Goal: Information Seeking & Learning: Learn about a topic

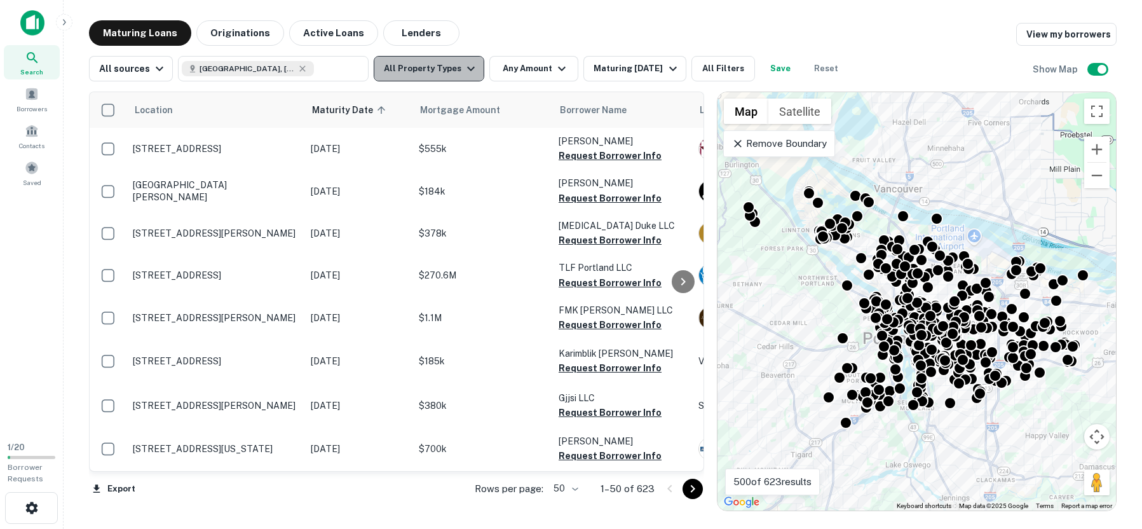
click at [463, 75] on icon "button" at bounding box center [470, 68] width 15 height 15
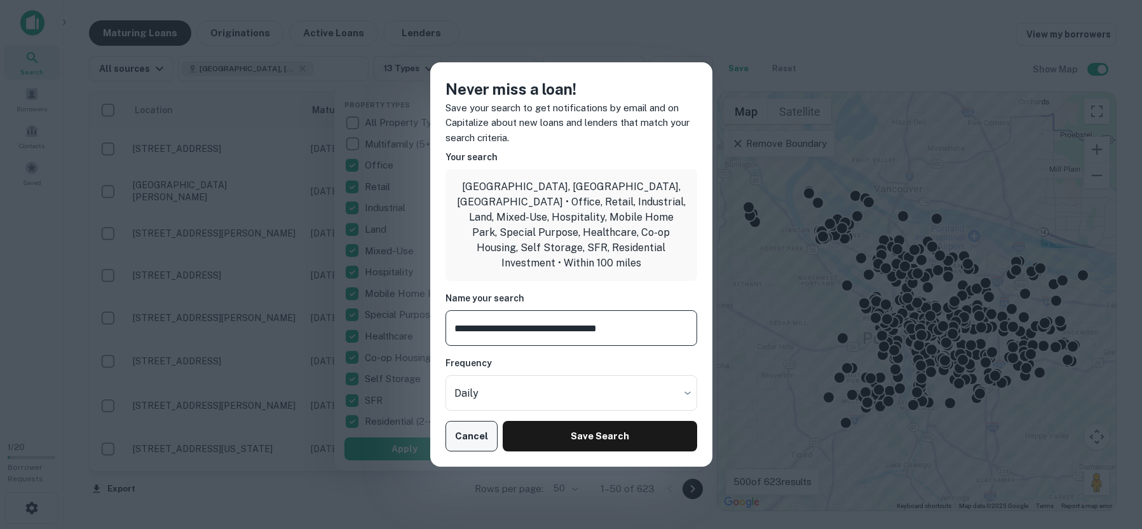
click at [469, 428] on button "Cancel" at bounding box center [472, 436] width 53 height 31
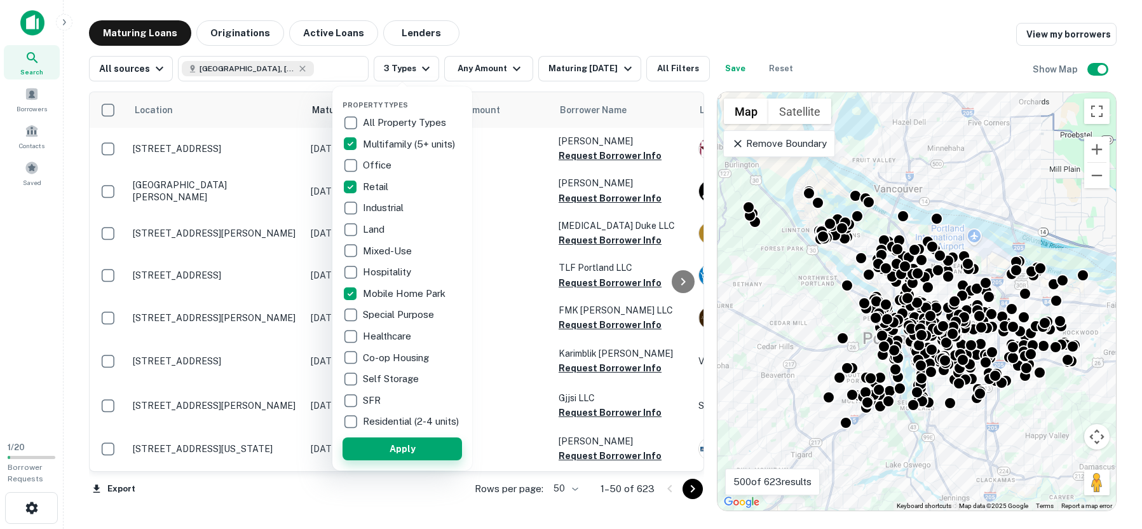
click at [393, 454] on button "Apply" at bounding box center [403, 448] width 120 height 23
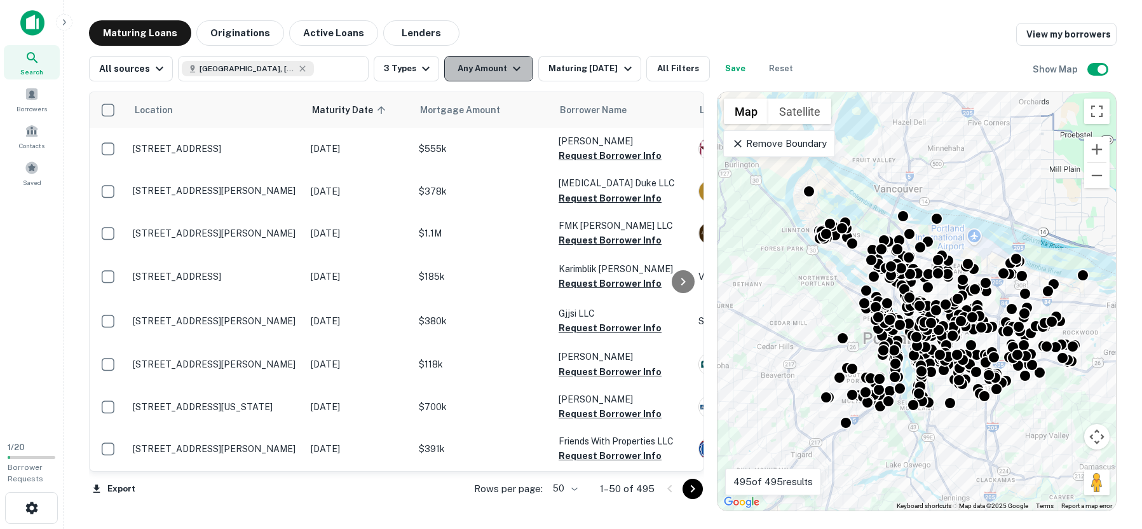
click at [511, 67] on icon "button" at bounding box center [516, 68] width 15 height 15
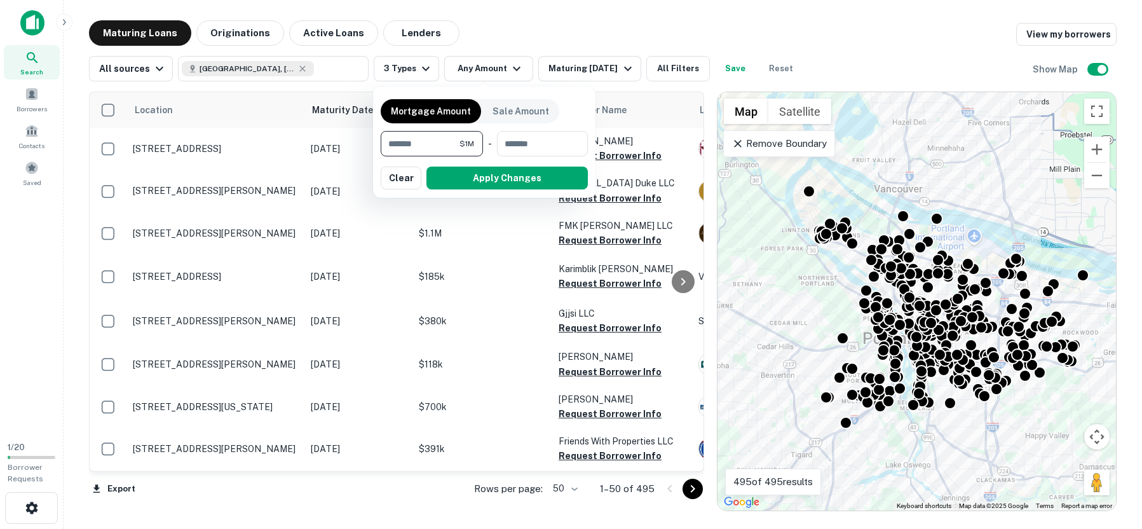
type input "*******"
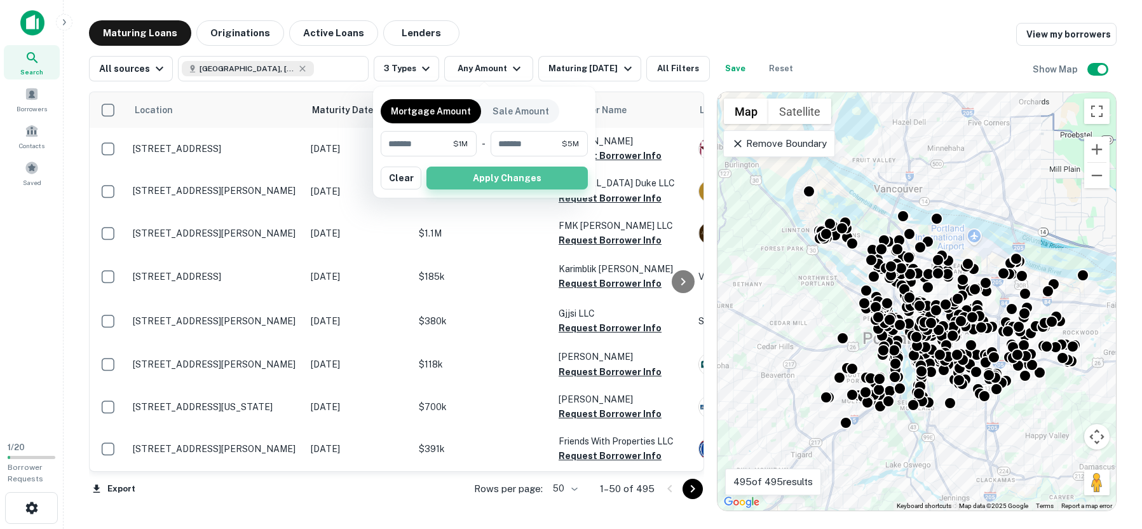
click at [497, 184] on button "Apply Changes" at bounding box center [507, 178] width 161 height 23
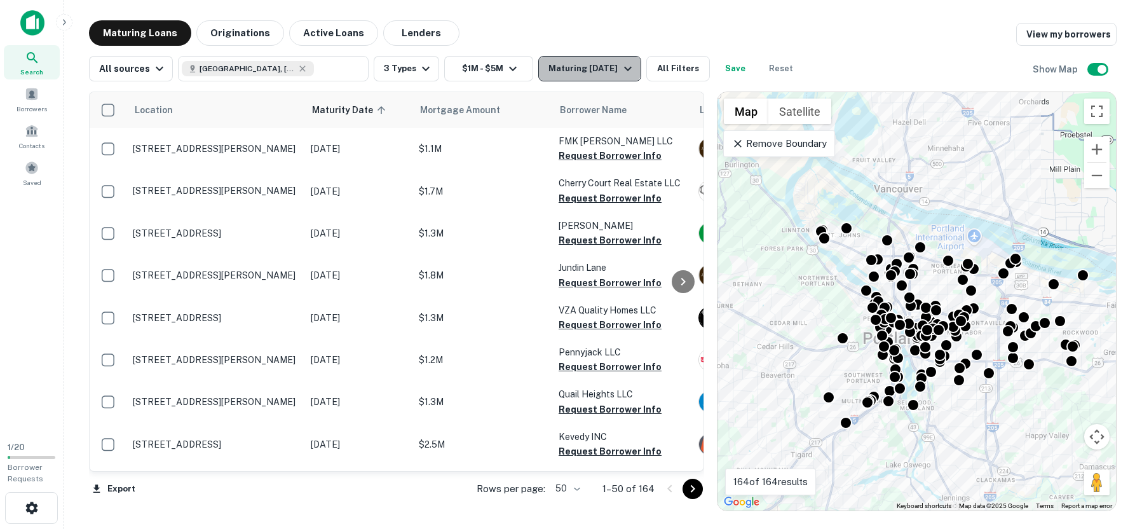
click at [628, 65] on icon "button" at bounding box center [627, 68] width 15 height 15
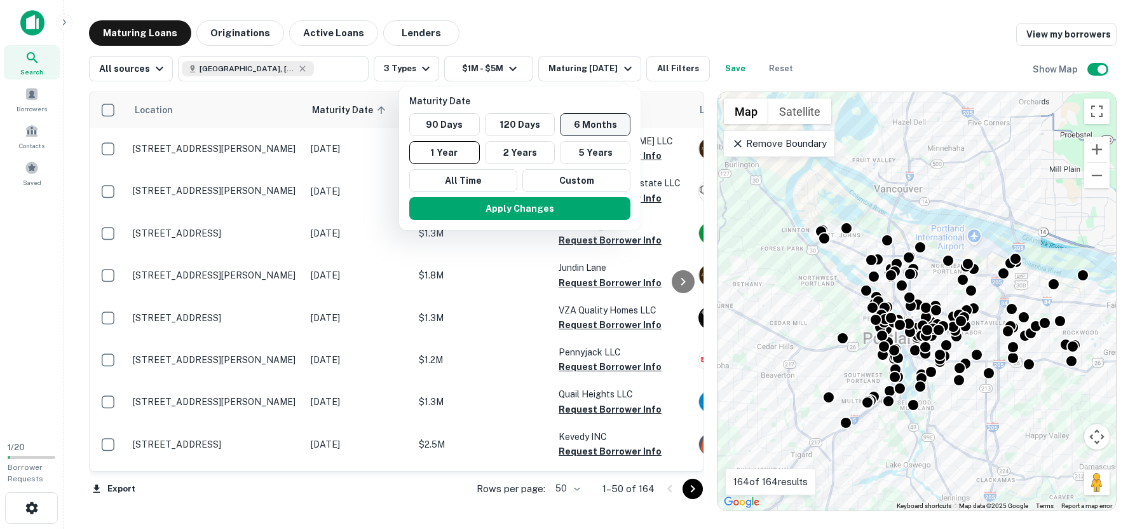
click at [583, 123] on button "6 Months" at bounding box center [595, 124] width 71 height 23
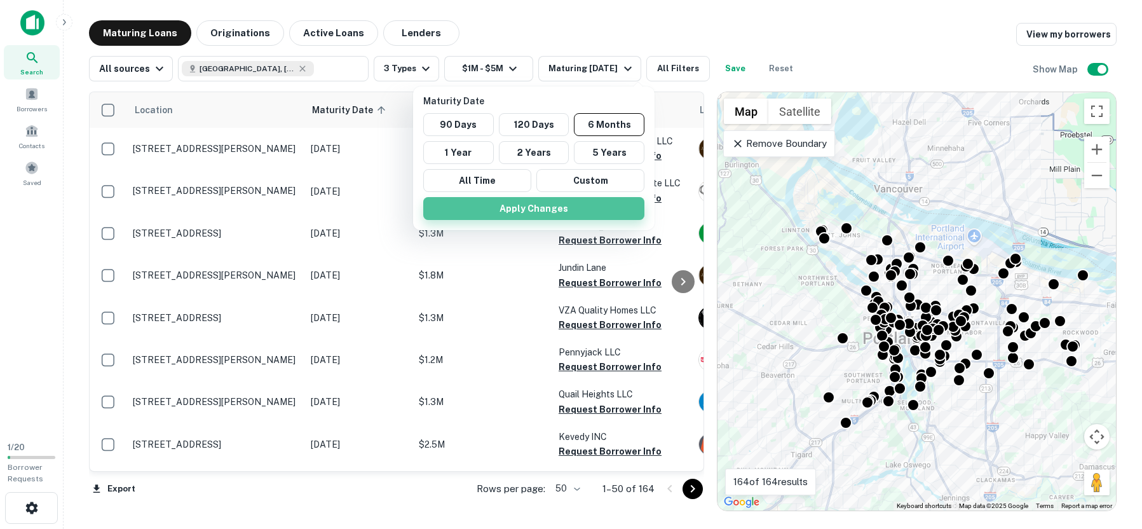
click at [538, 212] on button "Apply Changes" at bounding box center [533, 208] width 221 height 23
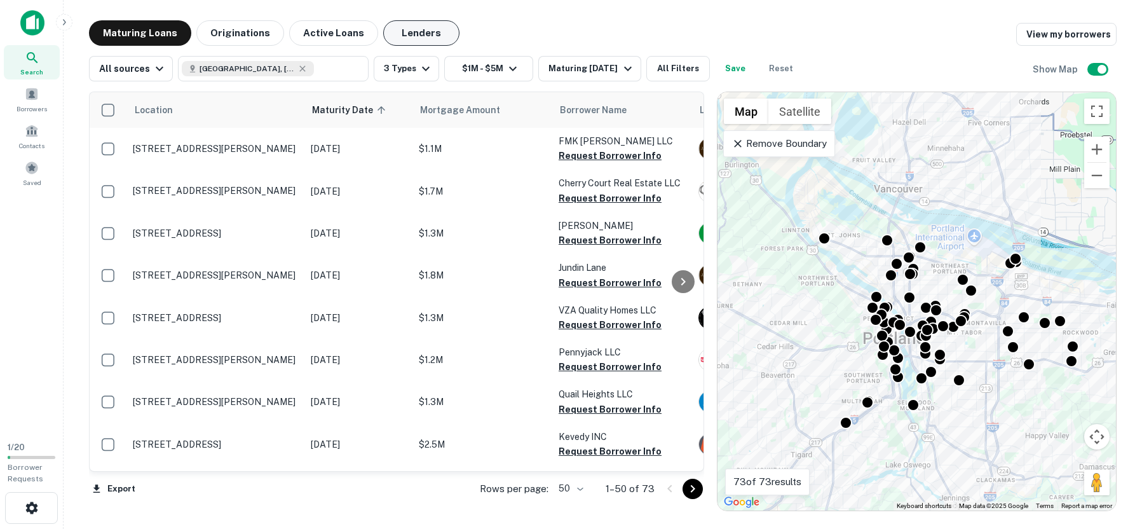
click at [403, 35] on button "Lenders" at bounding box center [421, 32] width 76 height 25
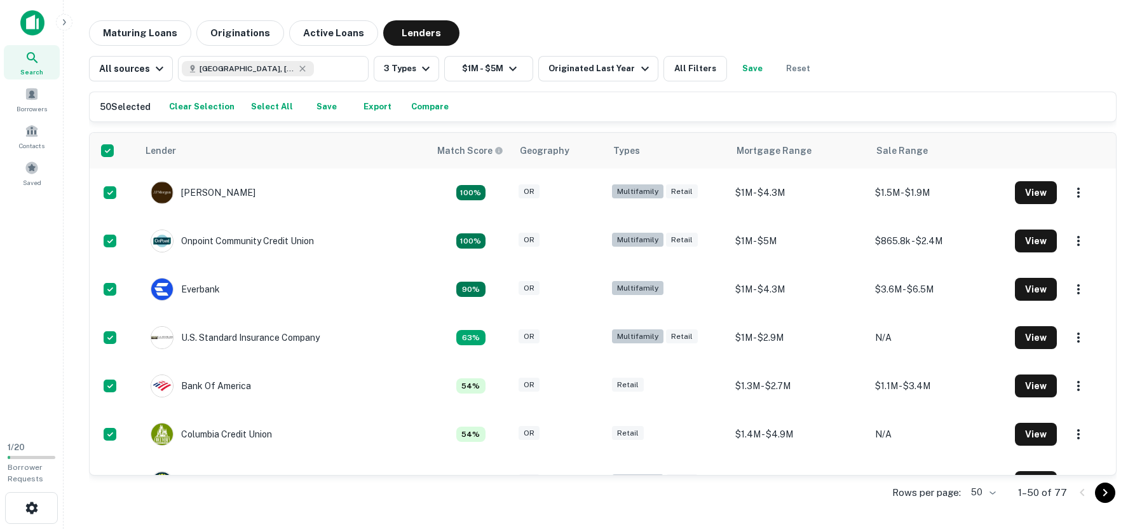
click at [368, 106] on button "Export" at bounding box center [377, 106] width 41 height 19
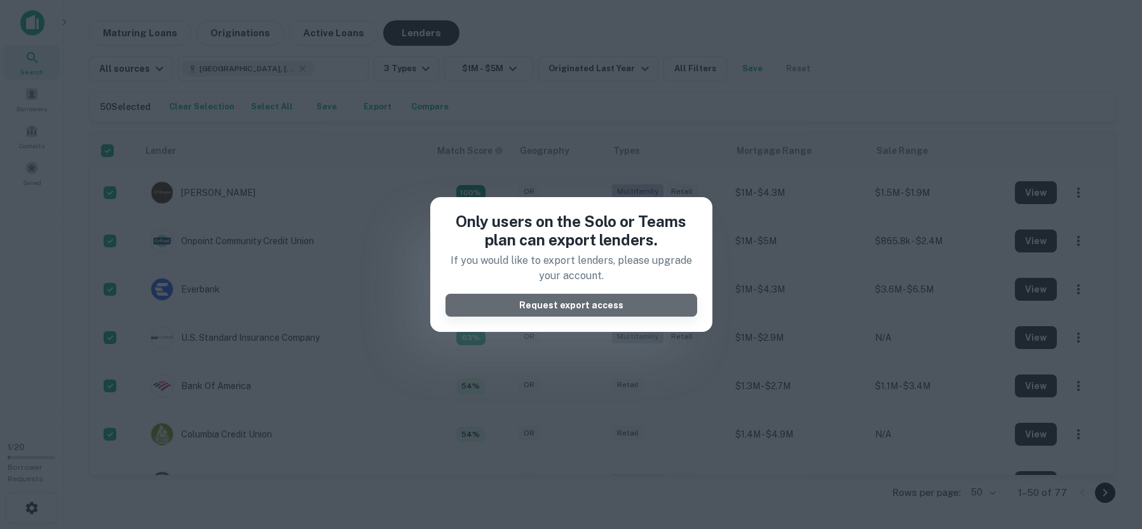
click at [520, 304] on button "Request export access" at bounding box center [572, 305] width 252 height 23
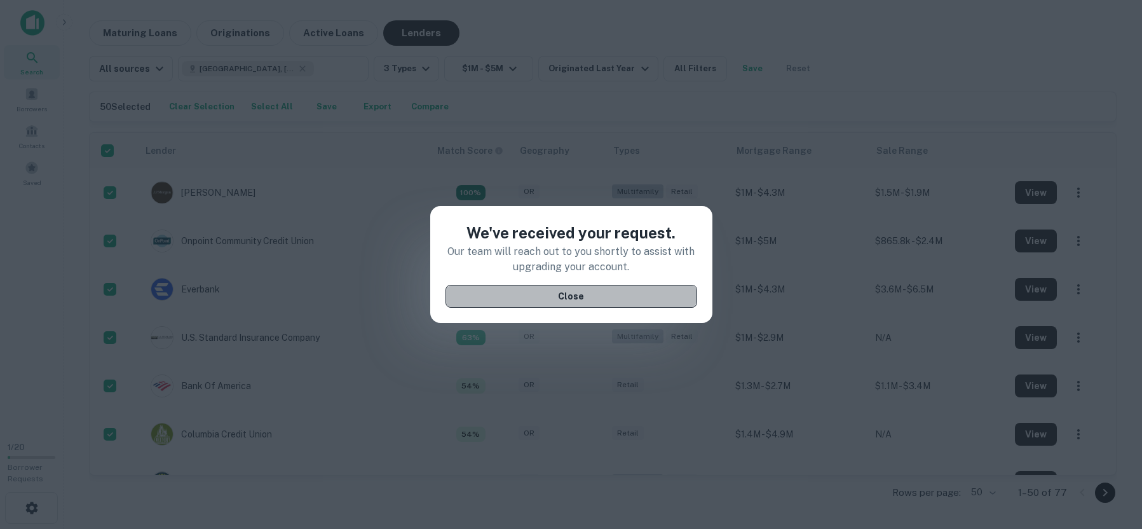
click at [586, 293] on button "Close" at bounding box center [572, 296] width 252 height 23
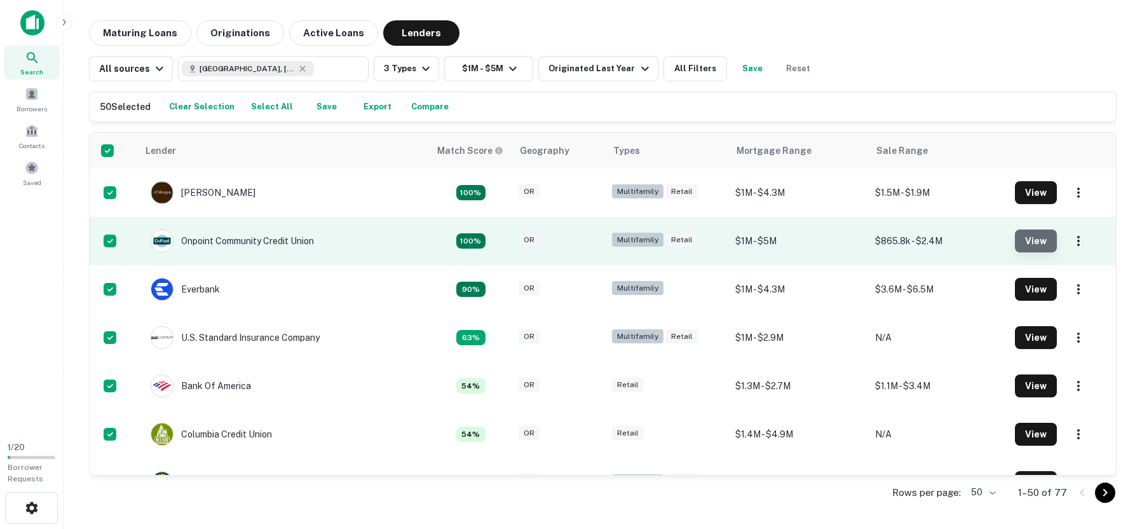
click at [1022, 246] on button "View" at bounding box center [1036, 240] width 42 height 23
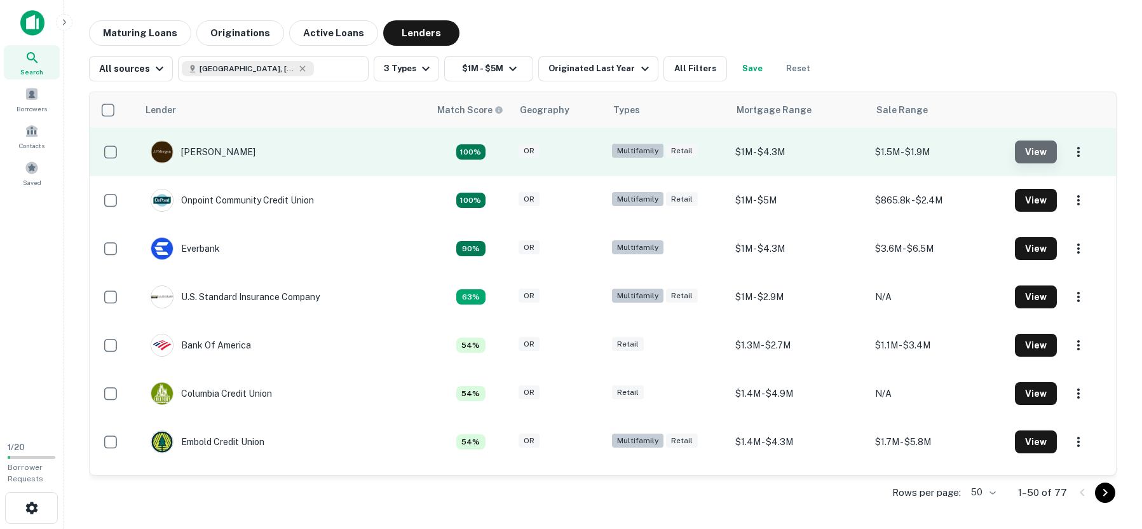
click at [1019, 149] on button "View" at bounding box center [1036, 151] width 42 height 23
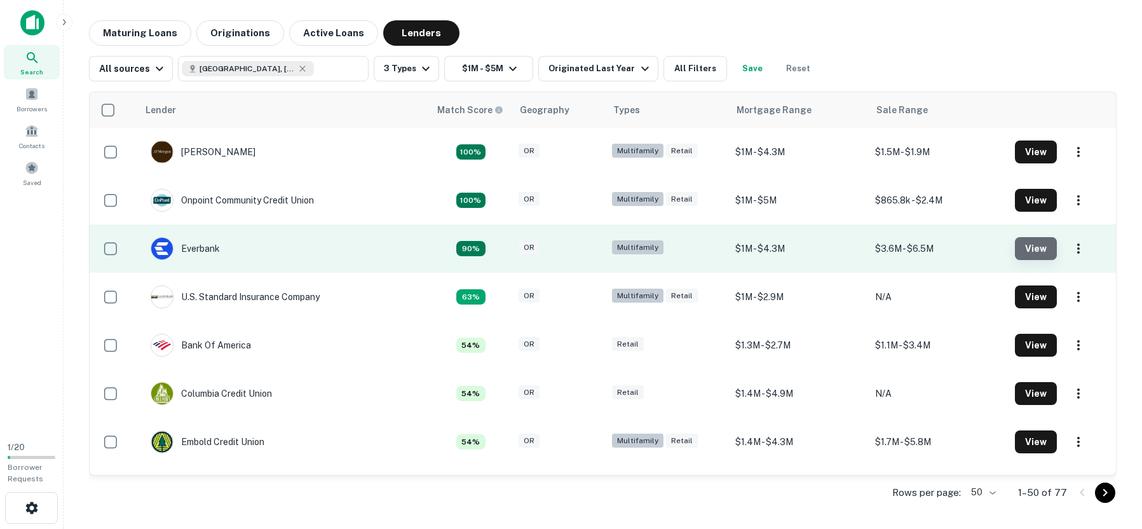
click at [1025, 249] on button "View" at bounding box center [1036, 248] width 42 height 23
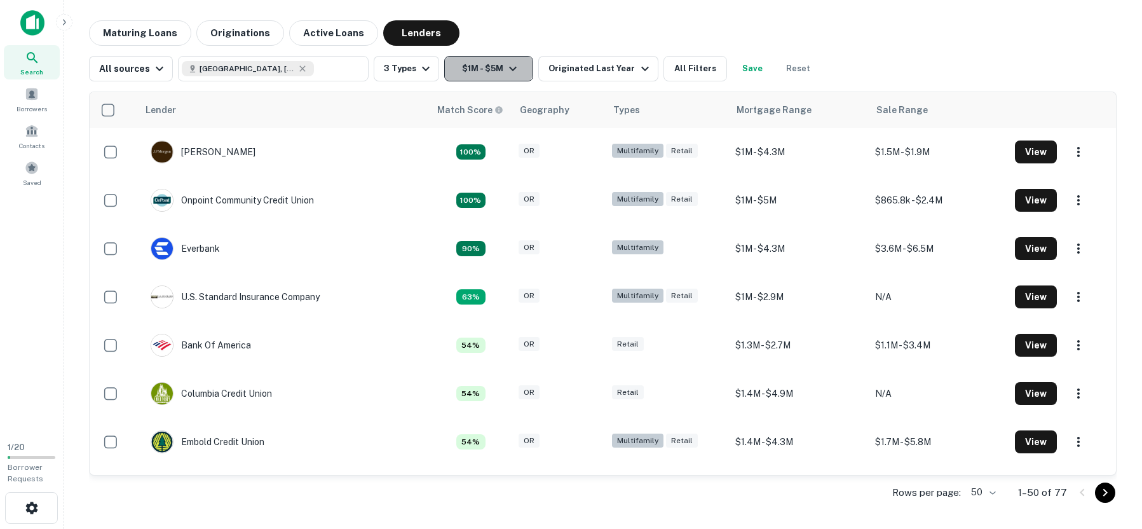
click at [507, 71] on icon "button" at bounding box center [512, 68] width 15 height 15
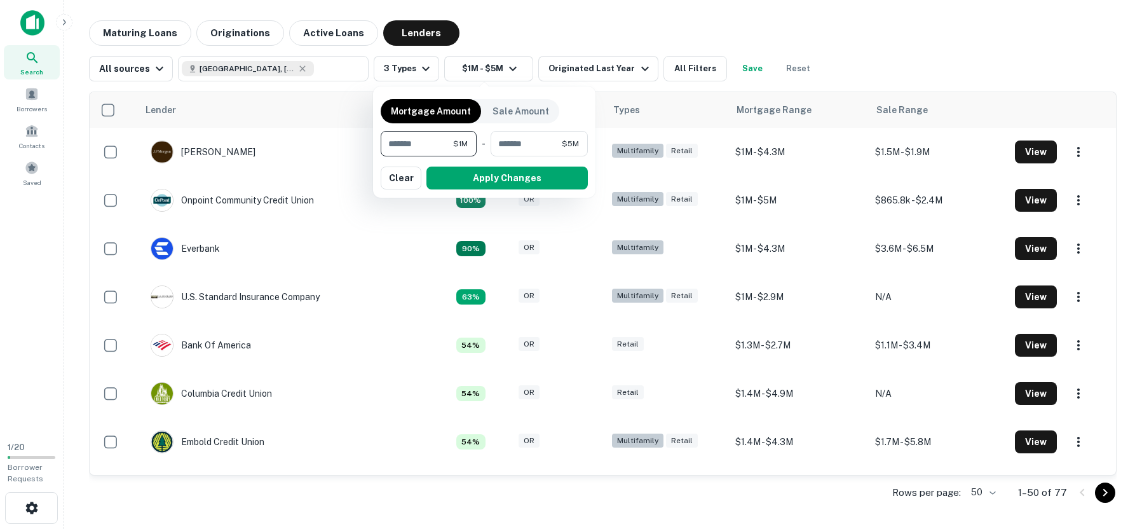
drag, startPoint x: 425, startPoint y: 140, endPoint x: 374, endPoint y: 140, distance: 50.2
click at [374, 140] on div "Mortgage Amount Sale Amount ******* $1M ​ - ******* $5M ​ Apply Changes Clear" at bounding box center [484, 141] width 222 height 111
type input "******"
click at [463, 175] on button "Apply Changes" at bounding box center [507, 178] width 161 height 23
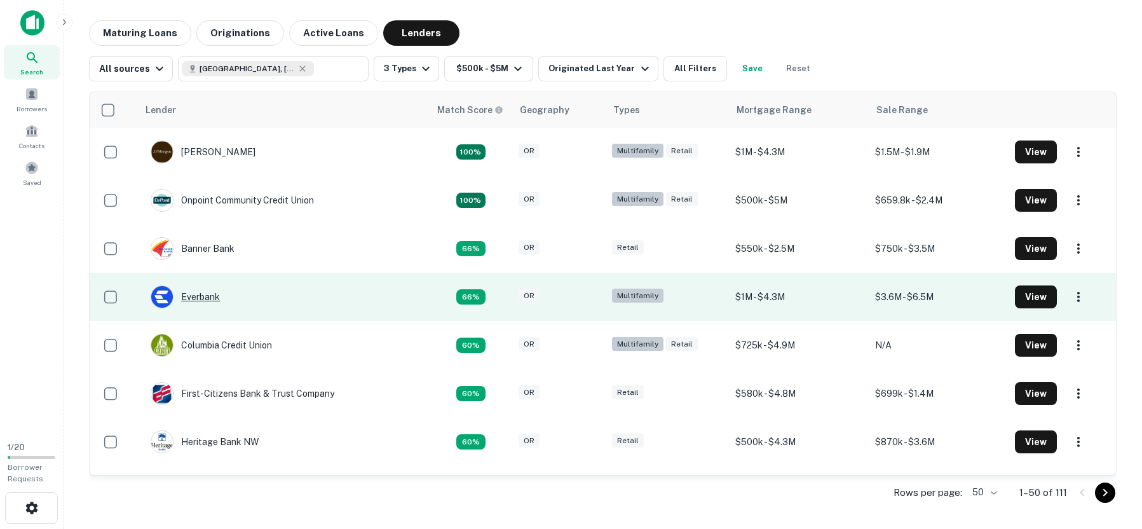
click at [191, 298] on div "Everbank" at bounding box center [185, 296] width 69 height 23
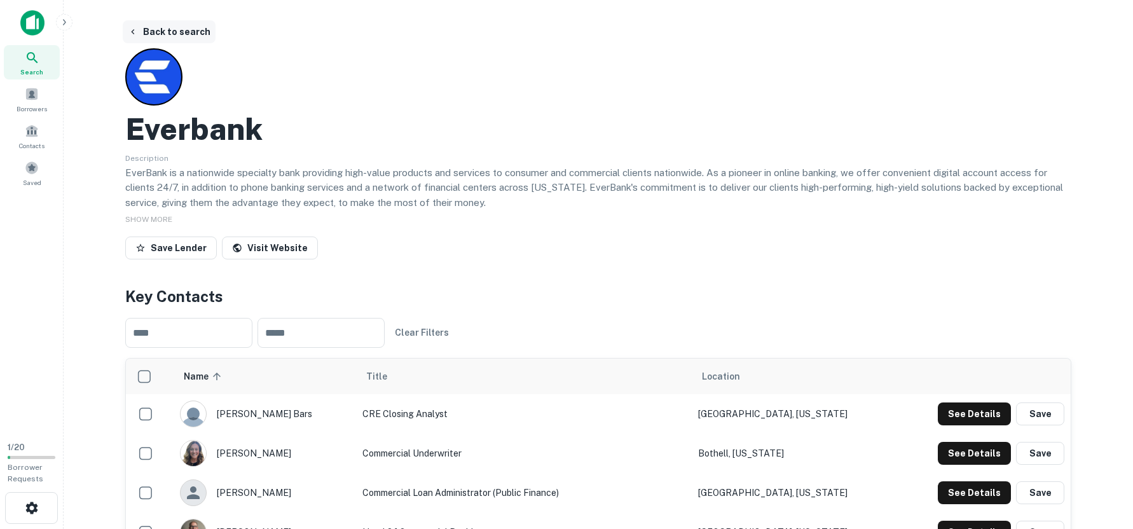
click at [158, 32] on button "Back to search" at bounding box center [169, 31] width 93 height 23
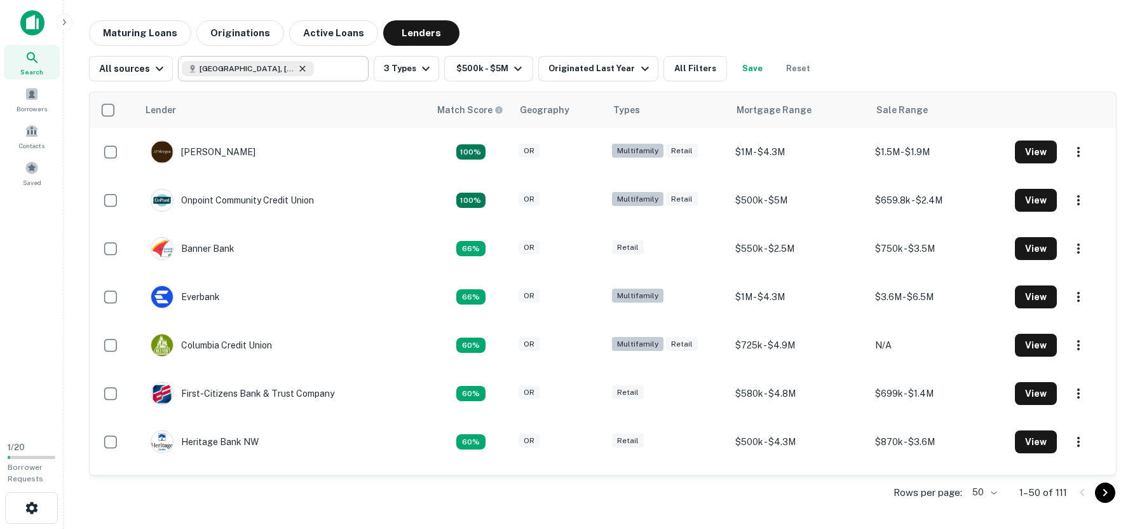
click at [298, 69] on icon at bounding box center [303, 69] width 10 height 10
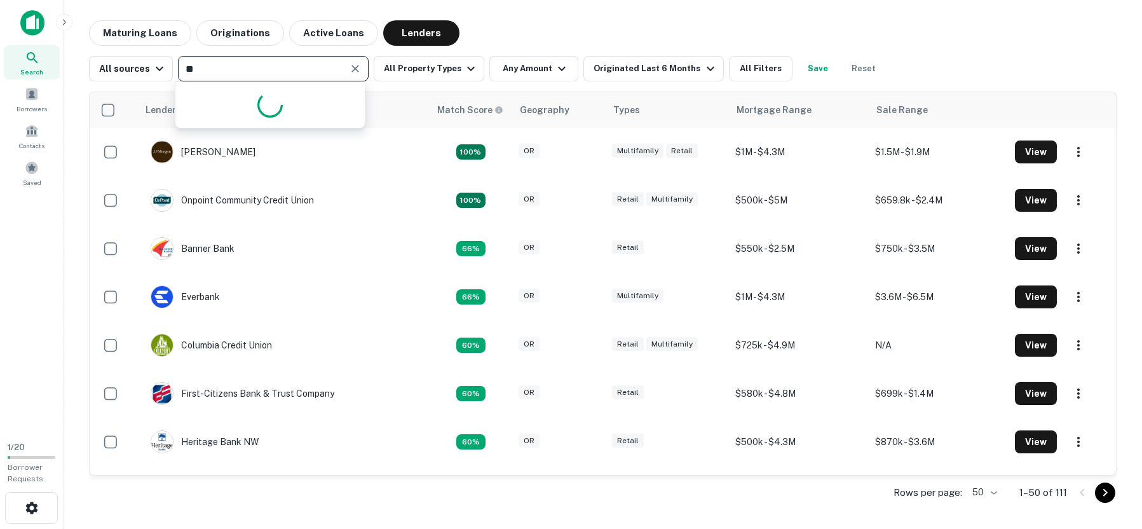
type input "*"
type input "**********"
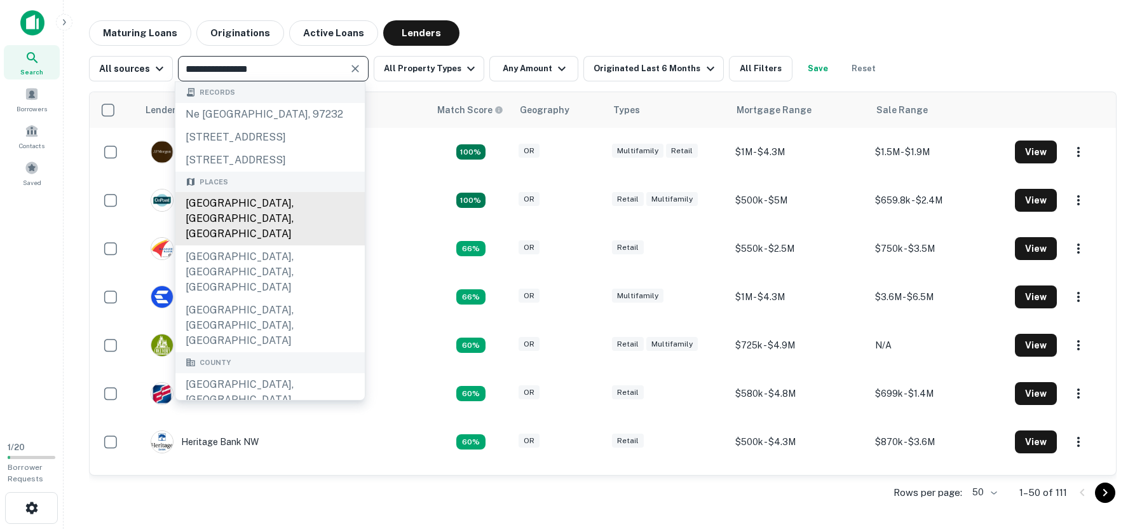
click at [214, 245] on div "Multnomah County, OR, USA" at bounding box center [269, 218] width 189 height 53
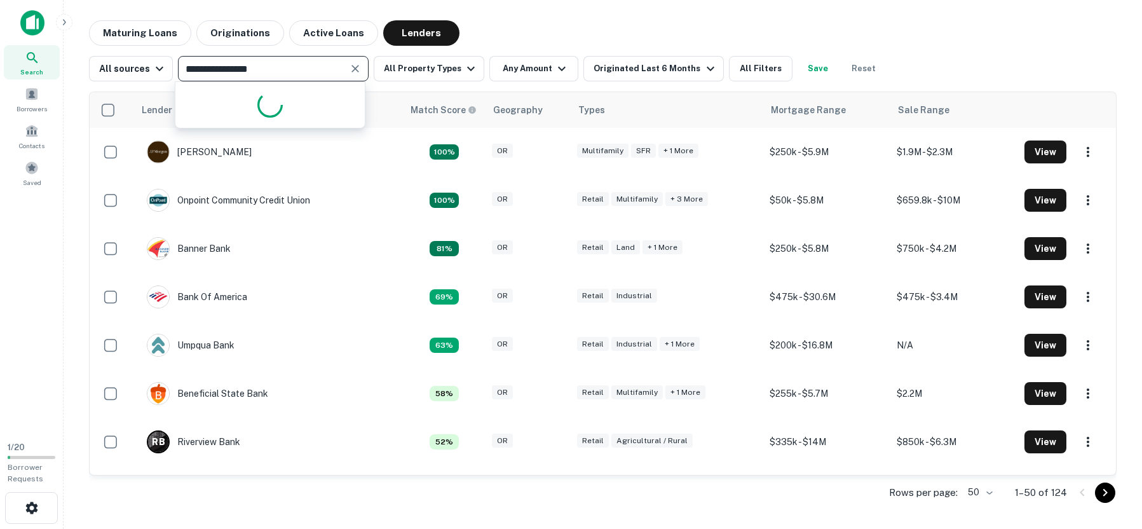
type input "**********"
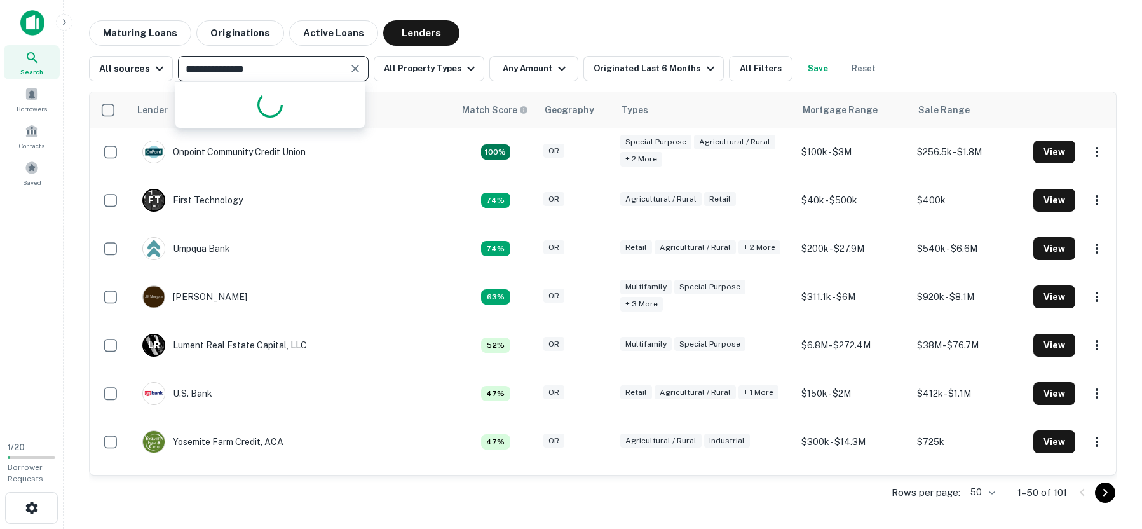
type input "**********"
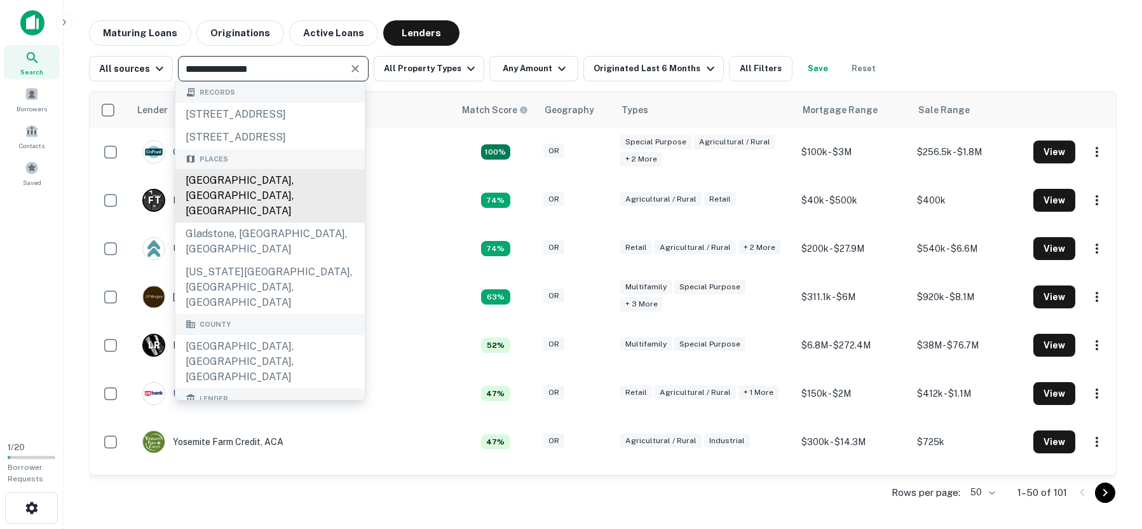
click at [271, 210] on div "Clackamas County, OR, USA" at bounding box center [269, 195] width 189 height 53
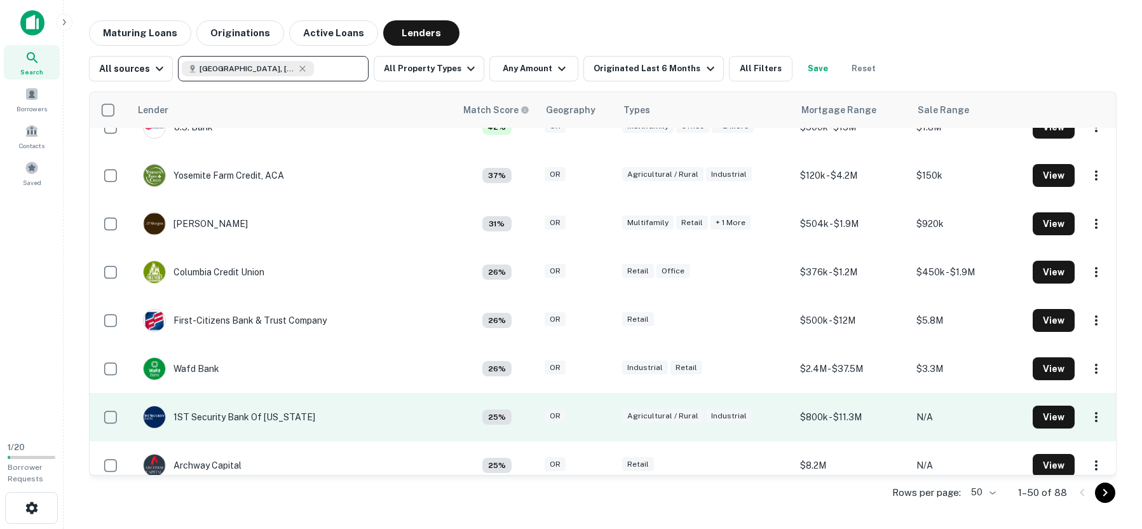
scroll to position [305, 0]
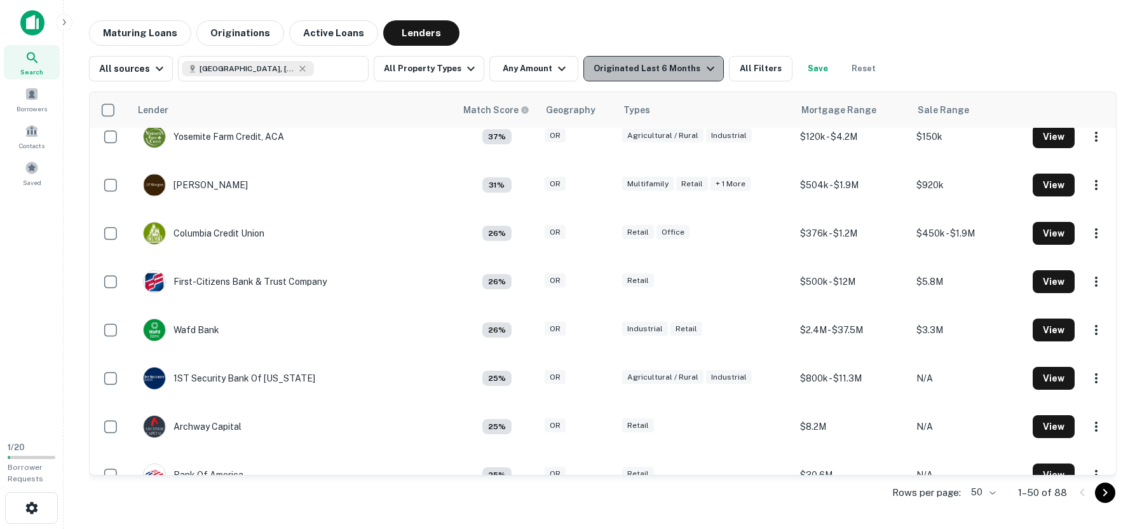
click at [703, 70] on icon "button" at bounding box center [710, 68] width 15 height 15
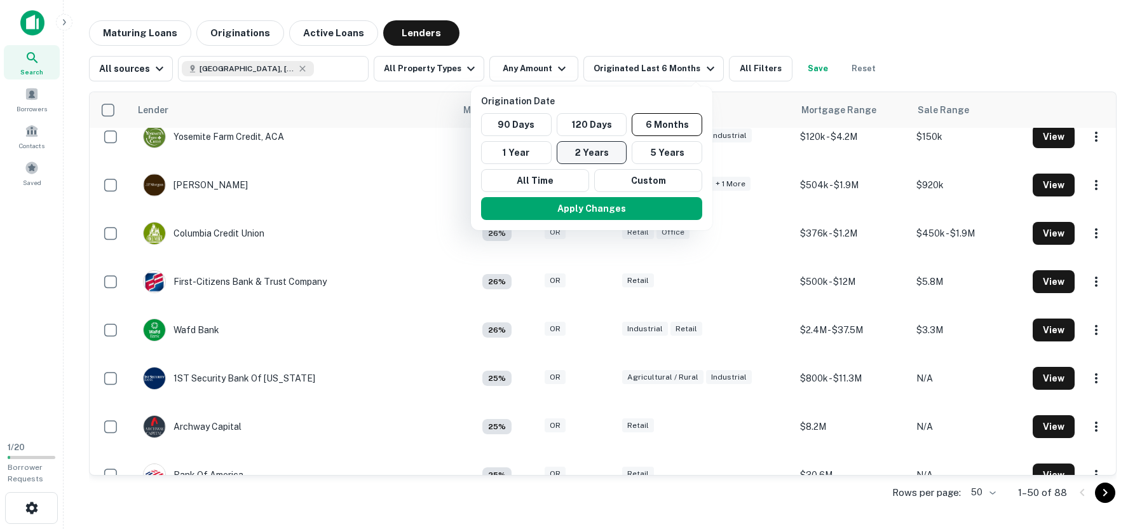
click at [587, 151] on button "2 Years" at bounding box center [592, 152] width 71 height 23
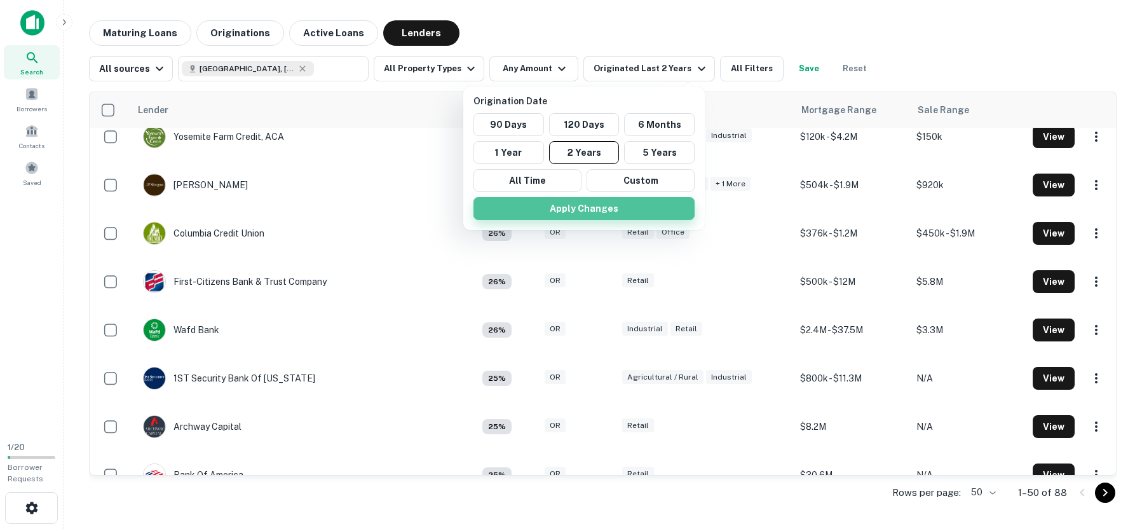
click at [559, 218] on button "Apply Changes" at bounding box center [584, 208] width 221 height 23
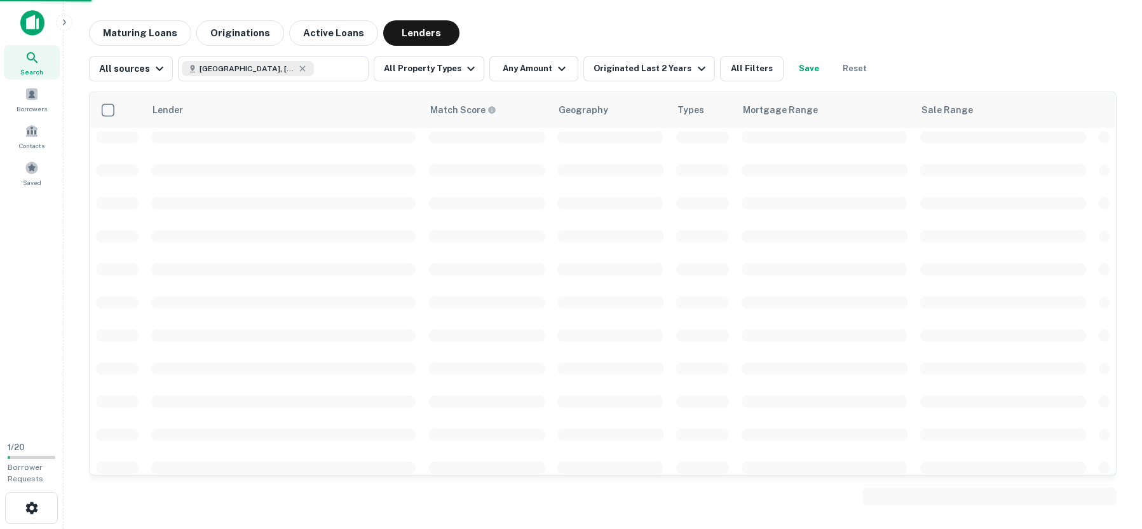
click at [556, 66] on icon "button" at bounding box center [561, 68] width 15 height 15
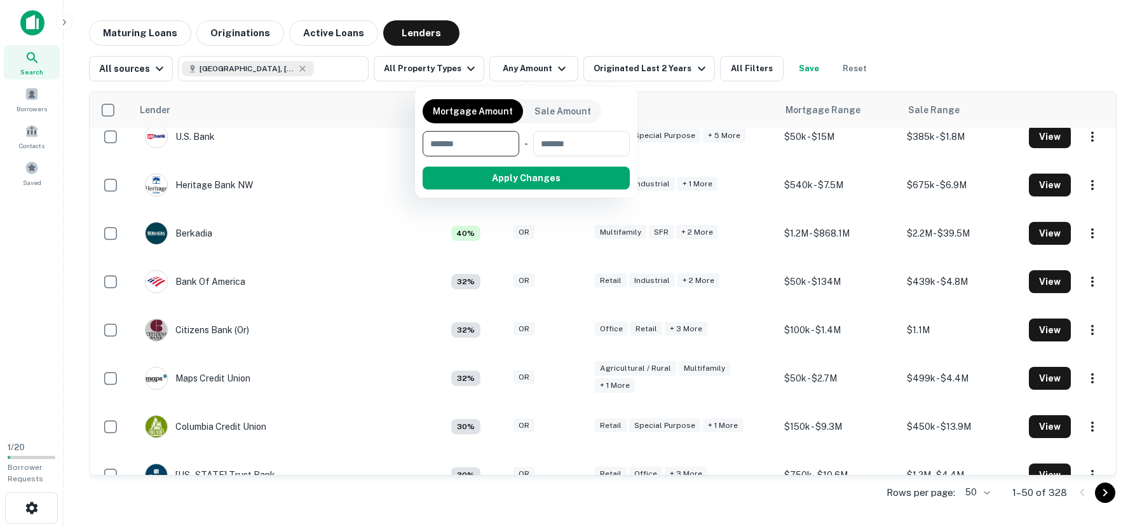
click at [475, 140] on input "number" at bounding box center [467, 143] width 88 height 25
type input "******"
type input "*******"
click at [522, 176] on button "Apply Changes" at bounding box center [549, 178] width 161 height 23
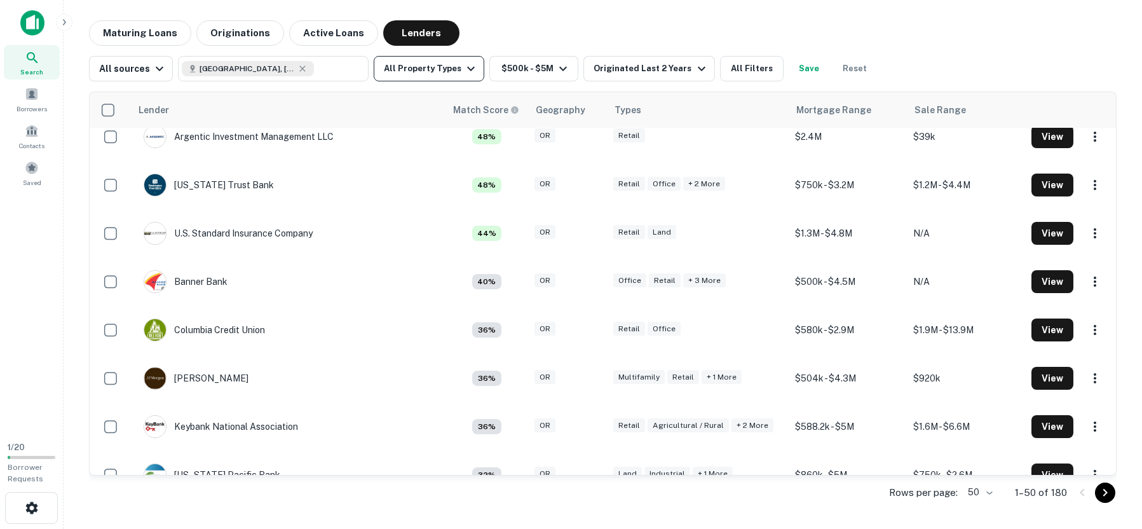
click at [463, 72] on icon "button" at bounding box center [470, 68] width 15 height 15
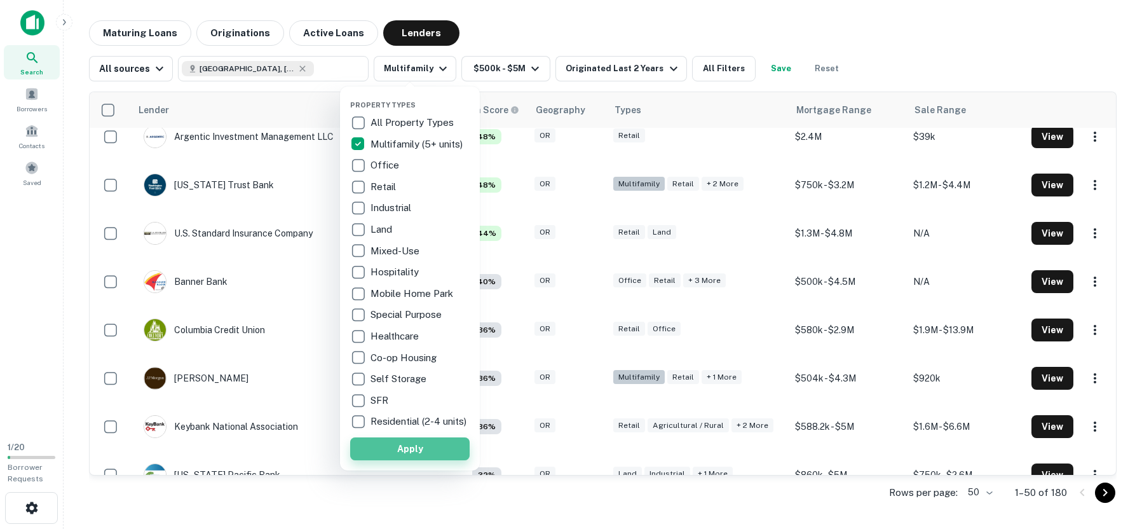
click at [403, 460] on button "Apply" at bounding box center [410, 448] width 120 height 23
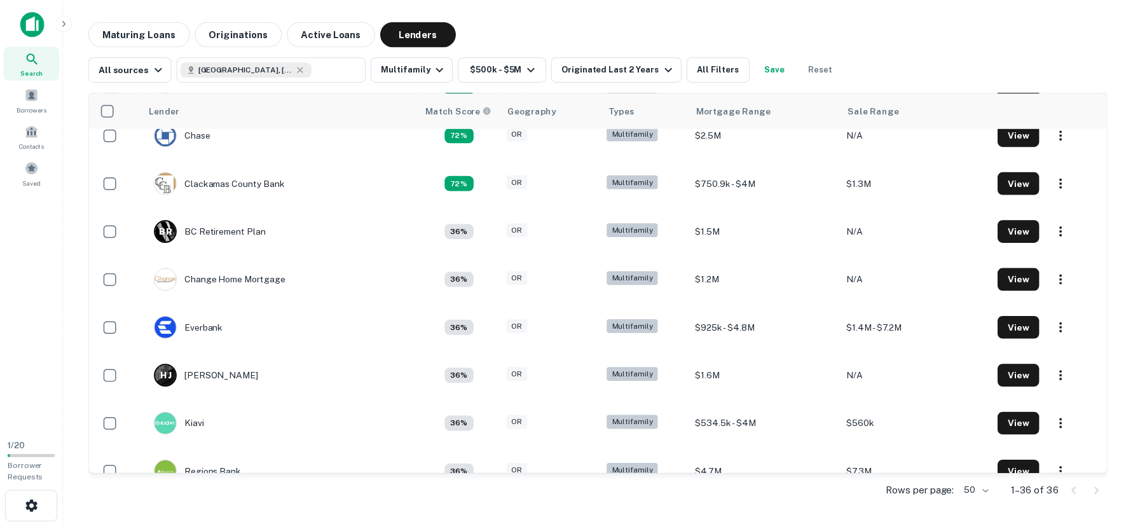
scroll to position [229, 0]
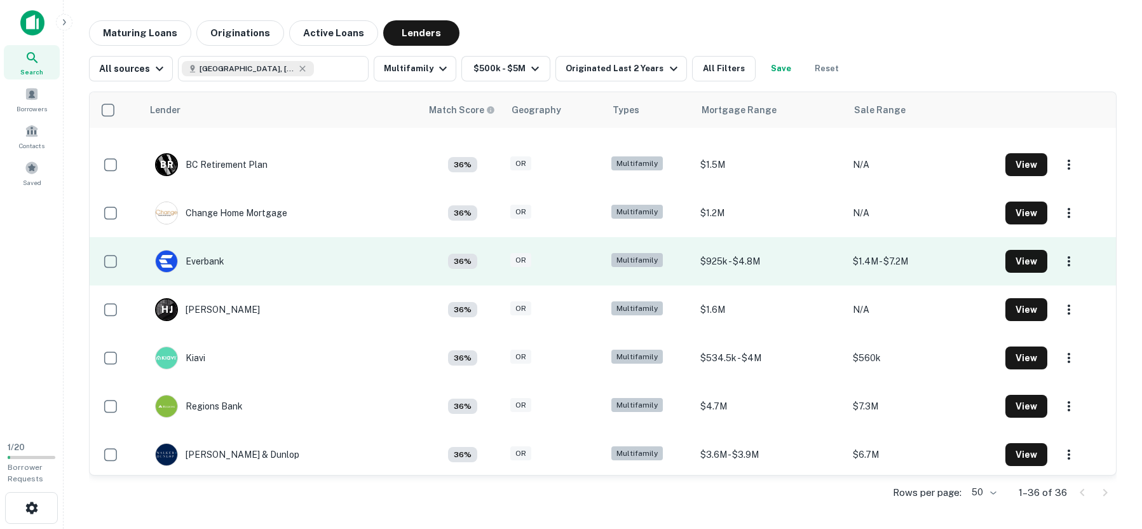
drag, startPoint x: 205, startPoint y: 263, endPoint x: 210, endPoint y: 278, distance: 15.7
click at [204, 263] on div "Everbank" at bounding box center [189, 261] width 69 height 23
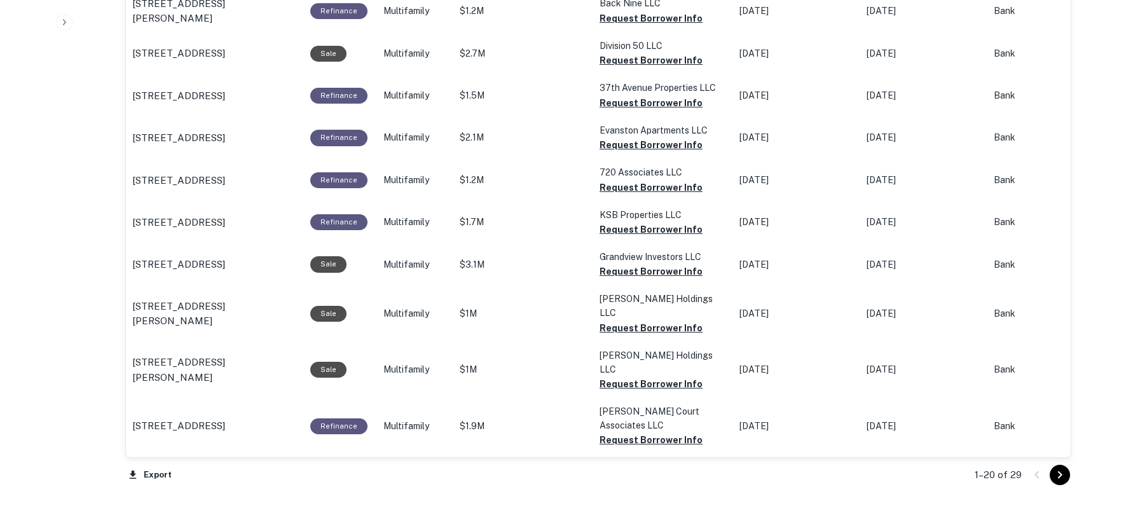
scroll to position [1297, 0]
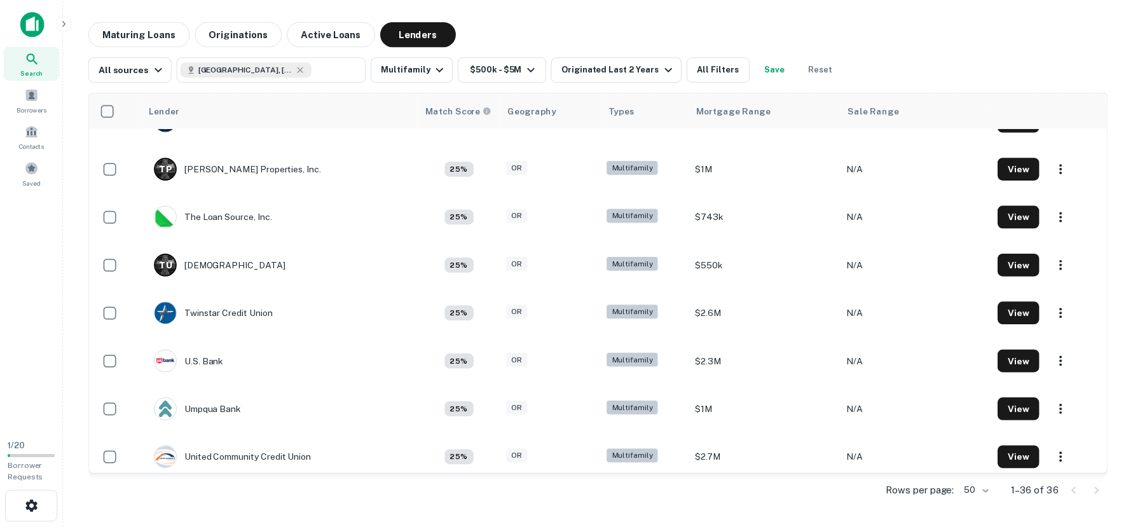
scroll to position [1297, 0]
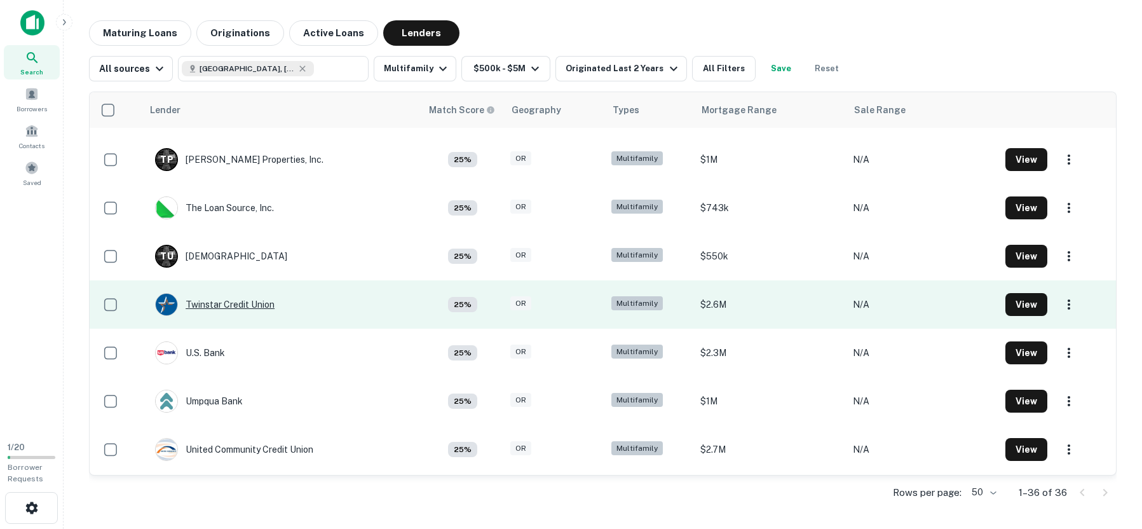
drag, startPoint x: 228, startPoint y: 303, endPoint x: 229, endPoint y: 294, distance: 8.9
click at [228, 302] on div "Twinstar Credit Union" at bounding box center [215, 304] width 120 height 23
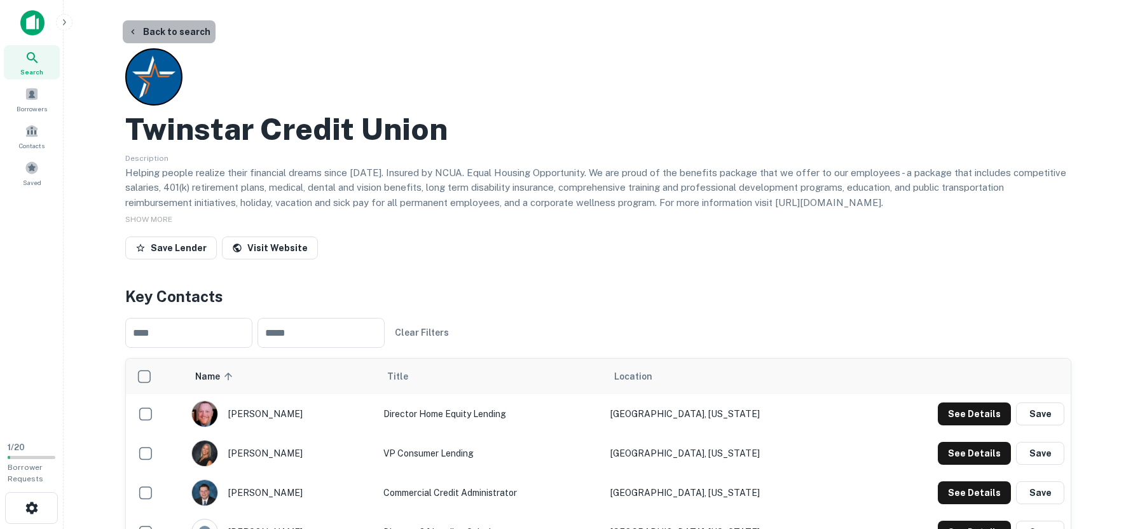
click at [176, 29] on button "Back to search" at bounding box center [169, 31] width 93 height 23
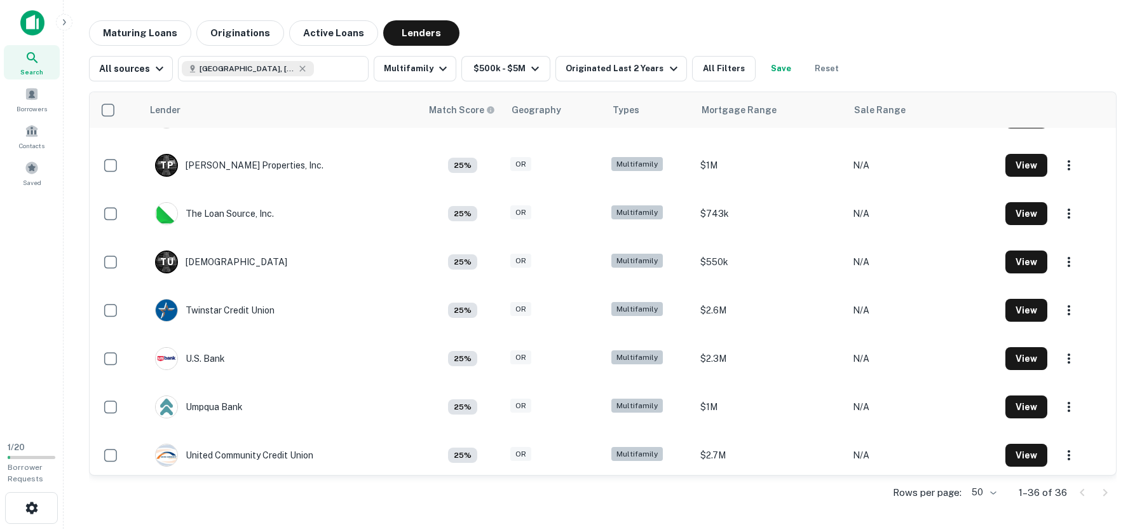
scroll to position [1297, 0]
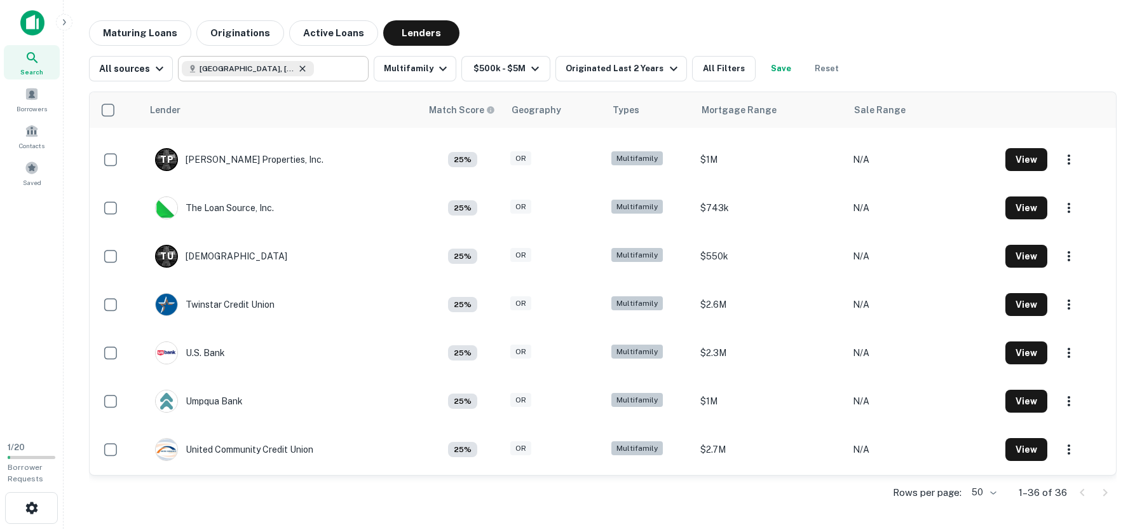
click at [303, 68] on icon at bounding box center [303, 69] width 10 height 10
type input "**********"
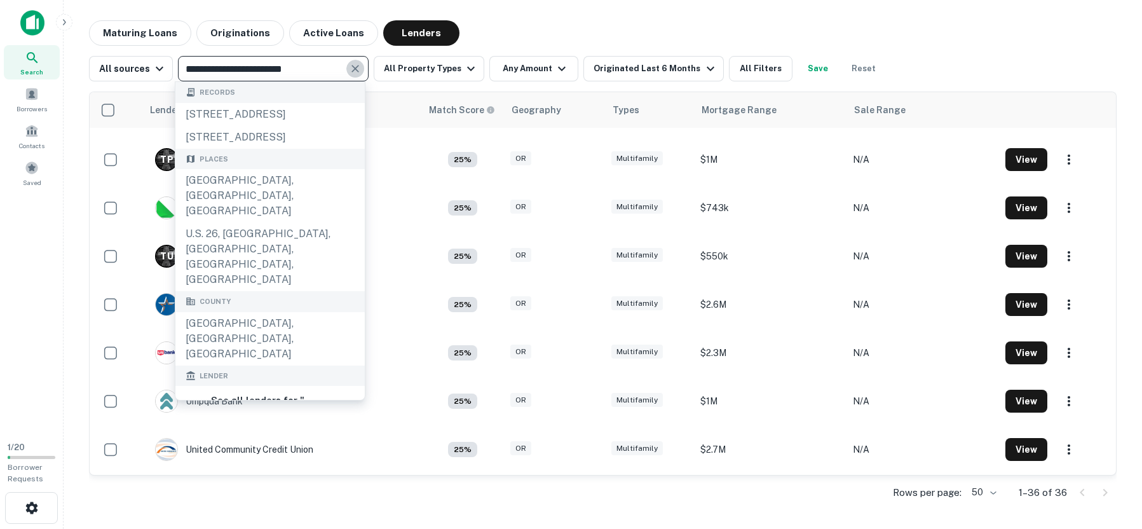
click at [352, 68] on icon "Clear" at bounding box center [356, 69] width 8 height 8
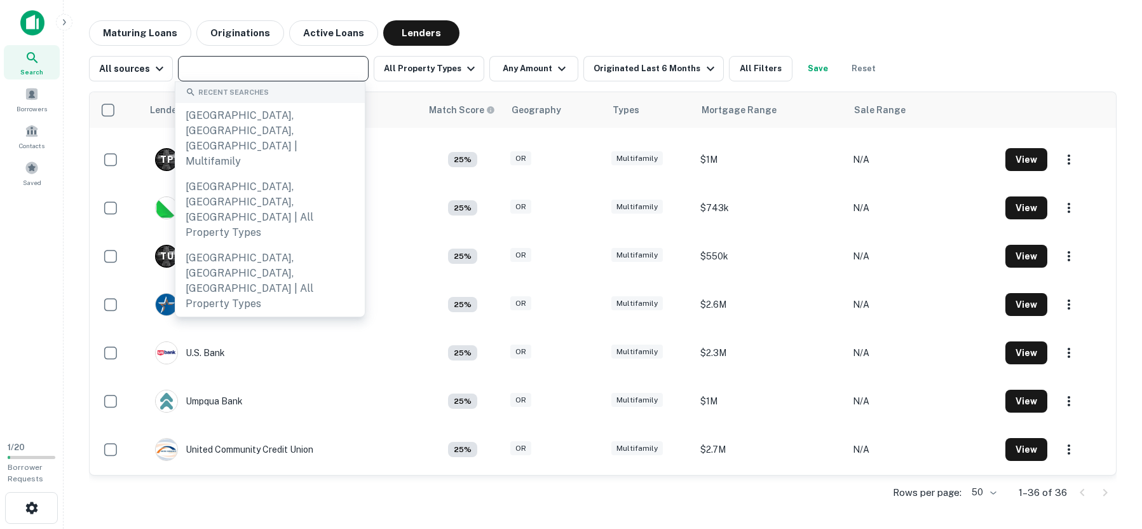
click at [230, 64] on input "text" at bounding box center [272, 69] width 181 height 18
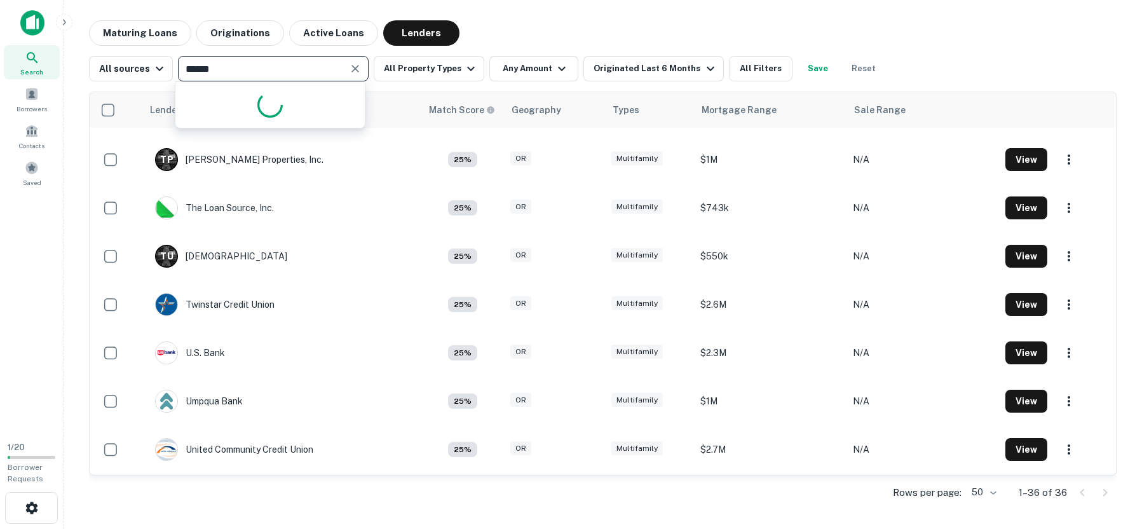
type input "*******"
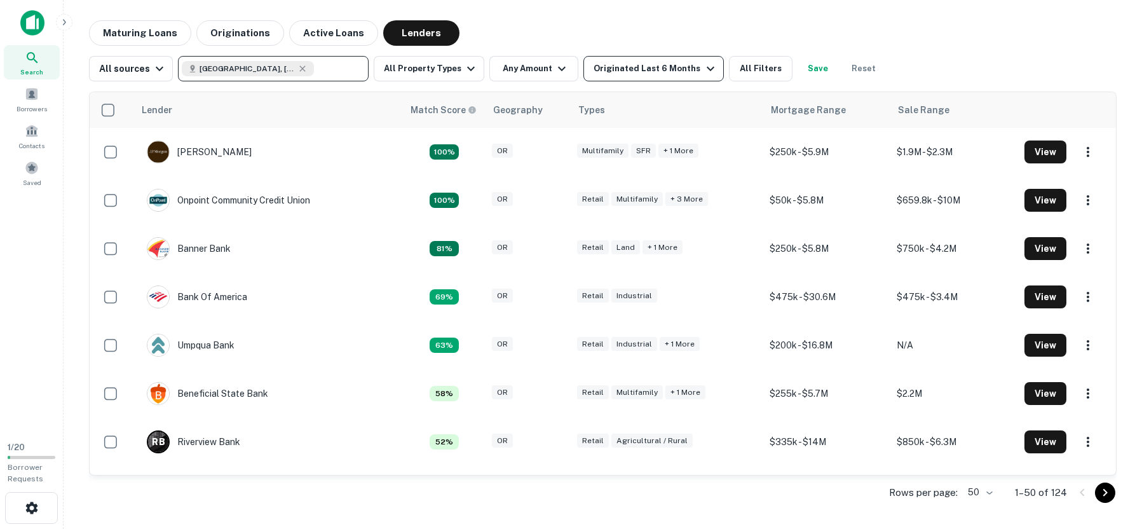
click at [707, 69] on icon "button" at bounding box center [711, 69] width 8 height 4
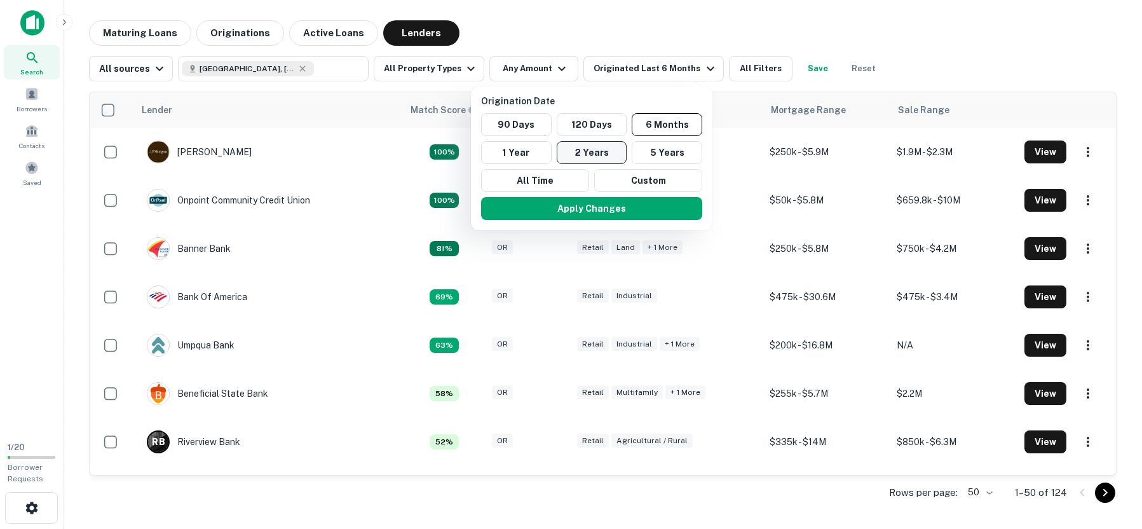
click at [580, 153] on button "2 Years" at bounding box center [592, 152] width 71 height 23
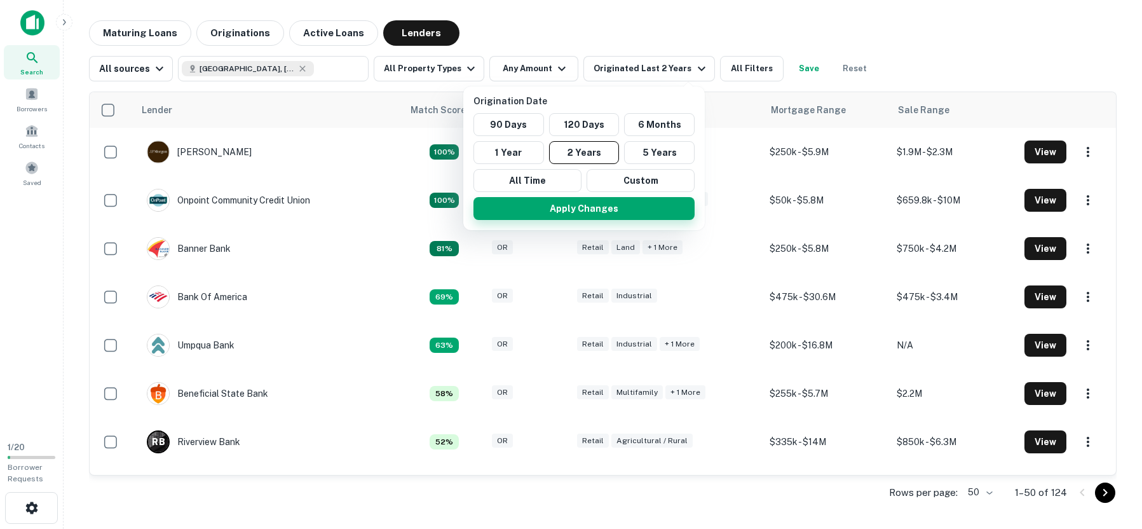
click at [611, 213] on button "Apply Changes" at bounding box center [584, 208] width 221 height 23
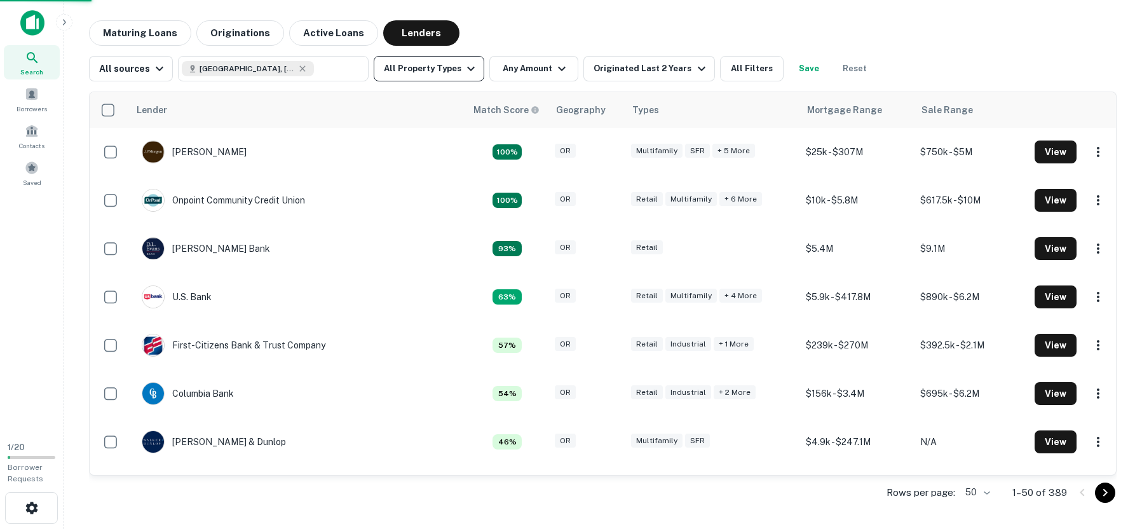
click at [467, 71] on icon "button" at bounding box center [471, 69] width 8 height 4
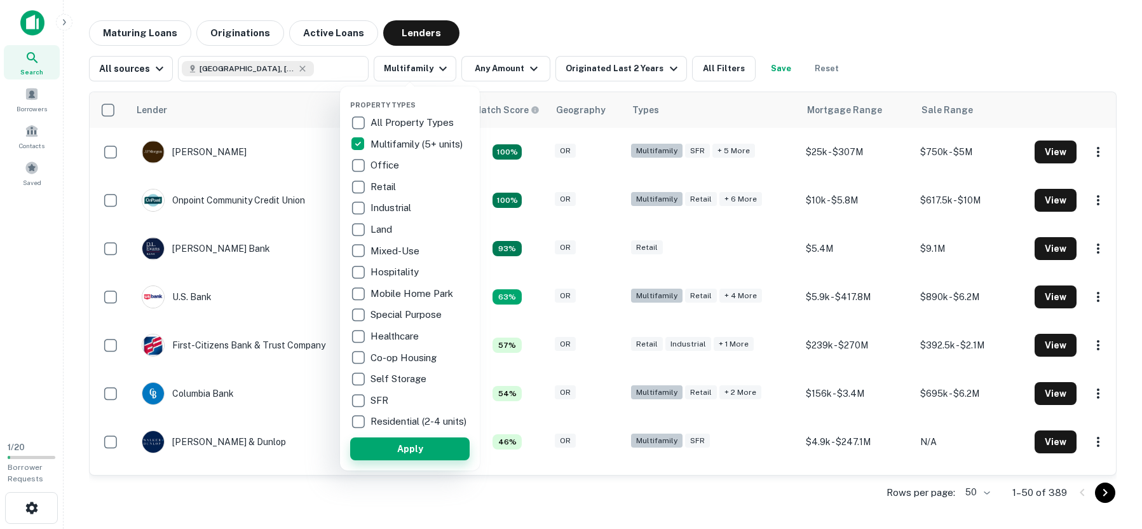
click at [412, 460] on button "Apply" at bounding box center [410, 448] width 120 height 23
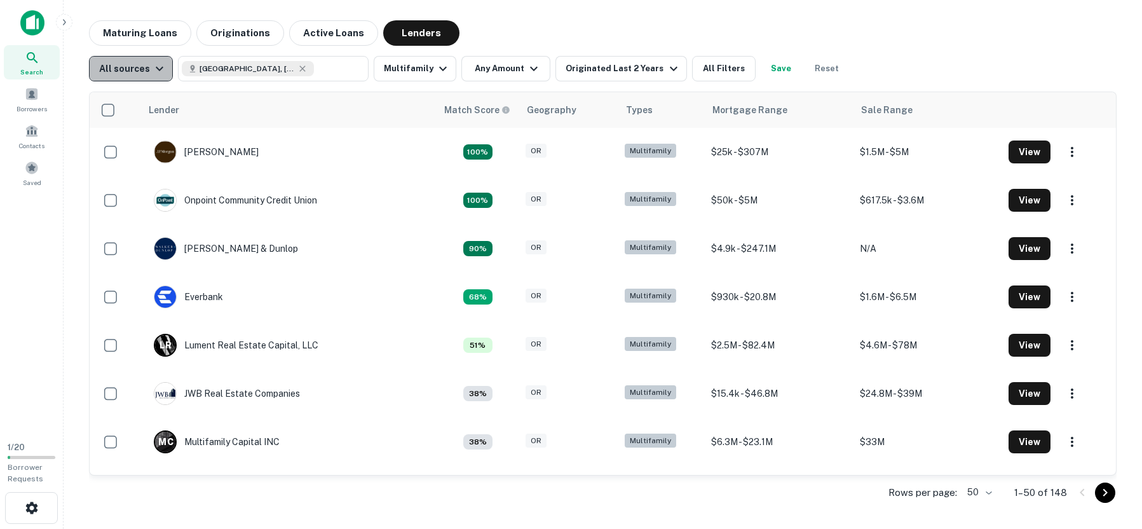
click at [163, 69] on icon "button" at bounding box center [159, 68] width 15 height 15
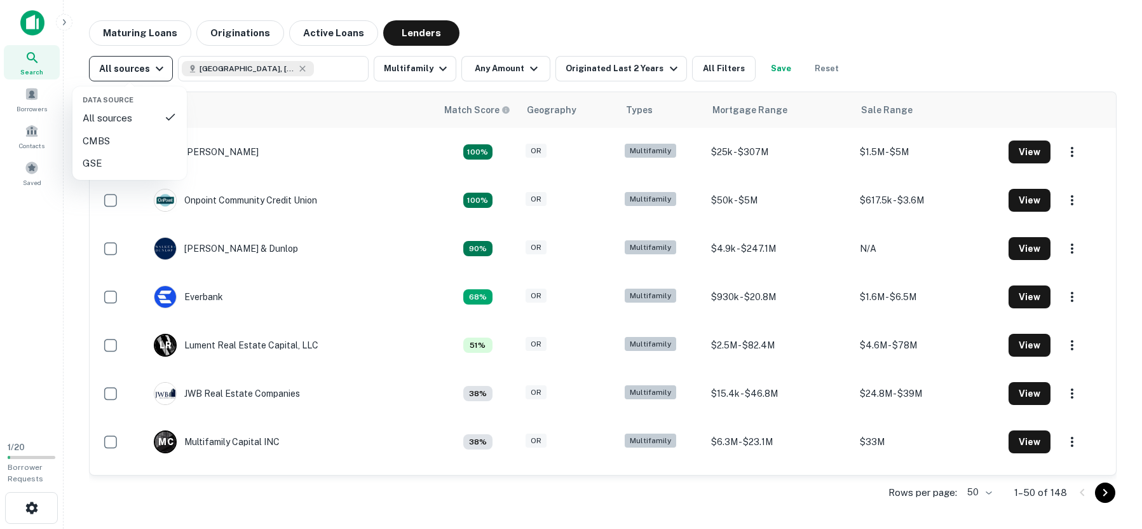
click at [163, 69] on div at bounding box center [571, 264] width 1142 height 529
click at [347, 74] on div "Multnomah County, OR, USA ​" at bounding box center [273, 68] width 191 height 25
type input "**********"
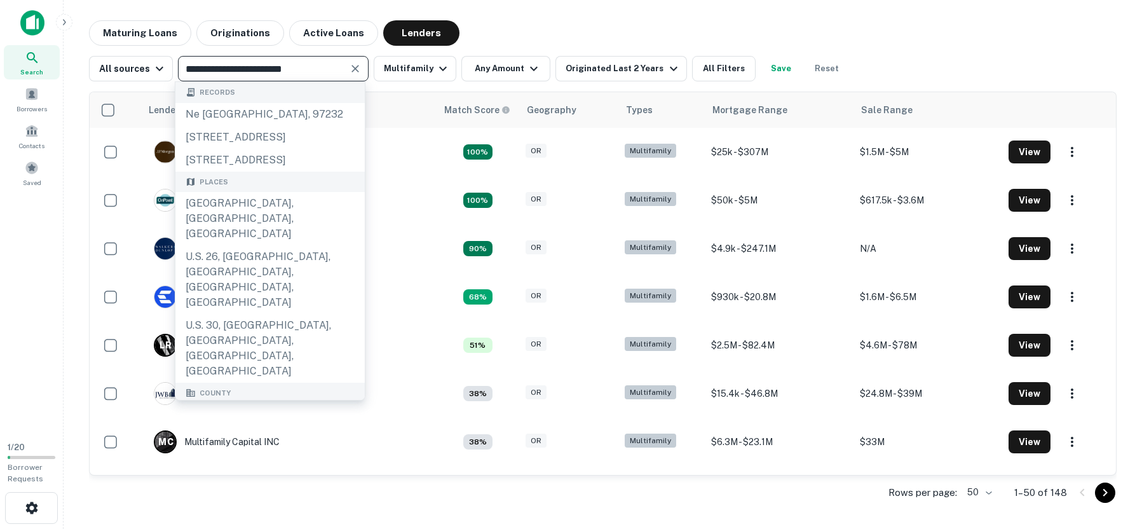
click at [355, 69] on icon "Clear" at bounding box center [355, 68] width 13 height 13
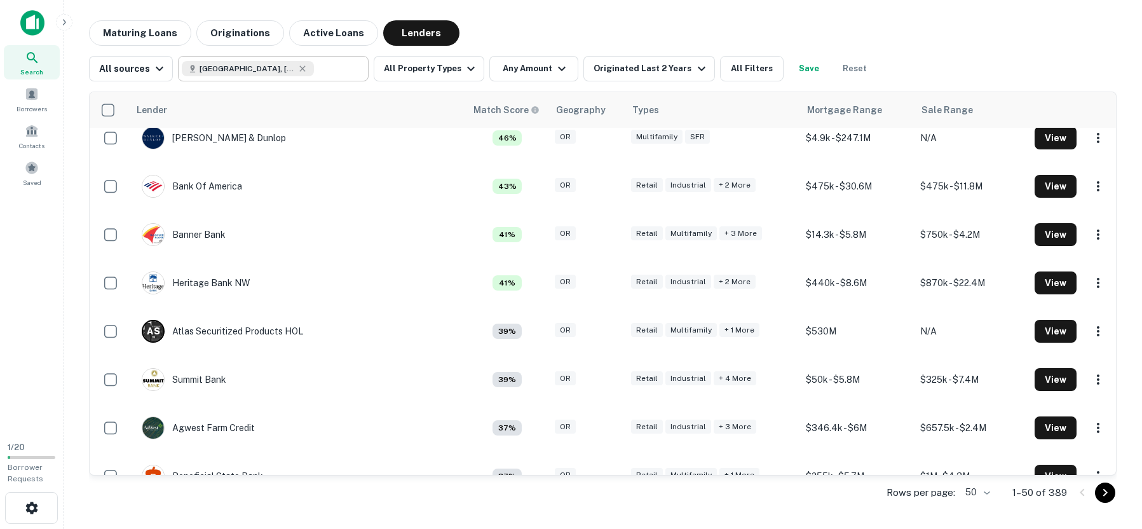
scroll to position [9, 0]
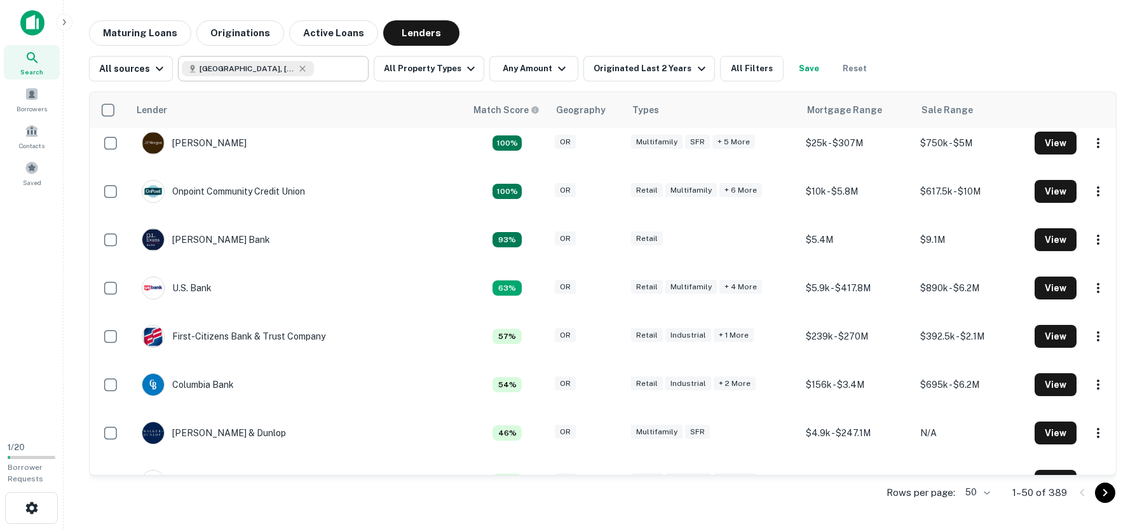
click at [300, 69] on icon at bounding box center [303, 68] width 6 height 6
type input "**********"
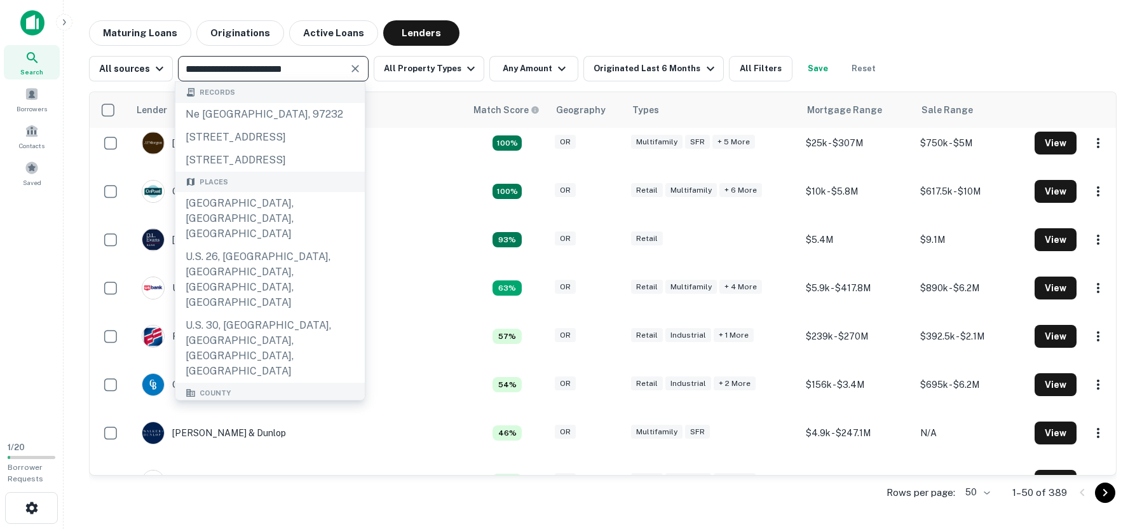
click at [349, 68] on icon "Clear" at bounding box center [355, 68] width 13 height 13
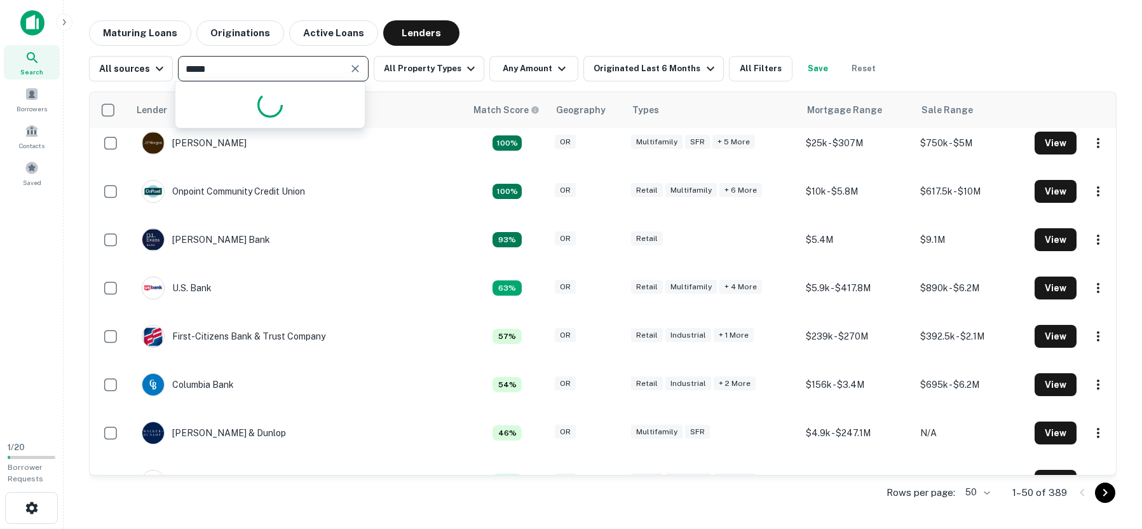
type input "******"
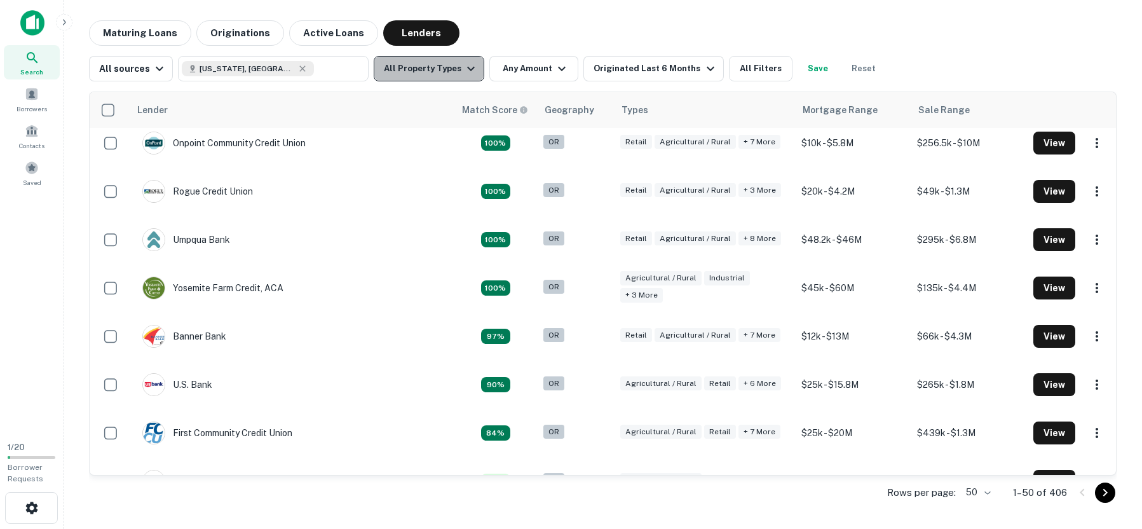
click at [463, 65] on icon "button" at bounding box center [470, 68] width 15 height 15
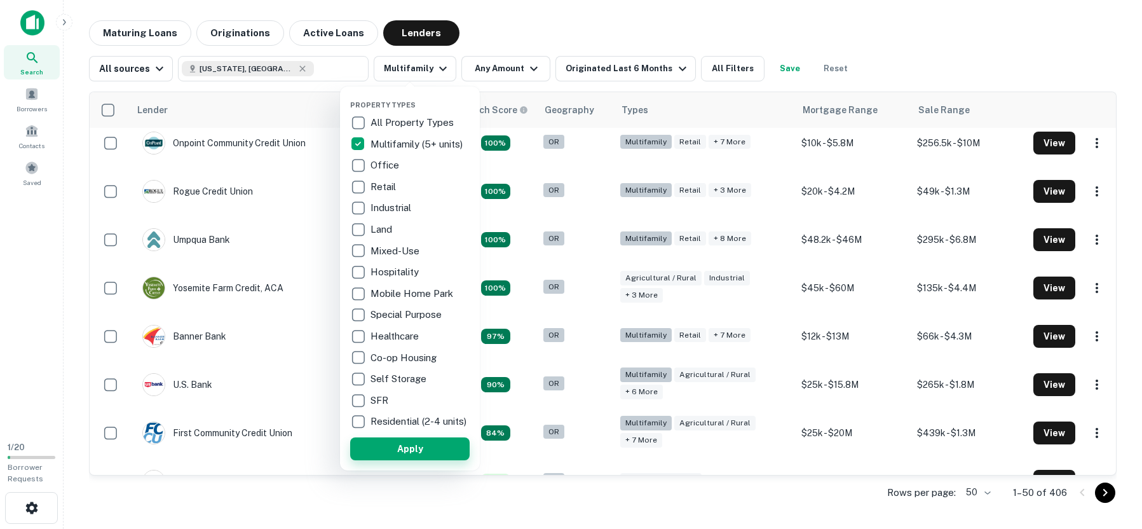
click at [409, 451] on button "Apply" at bounding box center [410, 448] width 120 height 23
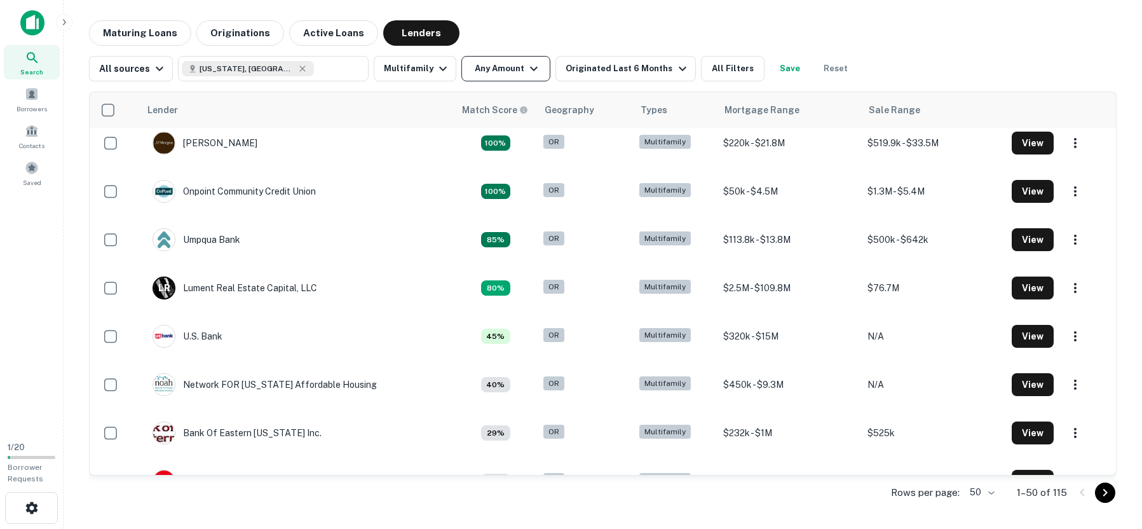
click at [526, 76] on icon "button" at bounding box center [533, 68] width 15 height 15
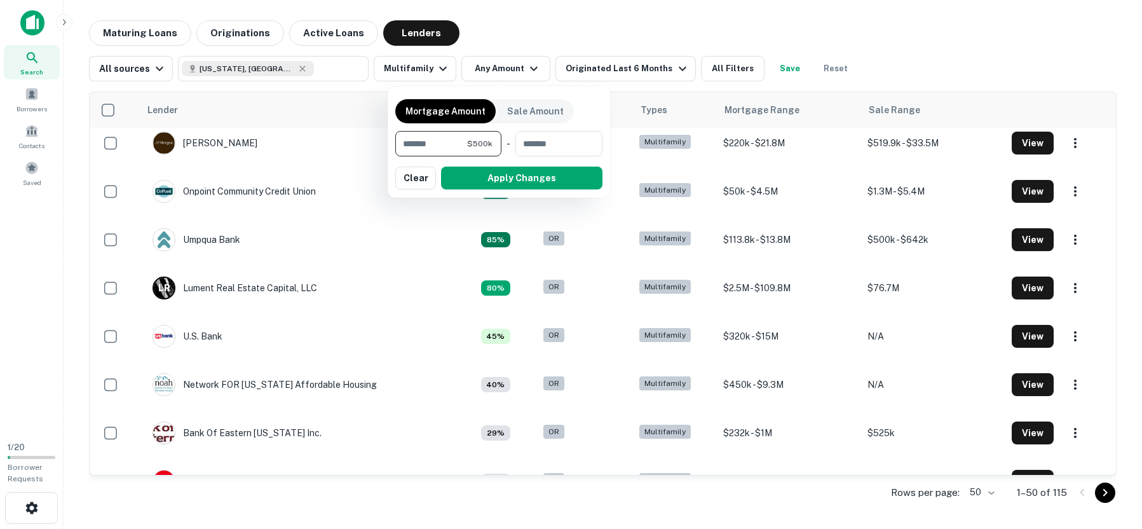
type input "******"
type input "*******"
click at [503, 177] on button "Apply Changes" at bounding box center [521, 178] width 161 height 23
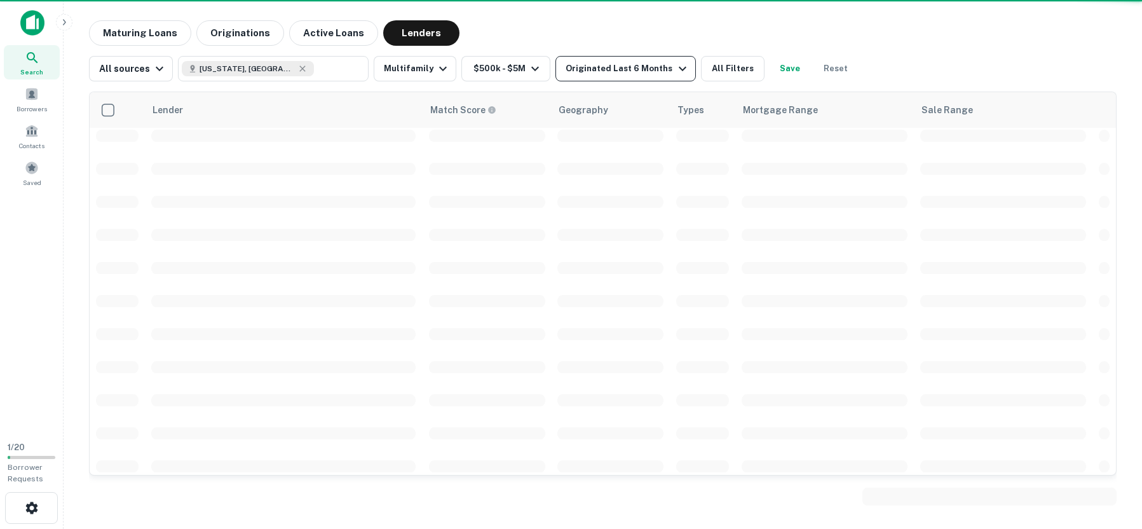
click at [675, 72] on icon "button" at bounding box center [682, 68] width 15 height 15
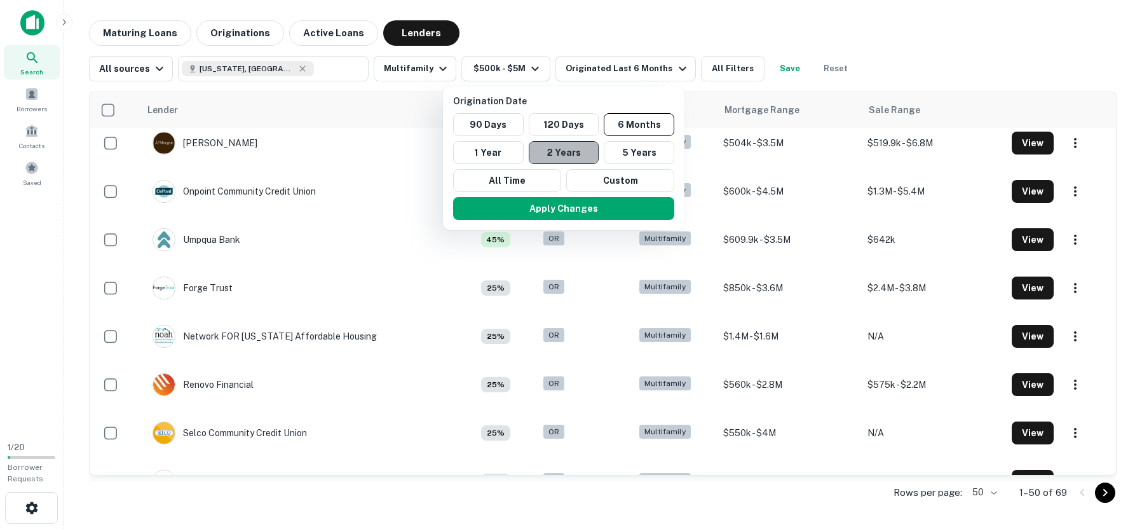
click at [553, 155] on button "2 Years" at bounding box center [564, 152] width 71 height 23
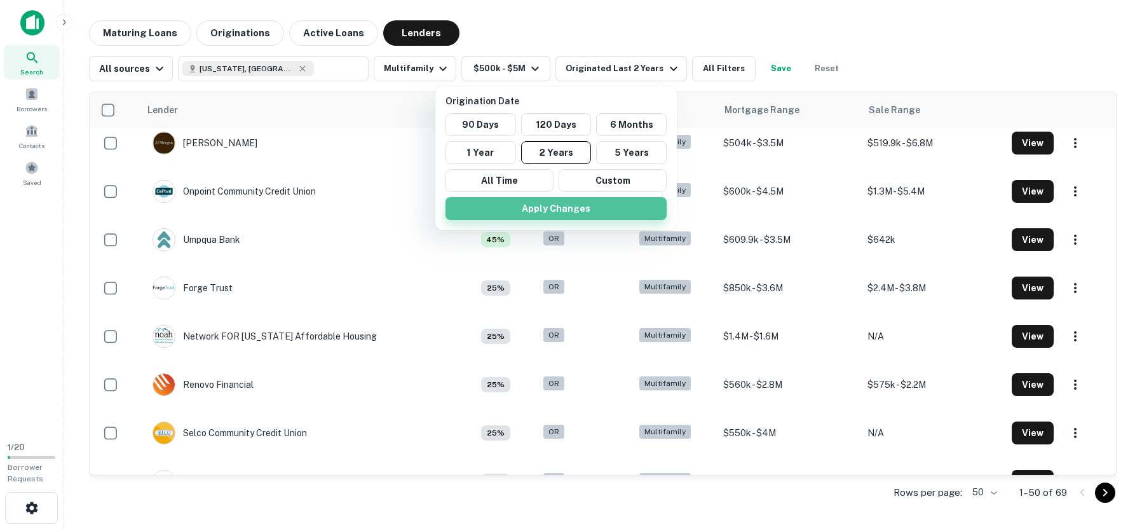
click at [538, 213] on button "Apply Changes" at bounding box center [556, 208] width 221 height 23
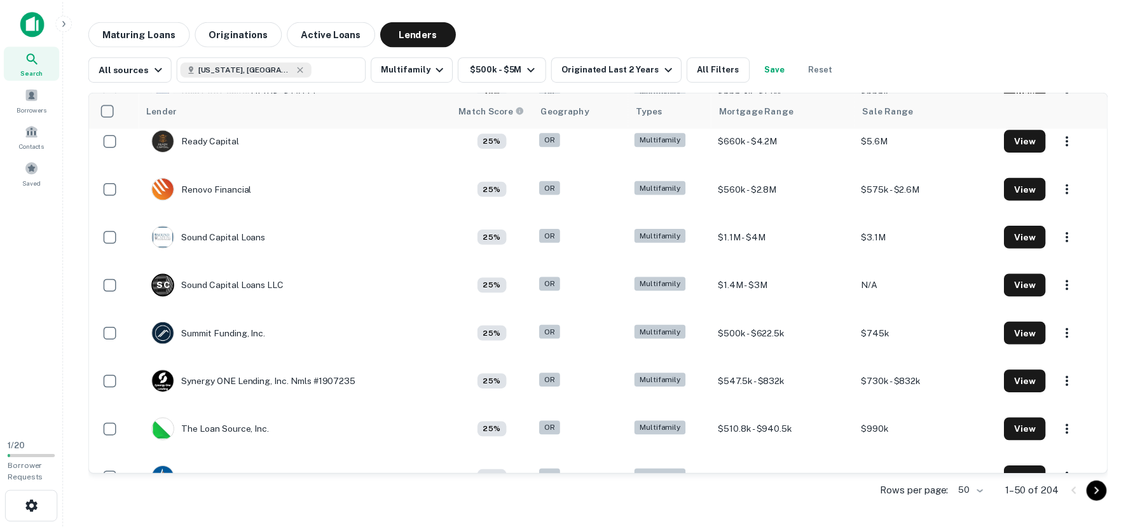
scroll to position [2069, 0]
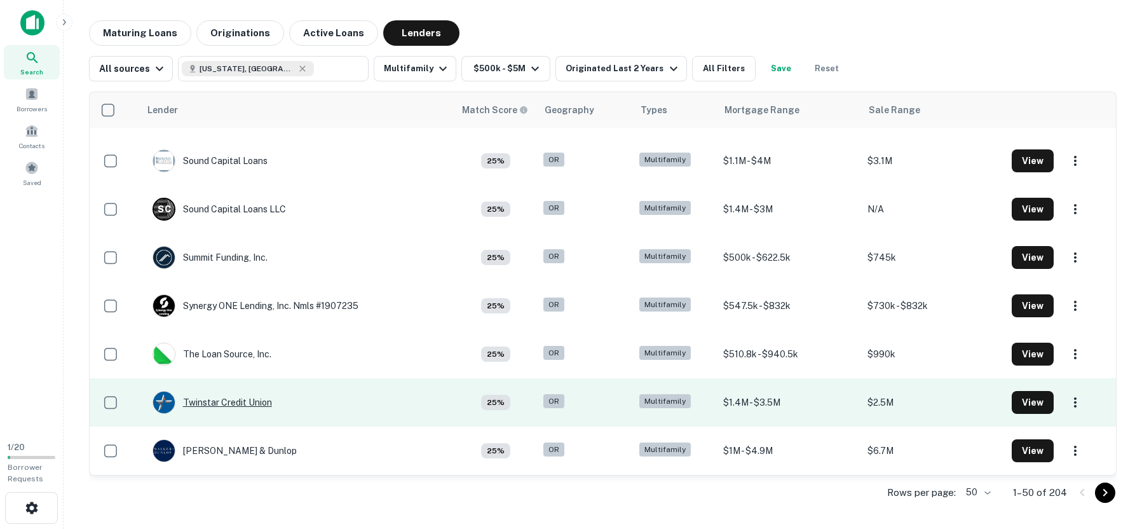
click at [249, 401] on div "Twinstar Credit Union" at bounding box center [213, 402] width 120 height 23
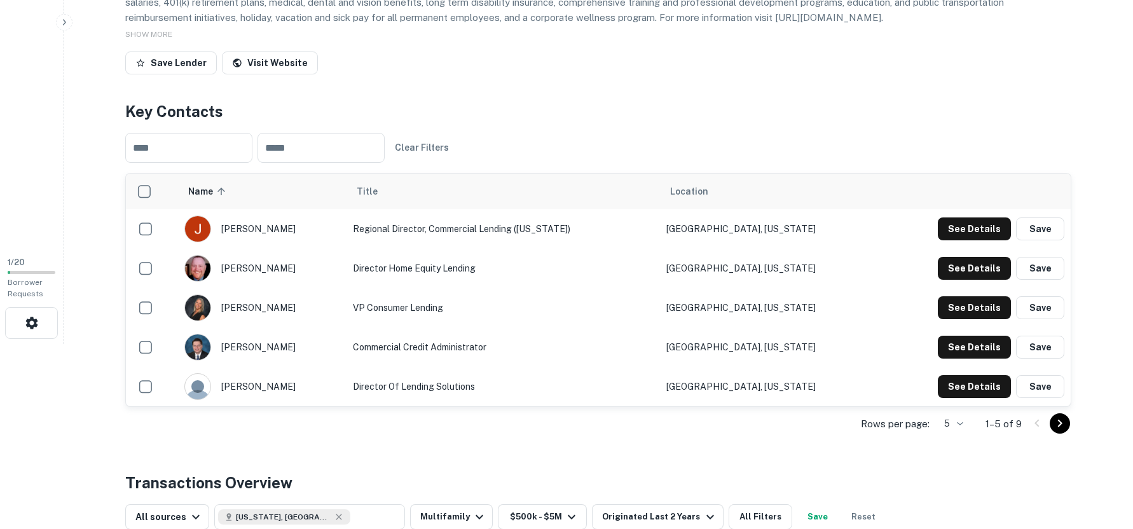
scroll to position [181, 0]
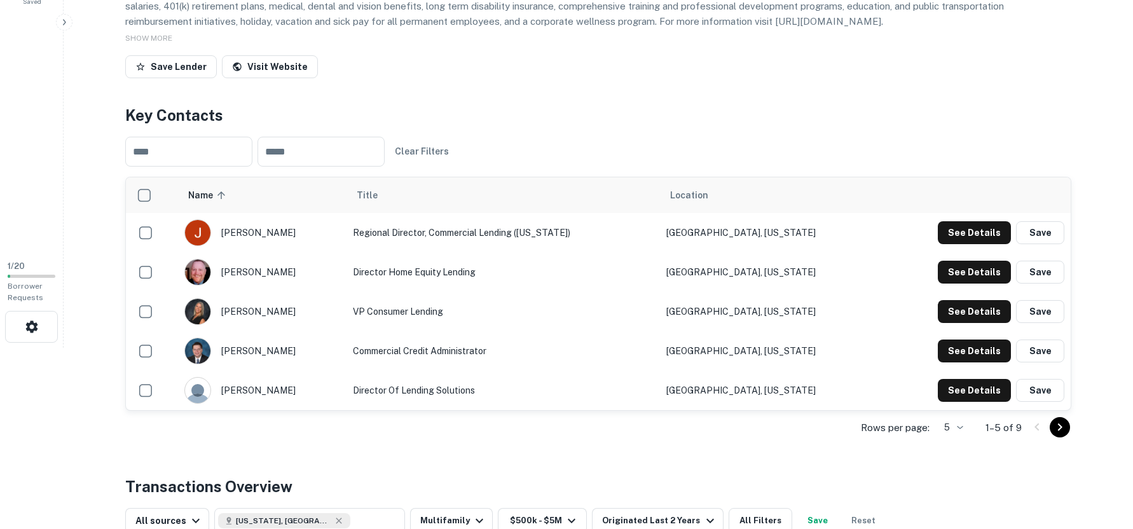
click at [1057, 430] on icon "Go to next page" at bounding box center [1059, 427] width 15 height 15
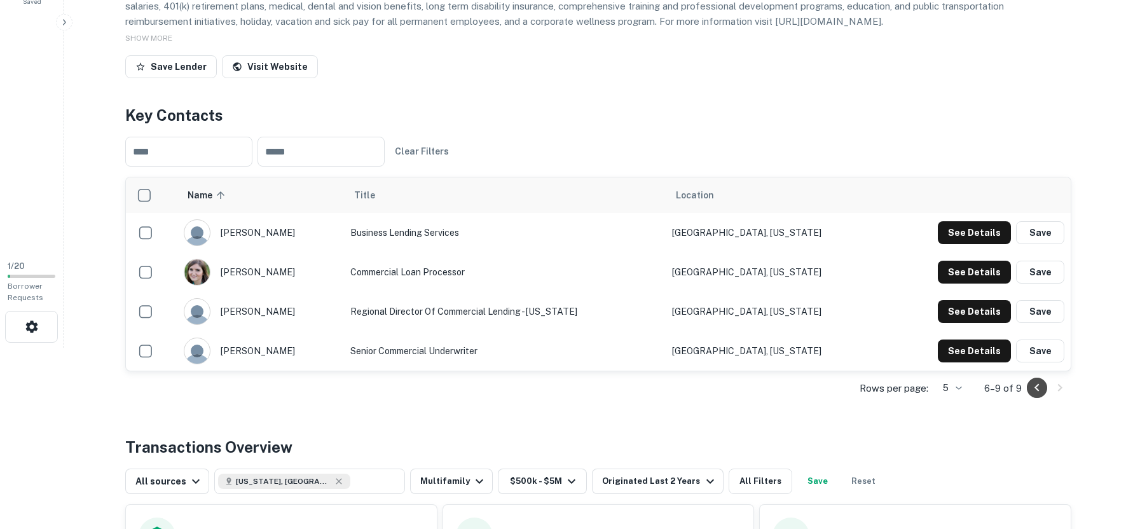
click at [1043, 390] on icon "Go to previous page" at bounding box center [1036, 387] width 15 height 15
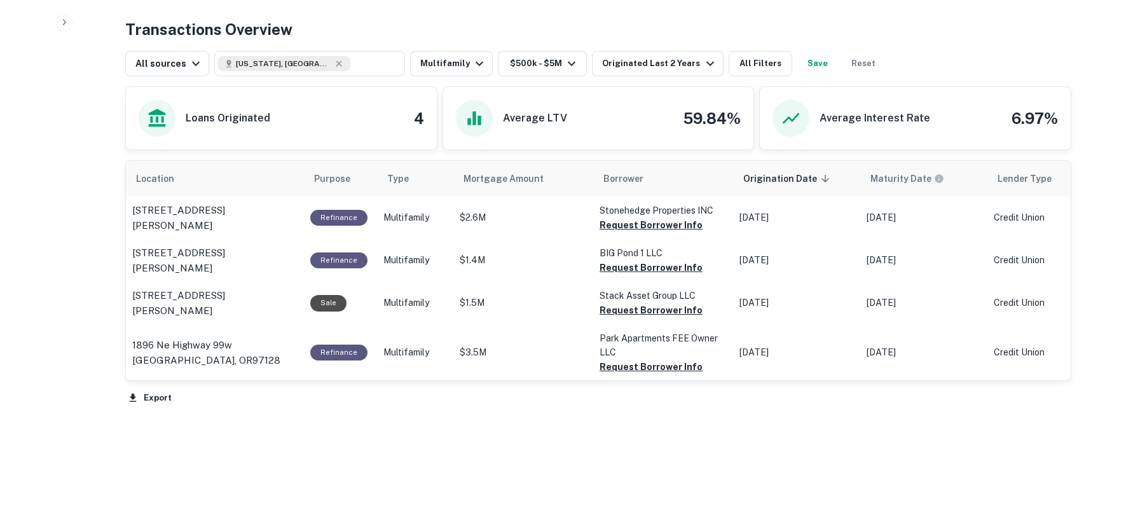
scroll to position [639, 0]
click at [475, 64] on icon "button" at bounding box center [479, 62] width 15 height 15
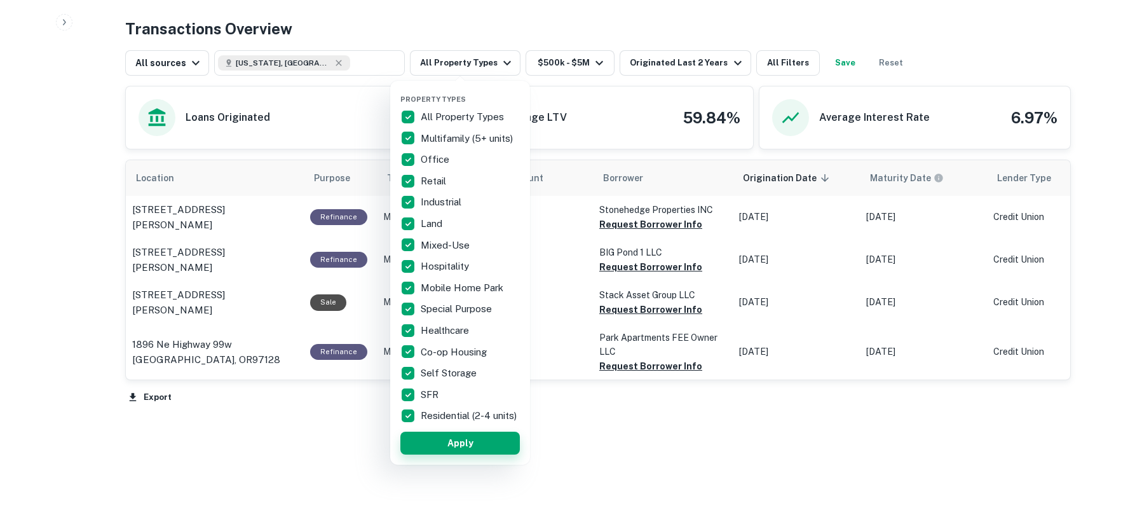
click at [439, 454] on button "Apply" at bounding box center [460, 443] width 120 height 23
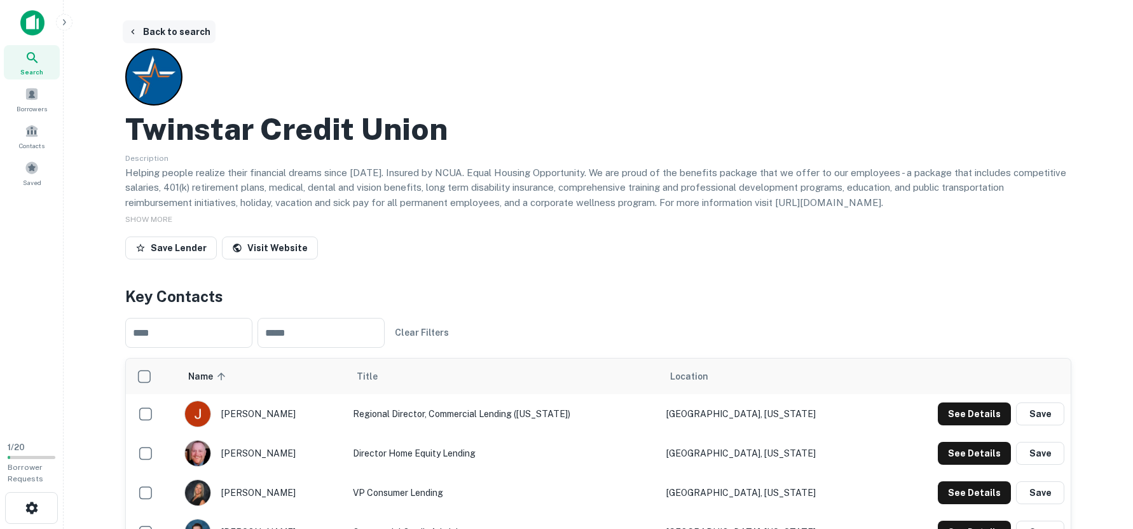
click at [153, 32] on button "Back to search" at bounding box center [169, 31] width 93 height 23
click at [161, 32] on button "Back to search" at bounding box center [169, 31] width 93 height 23
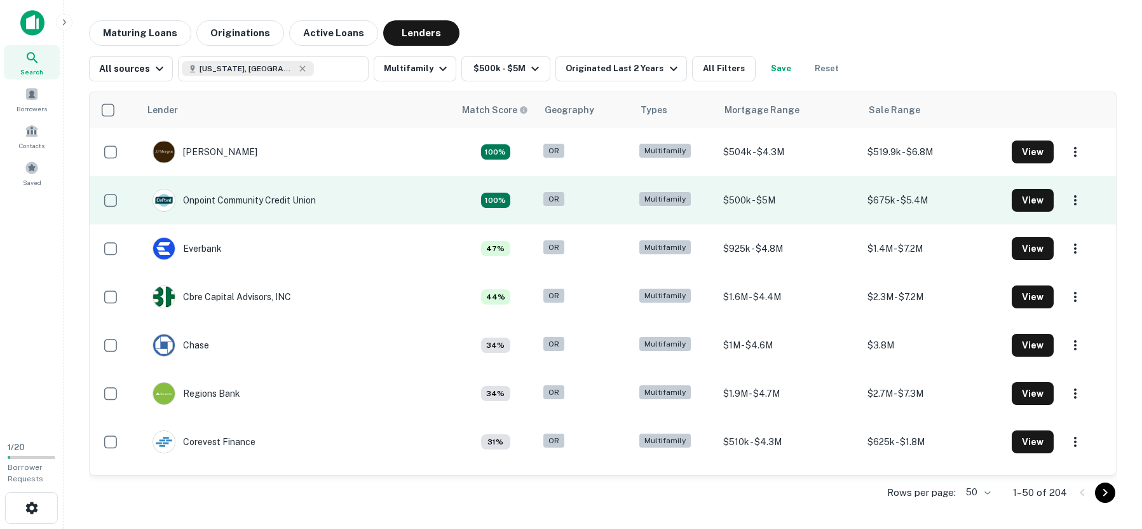
drag, startPoint x: 228, startPoint y: 203, endPoint x: 249, endPoint y: 222, distance: 28.3
click at [229, 203] on div "Onpoint Community Credit Union" at bounding box center [234, 200] width 163 height 23
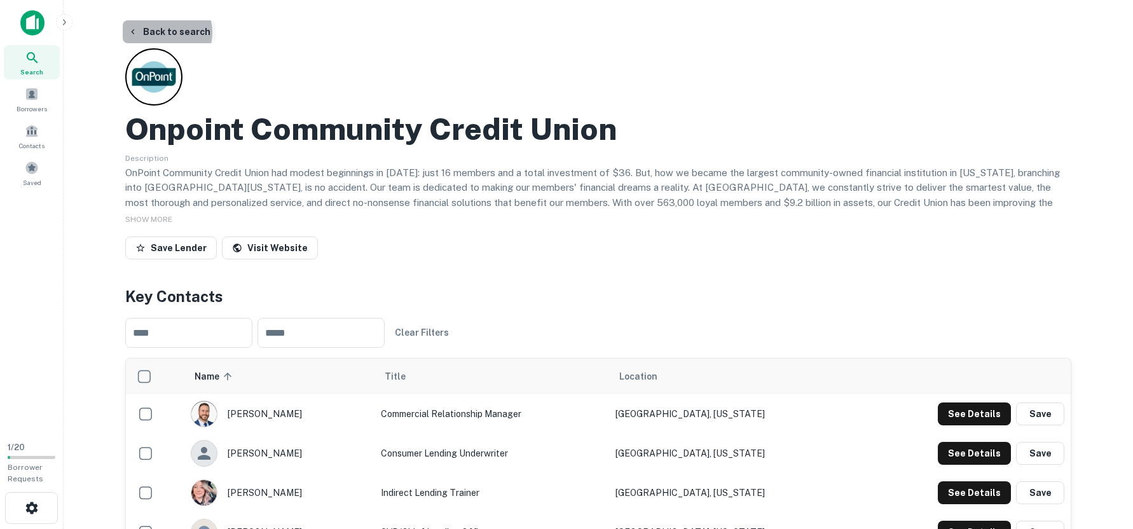
drag, startPoint x: 160, startPoint y: 32, endPoint x: 151, endPoint y: 57, distance: 26.3
click at [160, 32] on button "Back to search" at bounding box center [169, 31] width 93 height 23
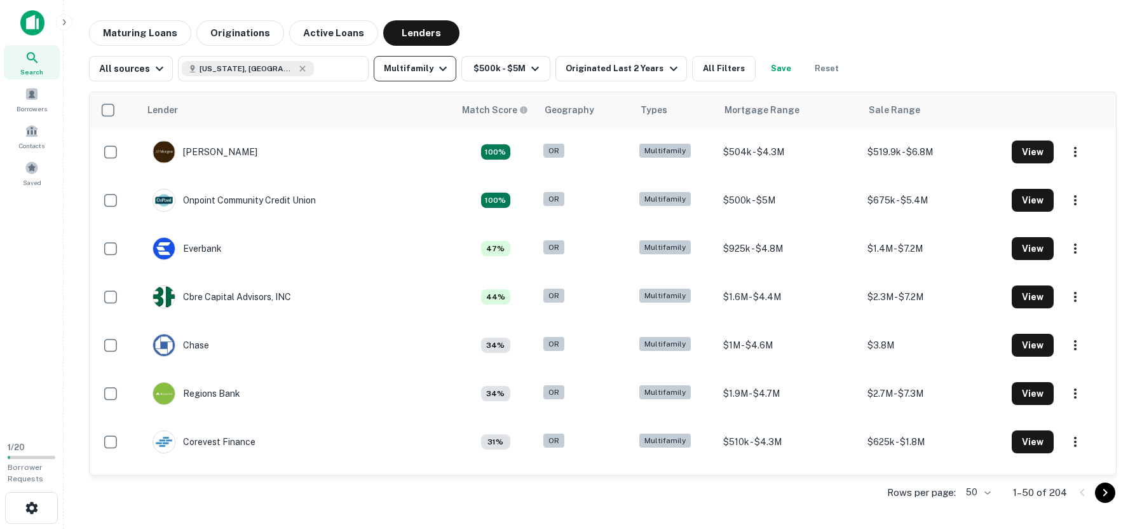
click at [435, 71] on icon "button" at bounding box center [442, 68] width 15 height 15
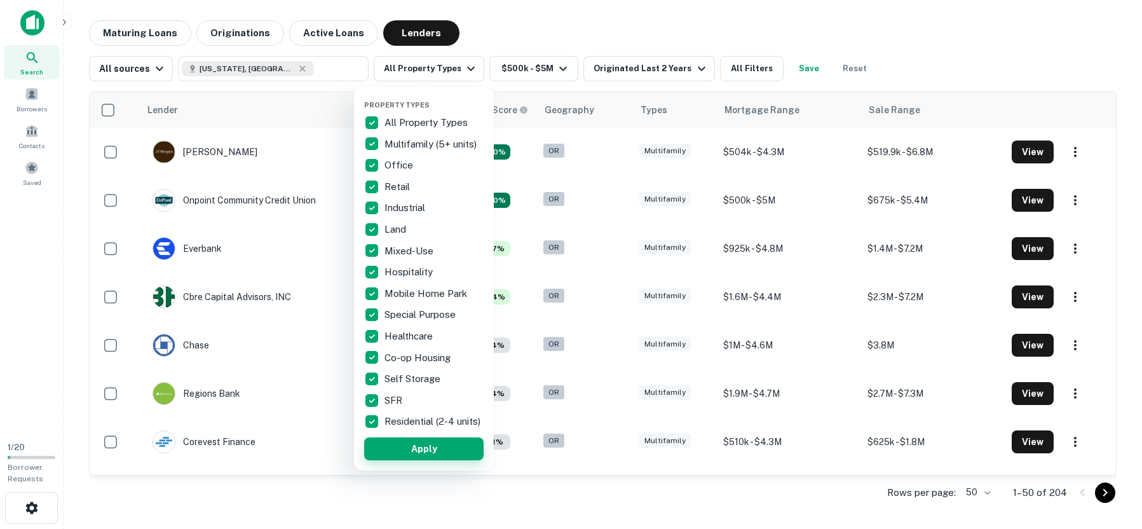
click at [441, 460] on button "Apply" at bounding box center [424, 448] width 120 height 23
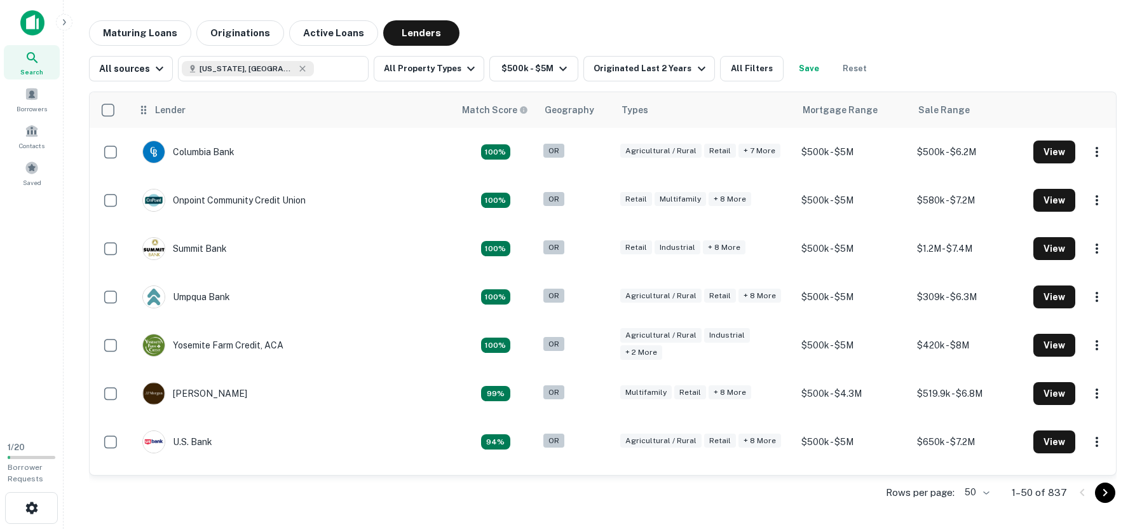
click at [168, 110] on div "Lender" at bounding box center [170, 109] width 31 height 15
click at [140, 110] on icon at bounding box center [143, 109] width 13 height 15
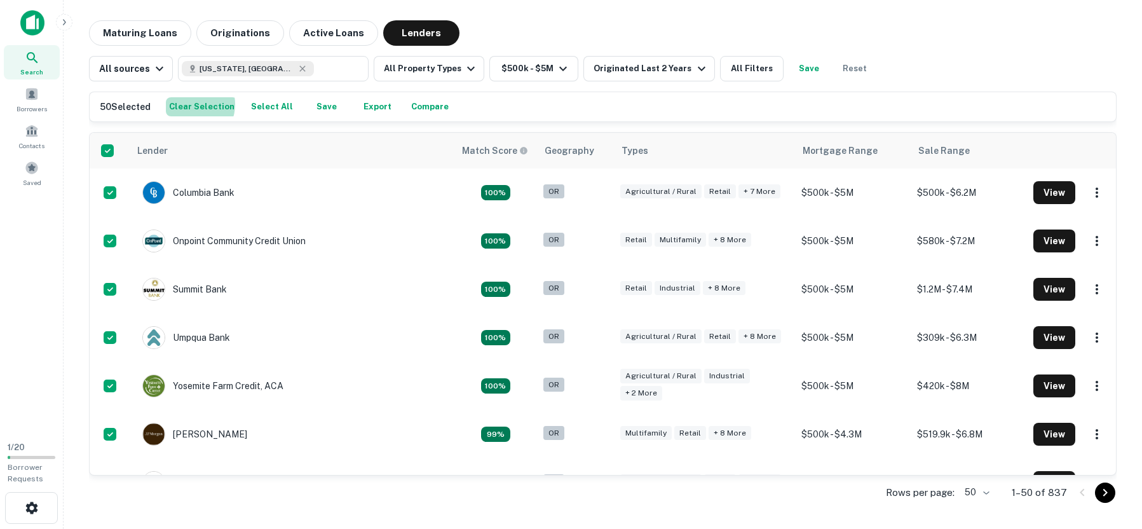
click at [189, 104] on button "Clear Selection" at bounding box center [202, 106] width 72 height 19
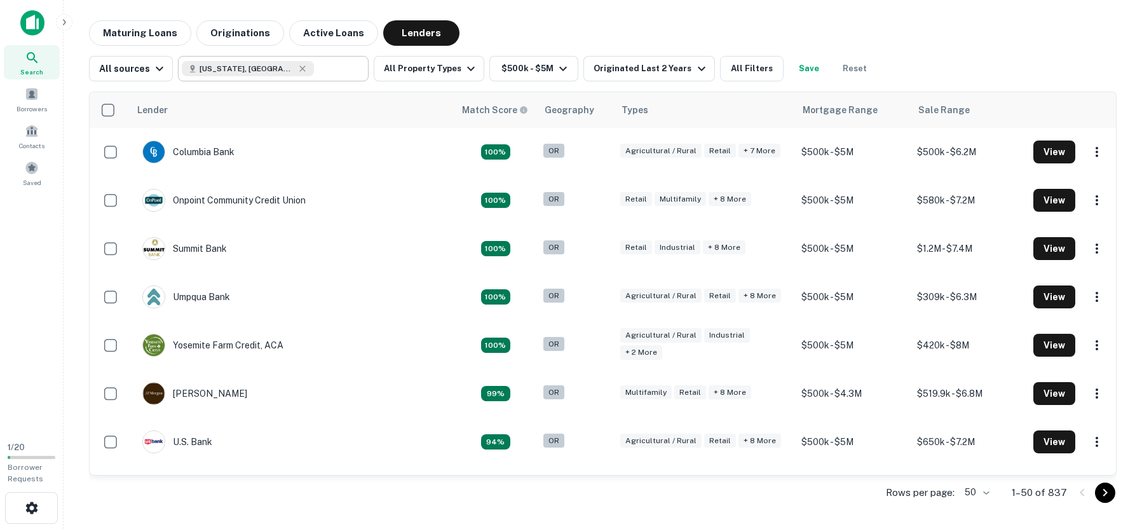
click at [314, 69] on input "text" at bounding box center [338, 69] width 49 height 18
type input "**********"
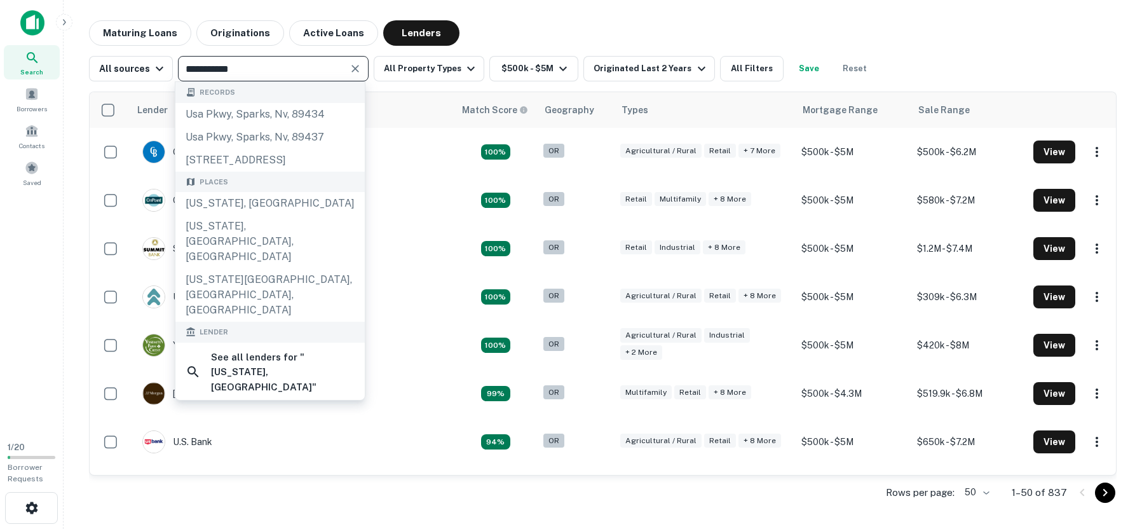
click at [352, 61] on button "Clear" at bounding box center [355, 69] width 18 height 18
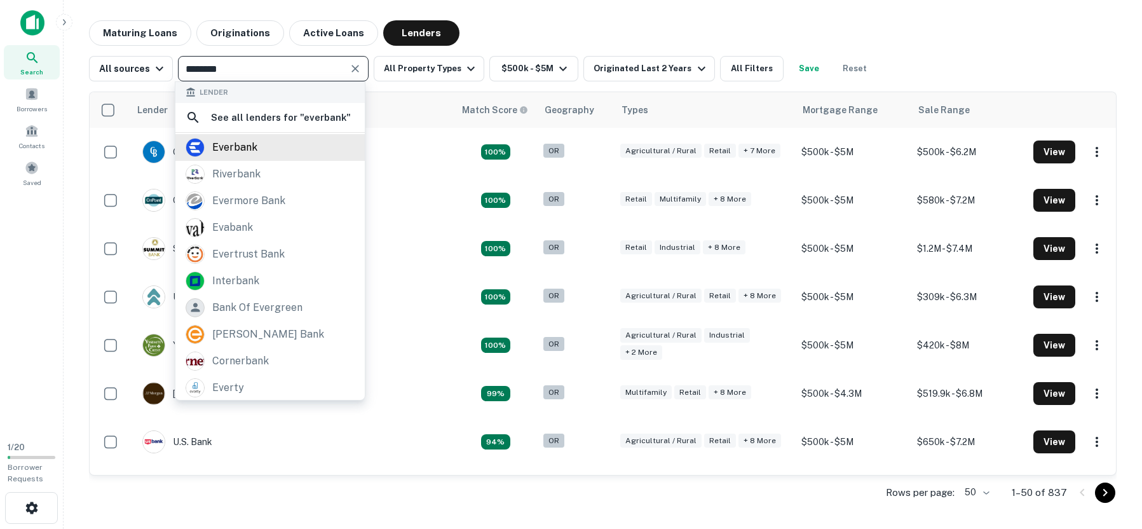
type input "********"
click at [316, 151] on div "everbank" at bounding box center [270, 147] width 169 height 19
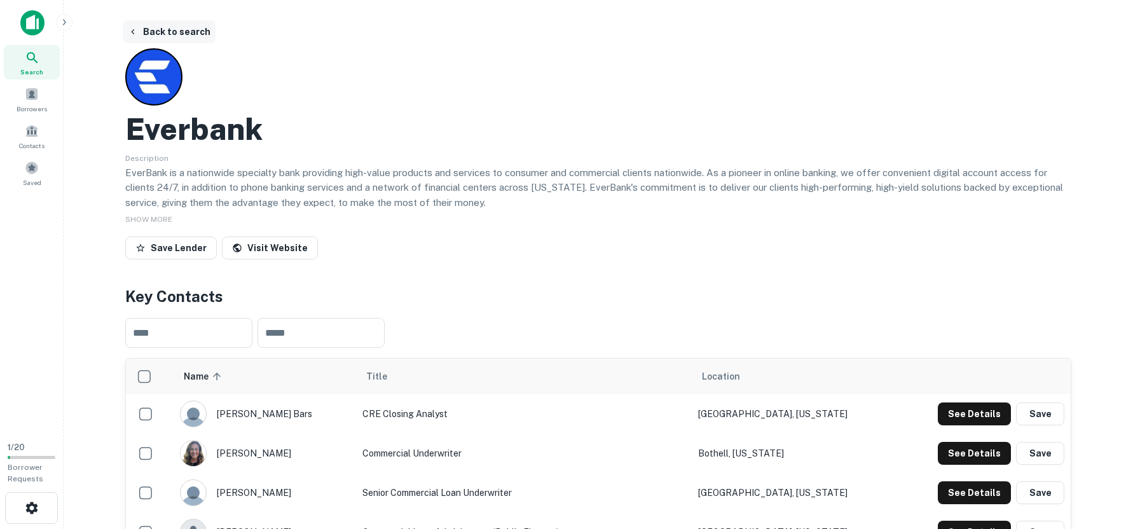
click at [186, 32] on button "Back to search" at bounding box center [169, 31] width 93 height 23
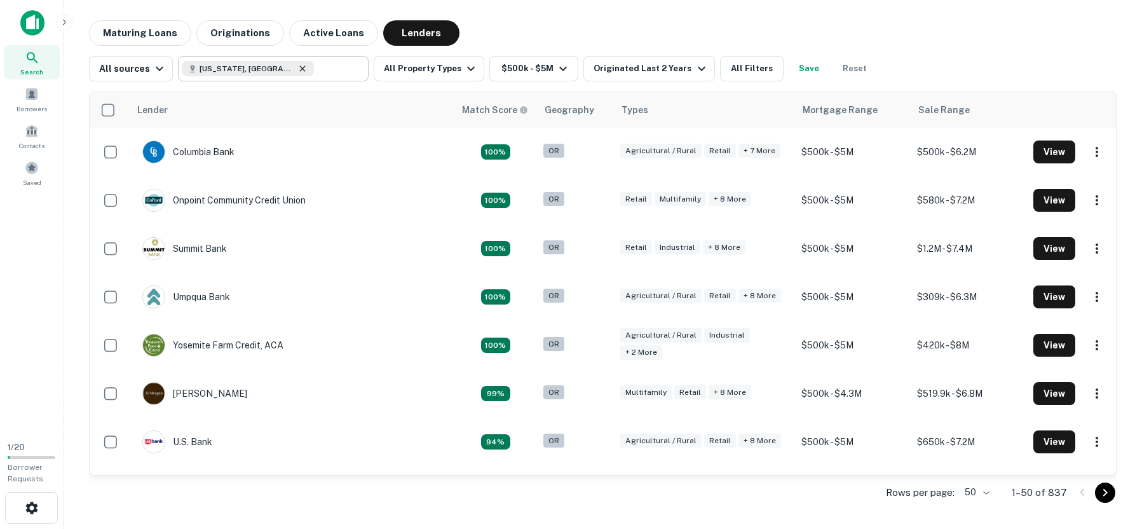
click at [300, 69] on icon at bounding box center [303, 68] width 6 height 6
type input "**********"
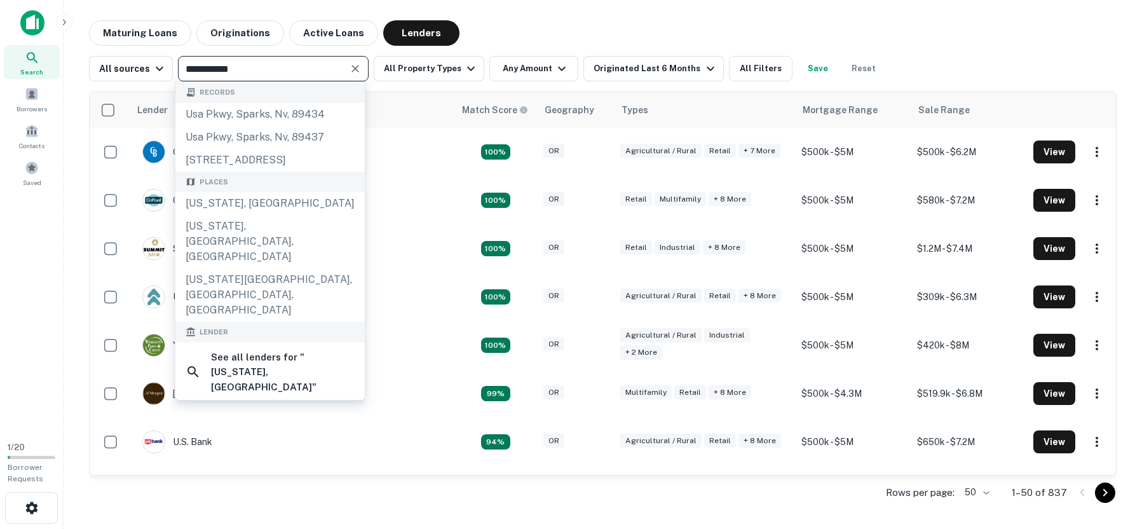
click at [349, 67] on icon "Clear" at bounding box center [355, 68] width 13 height 13
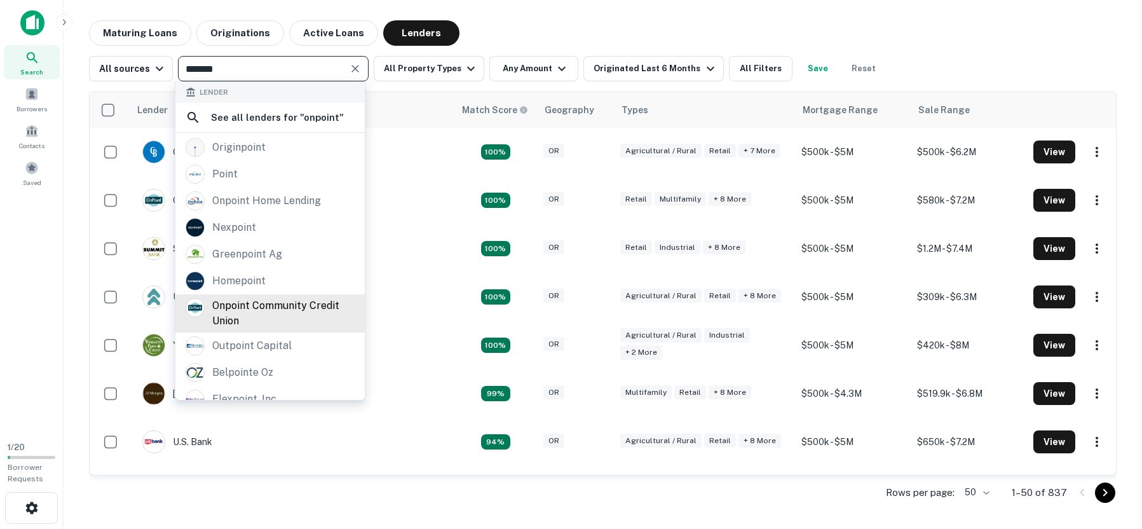
type input "*******"
click at [245, 309] on div "onpoint community credit union" at bounding box center [283, 313] width 142 height 31
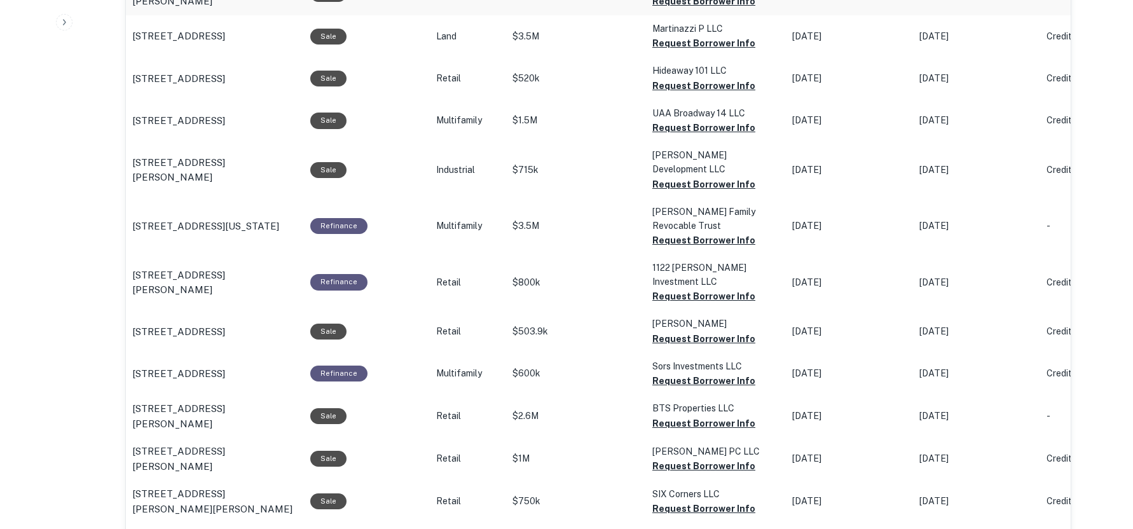
scroll to position [1221, 0]
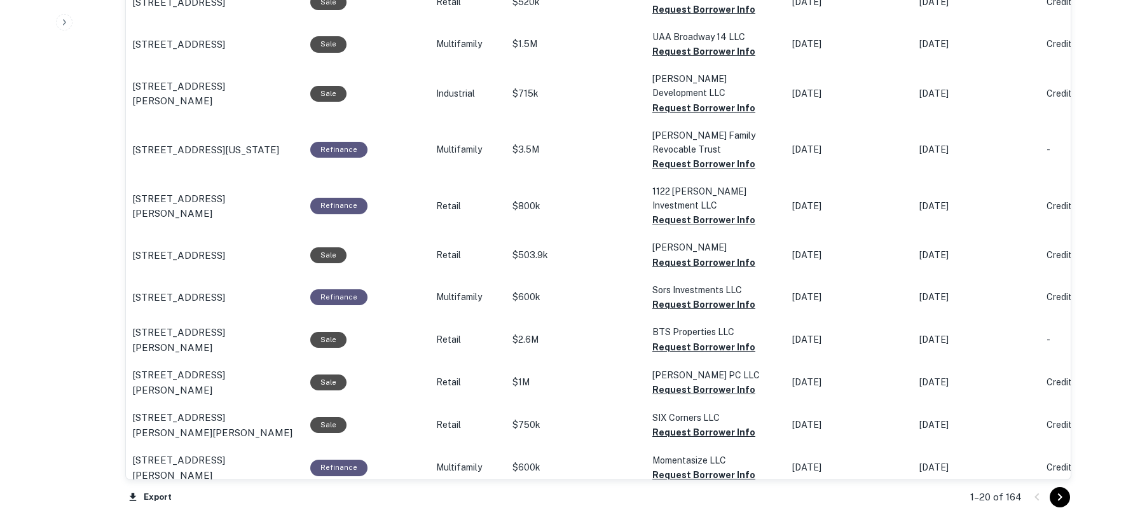
click at [1057, 498] on icon "Go to next page" at bounding box center [1059, 496] width 15 height 15
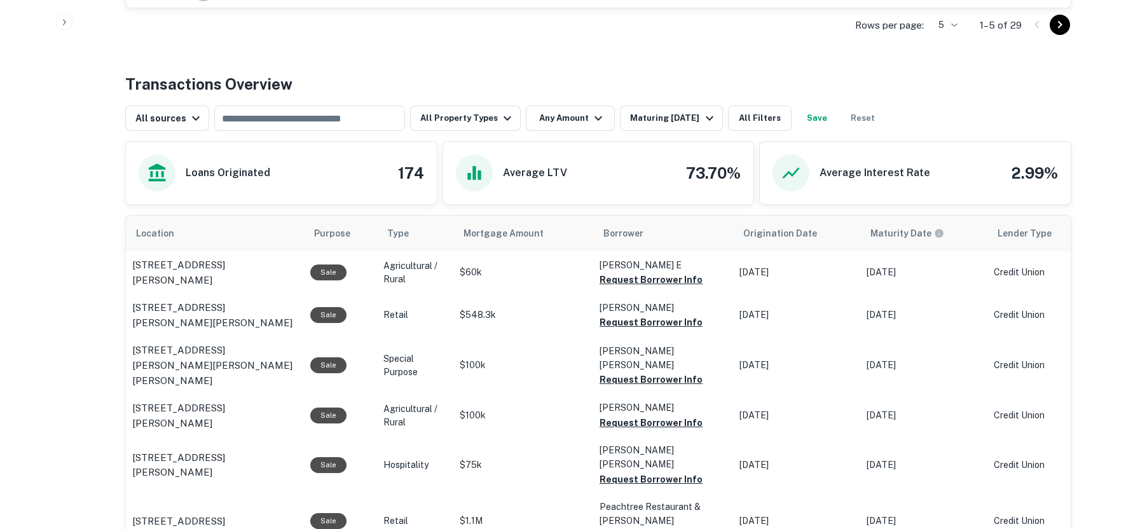
scroll to position [610, 0]
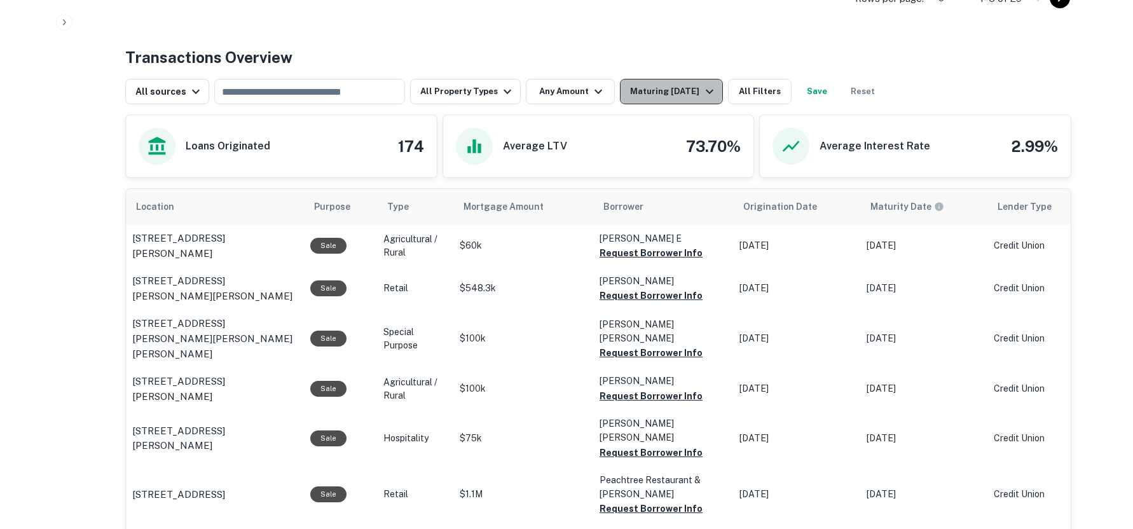
click at [689, 91] on div "Maturing In 1 Year" at bounding box center [673, 91] width 86 height 15
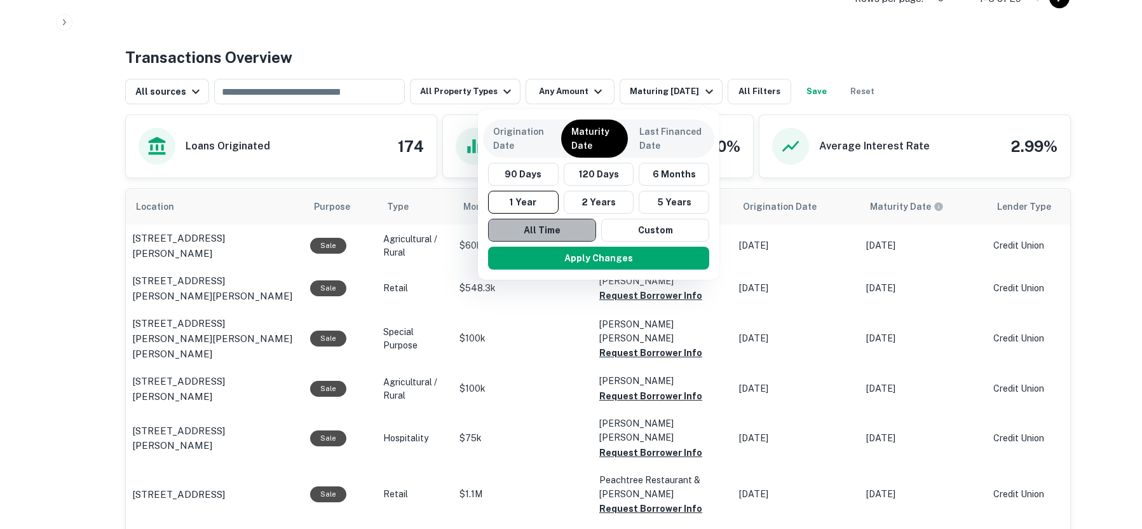
click at [568, 228] on button "All Time" at bounding box center [542, 230] width 108 height 23
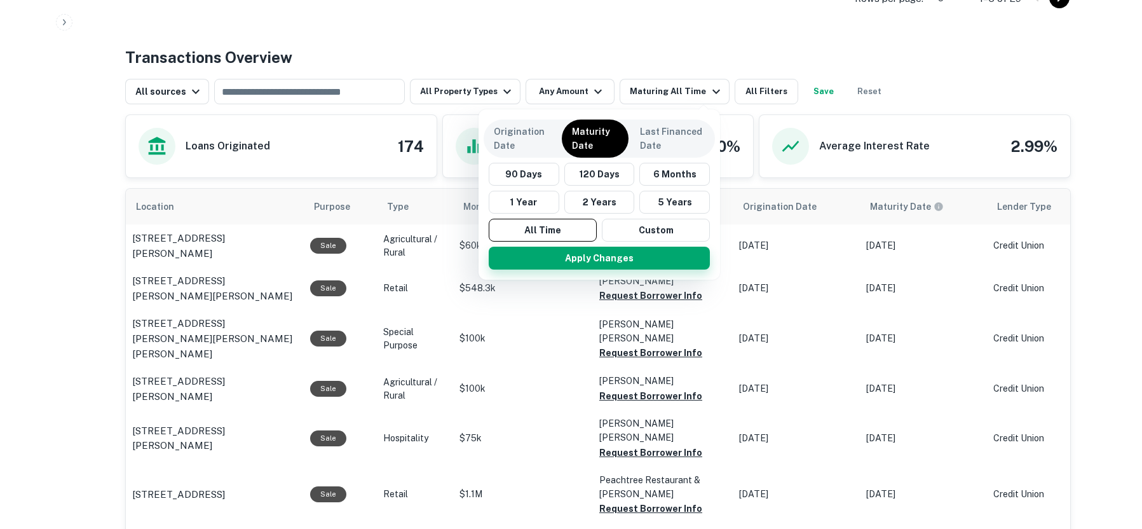
click at [615, 262] on button "Apply Changes" at bounding box center [599, 258] width 221 height 23
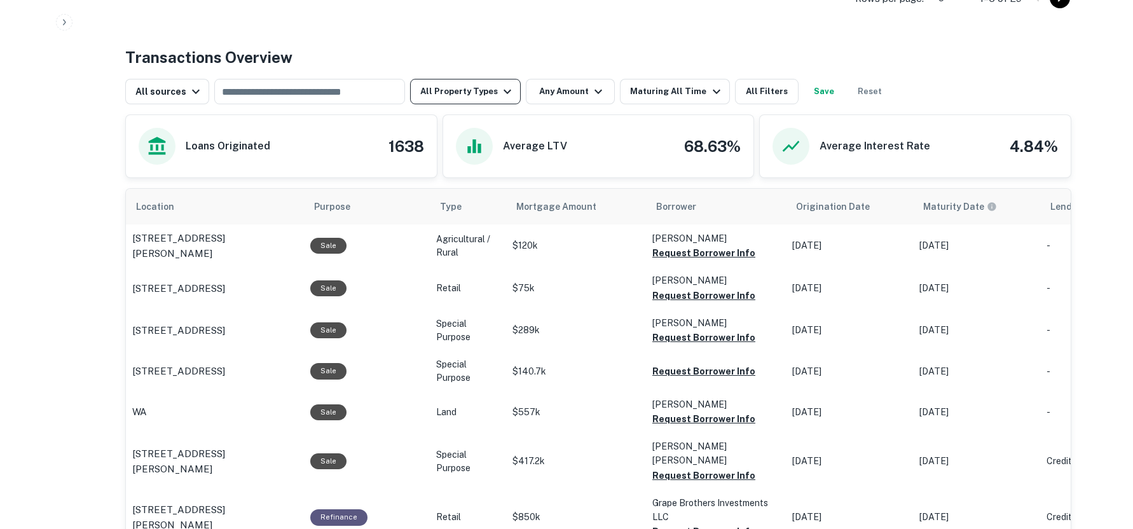
click at [500, 85] on icon "button" at bounding box center [507, 91] width 15 height 15
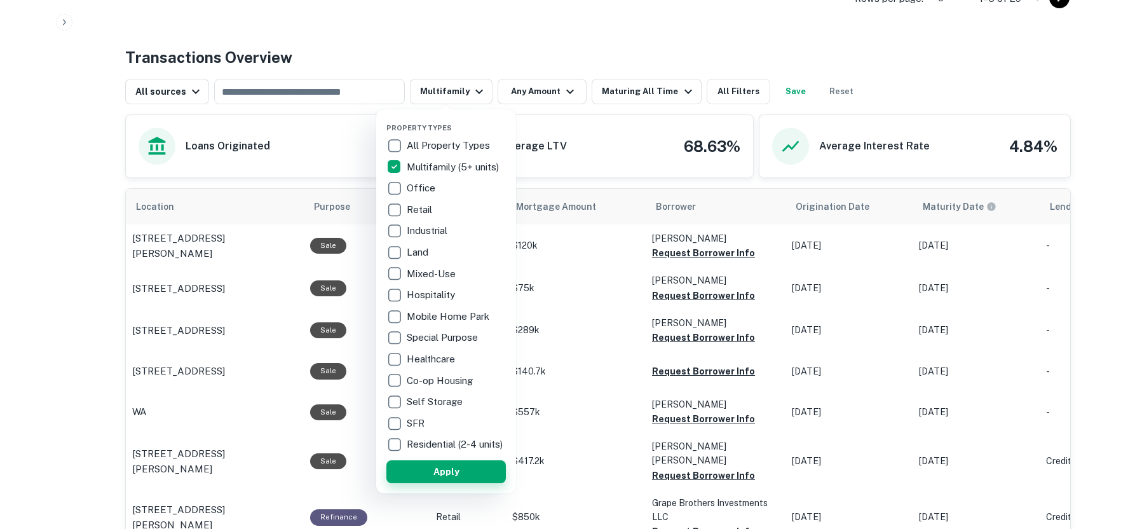
click at [434, 479] on button "Apply" at bounding box center [447, 471] width 120 height 23
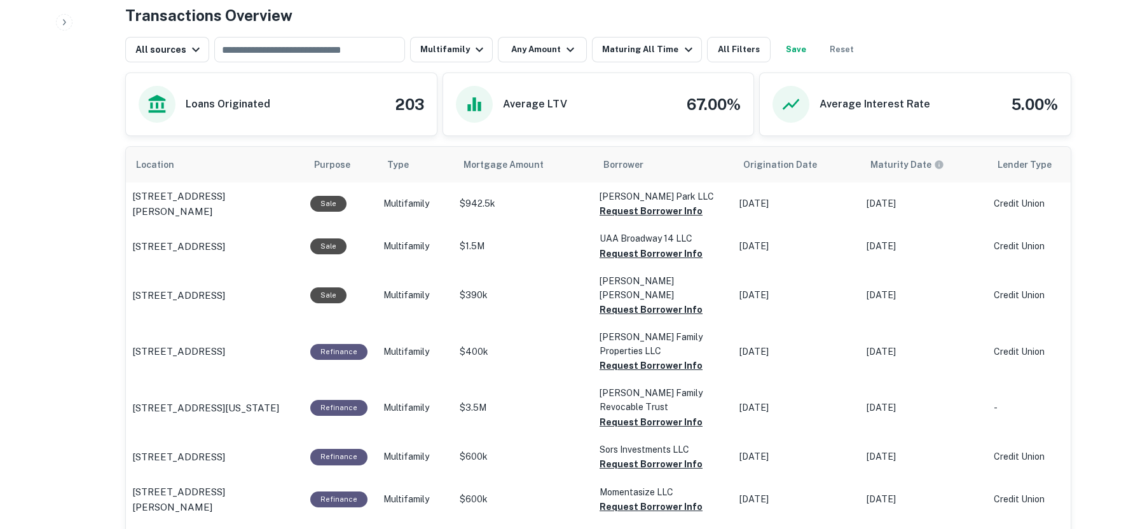
scroll to position [881, 0]
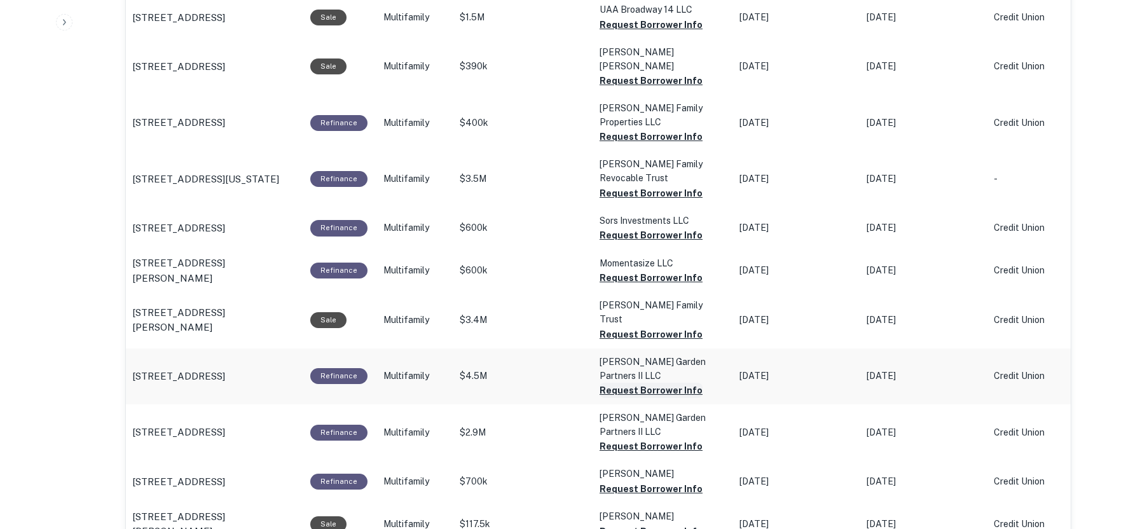
click at [1109, 27] on icon "button" at bounding box center [1106, 29] width 6 height 6
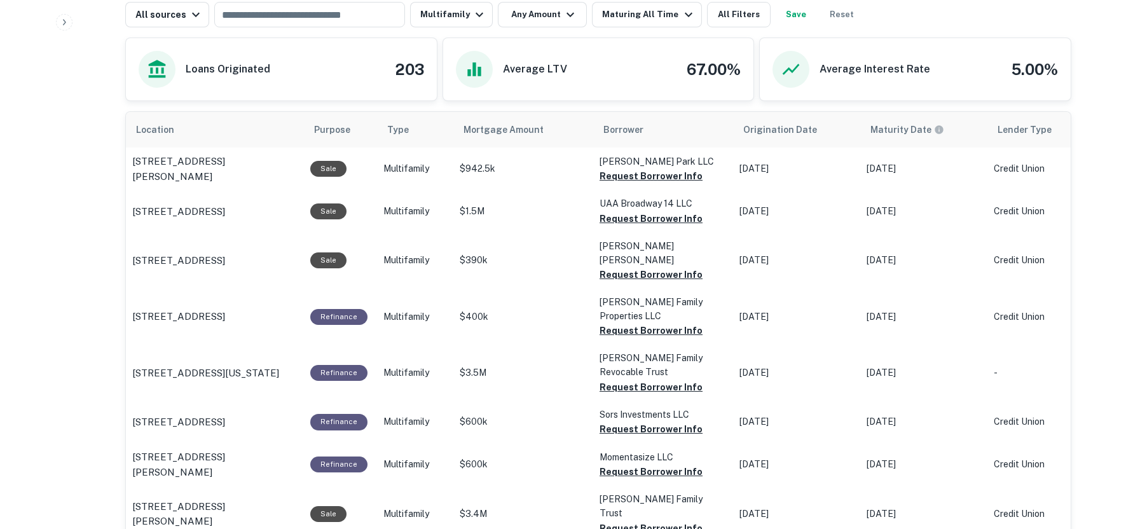
scroll to position [652, 0]
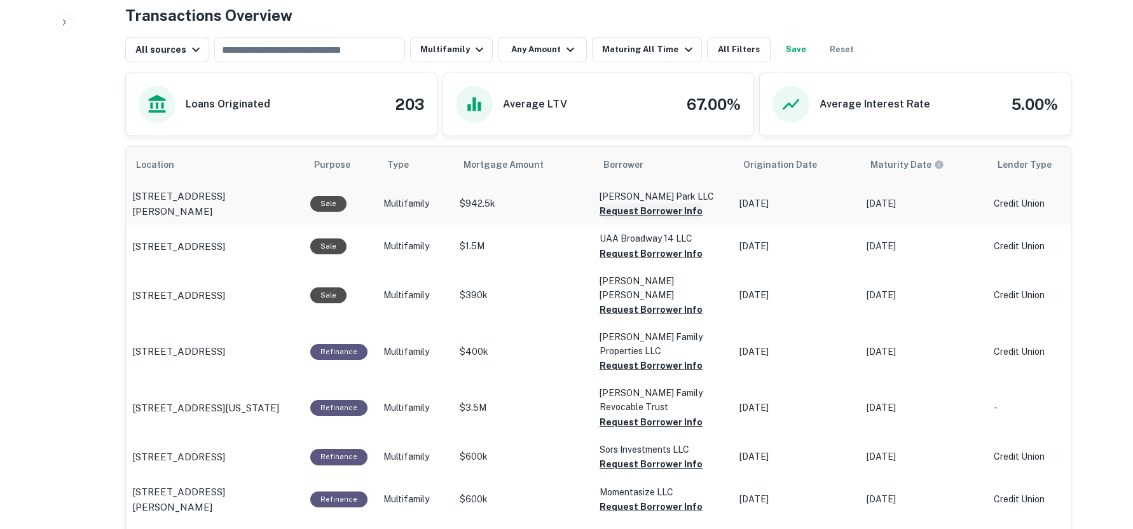
click at [647, 214] on button "Request Borrower Info" at bounding box center [650, 210] width 103 height 15
click at [1107, 27] on icon "button" at bounding box center [1106, 29] width 6 height 6
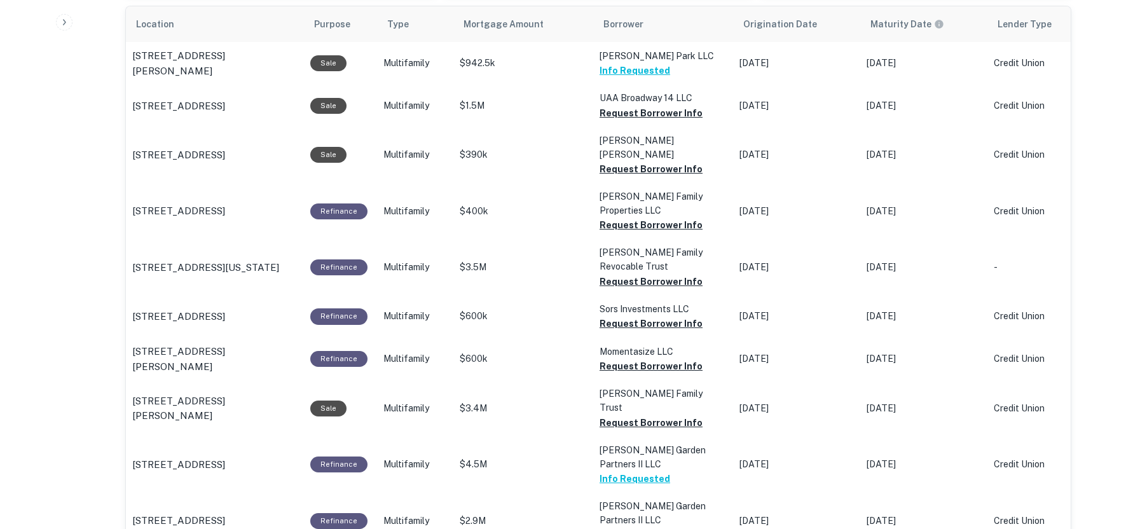
scroll to position [805, 0]
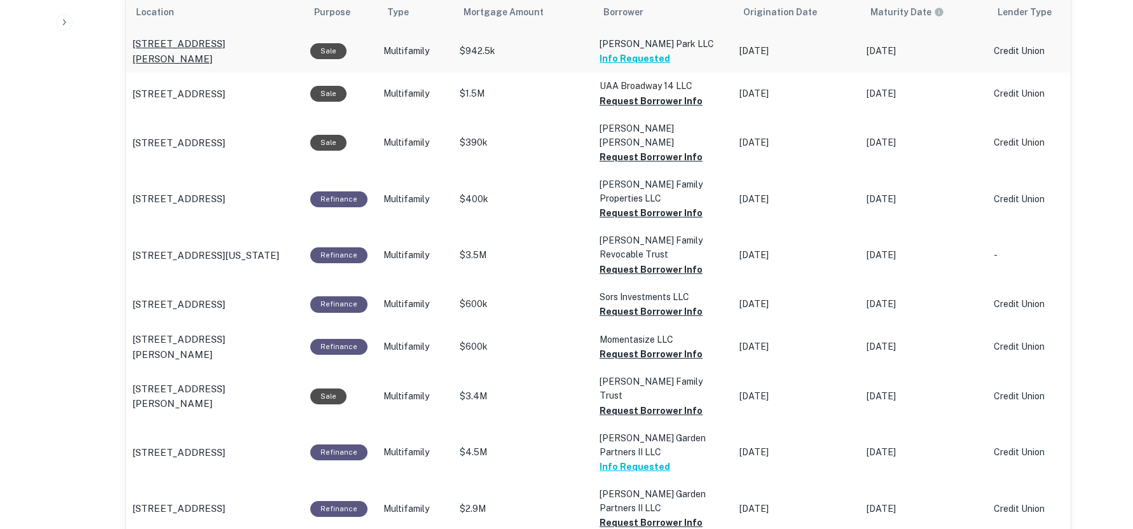
click at [191, 43] on p "7926 Se Johnson Creek Blvd Portland, OR97206" at bounding box center [214, 51] width 165 height 30
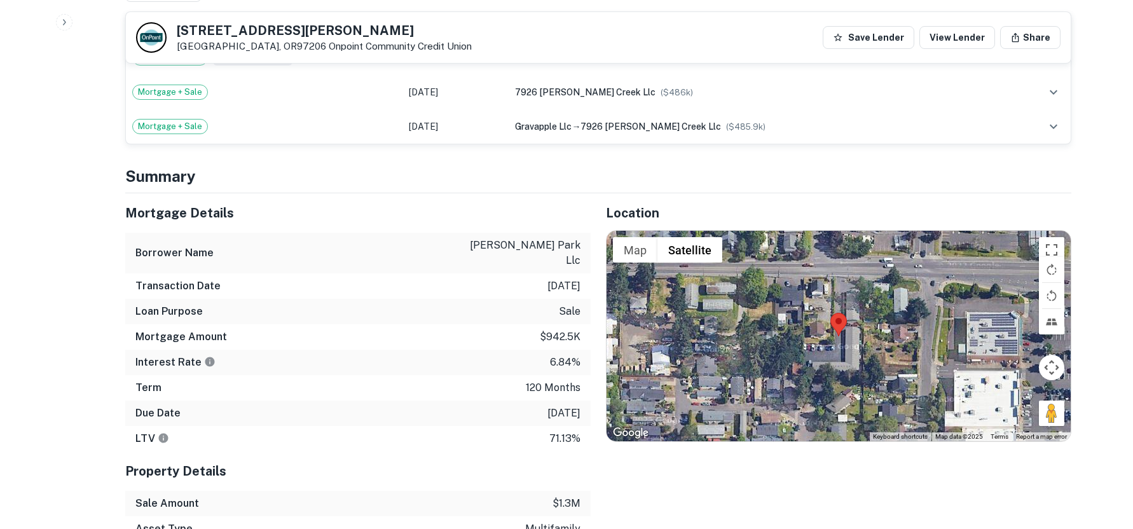
scroll to position [660, 0]
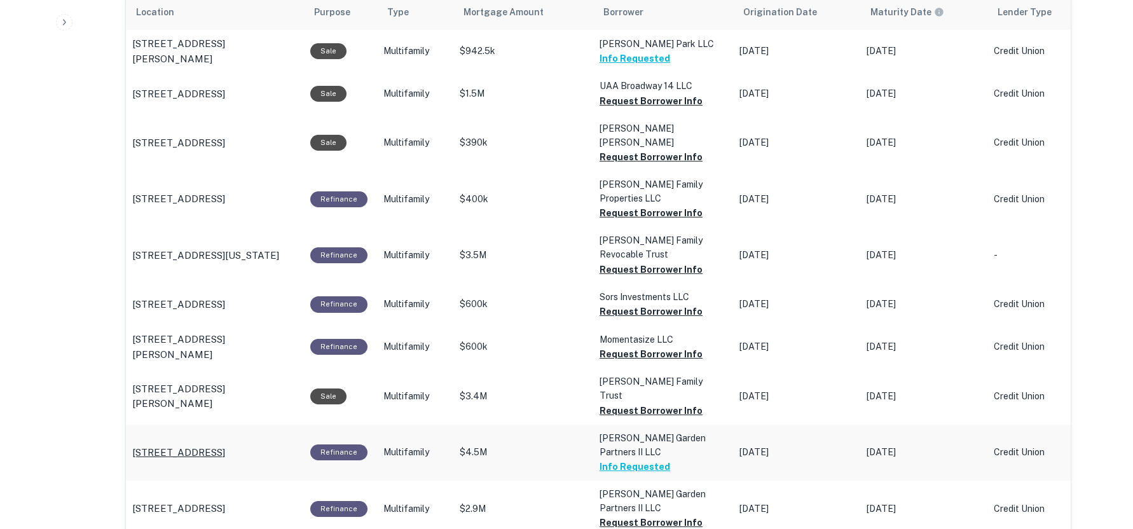
click at [225, 445] on p "1197 S Water St Silverton, OR97381" at bounding box center [178, 452] width 93 height 15
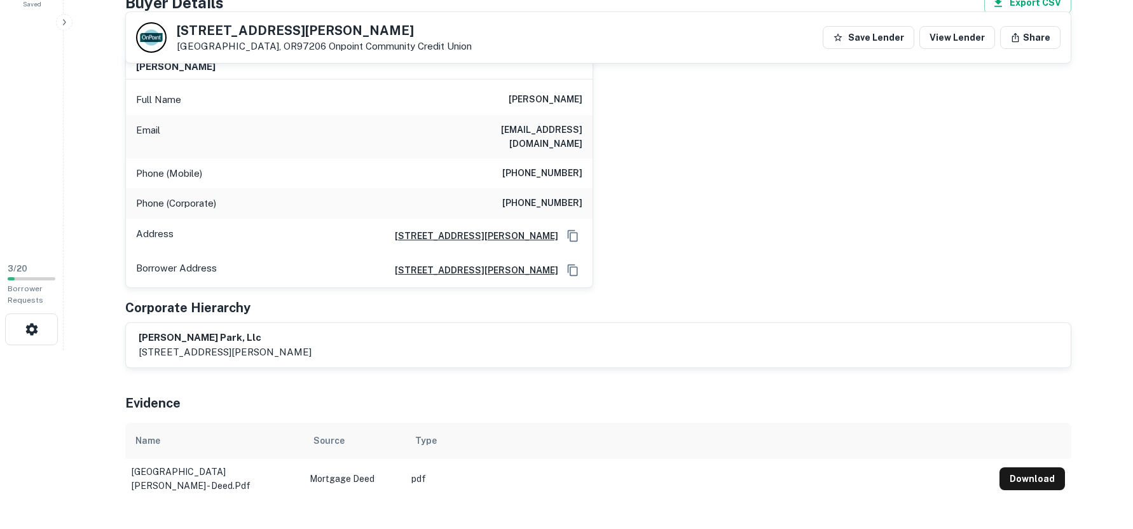
scroll to position [76, 0]
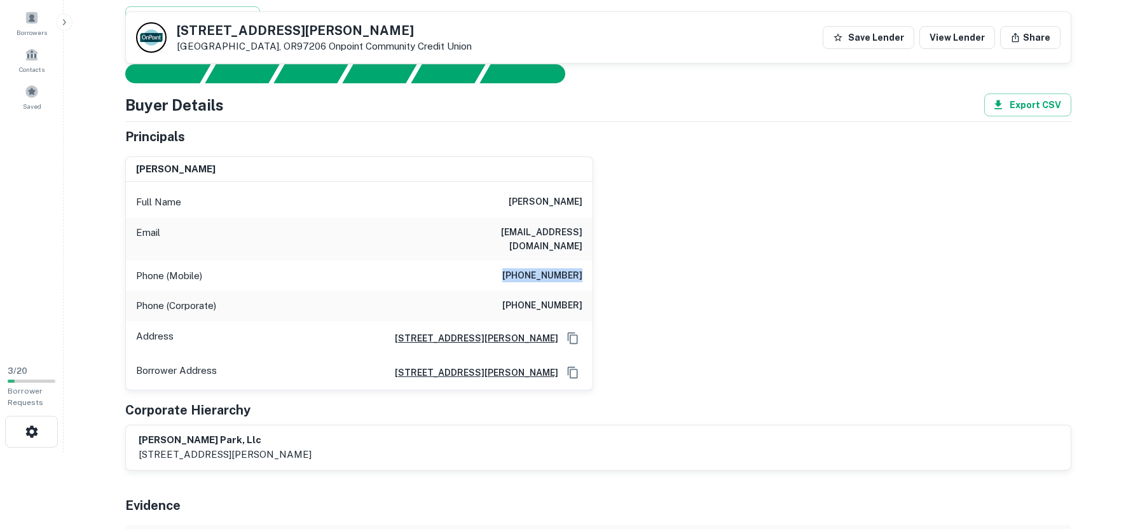
drag, startPoint x: 517, startPoint y: 261, endPoint x: 585, endPoint y: 259, distance: 68.0
click at [585, 261] on div "Phone (Mobile) [PHONE_NUMBER]" at bounding box center [359, 276] width 467 height 31
copy h6 "[PHONE_NUMBER]"
drag, startPoint x: 517, startPoint y: 292, endPoint x: 582, endPoint y: 291, distance: 64.9
click at [582, 298] on h6 "(503) 771-9604" at bounding box center [542, 305] width 80 height 15
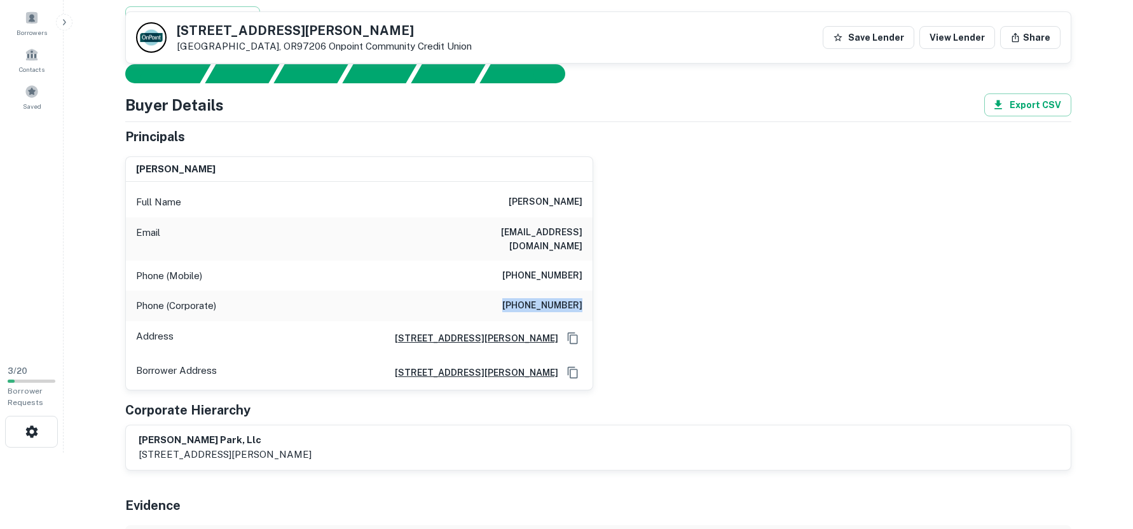
copy h6 "(503) 771-9604"
click at [539, 298] on h6 "(503) 771-9604" at bounding box center [542, 305] width 80 height 15
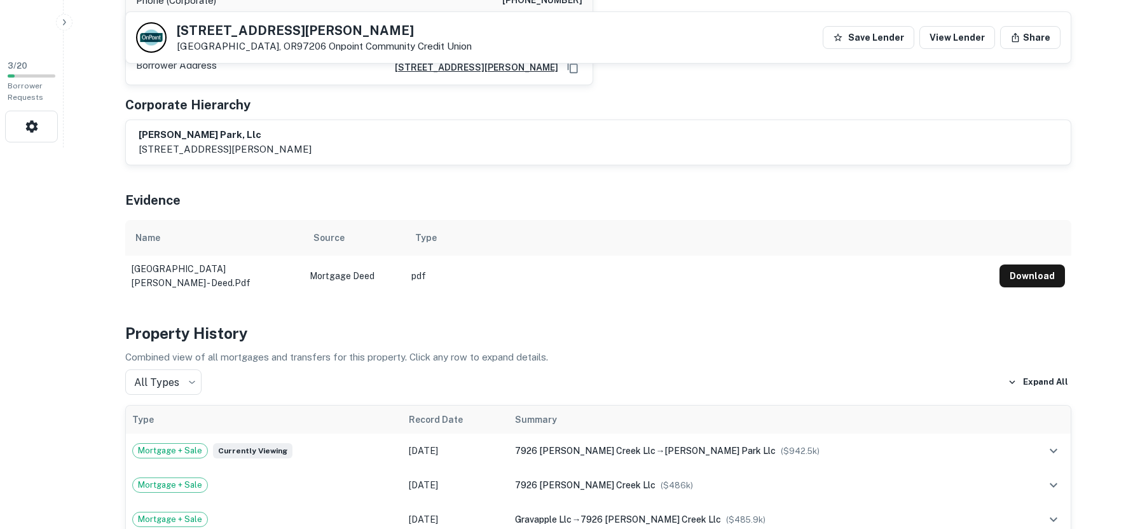
scroll to position [0, 0]
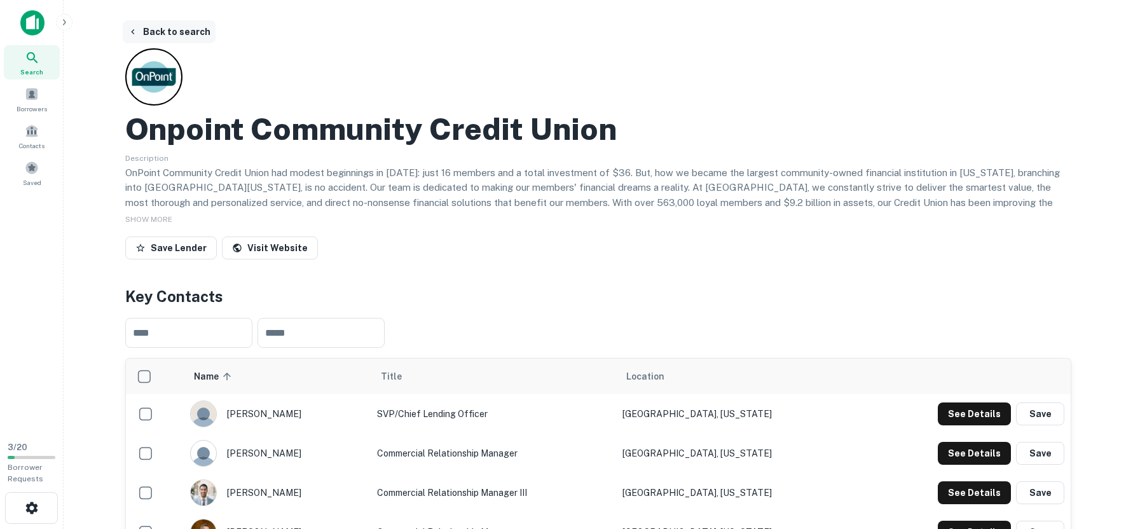
click at [188, 34] on button "Back to search" at bounding box center [169, 31] width 93 height 23
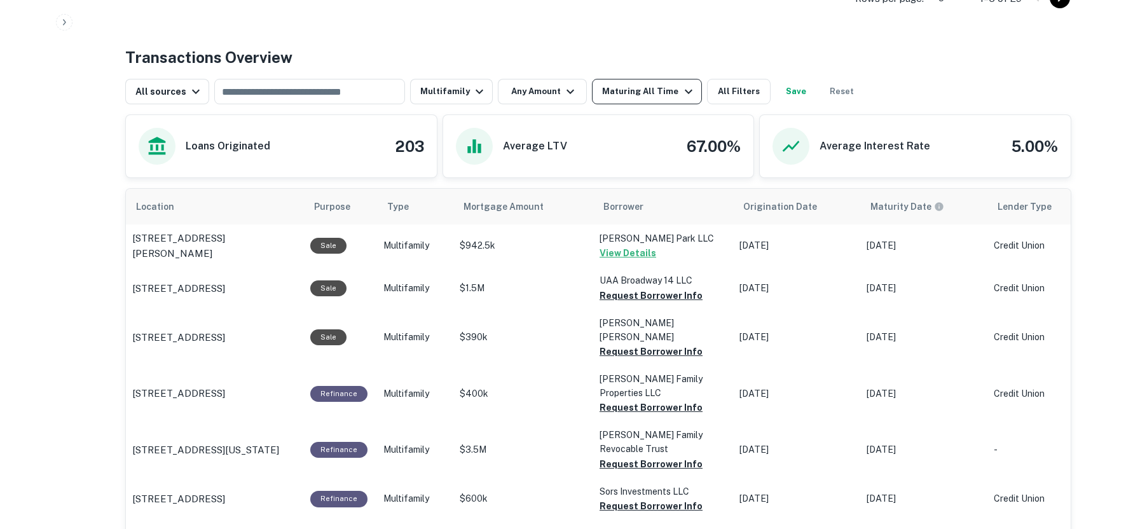
click at [681, 92] on icon "button" at bounding box center [688, 91] width 15 height 15
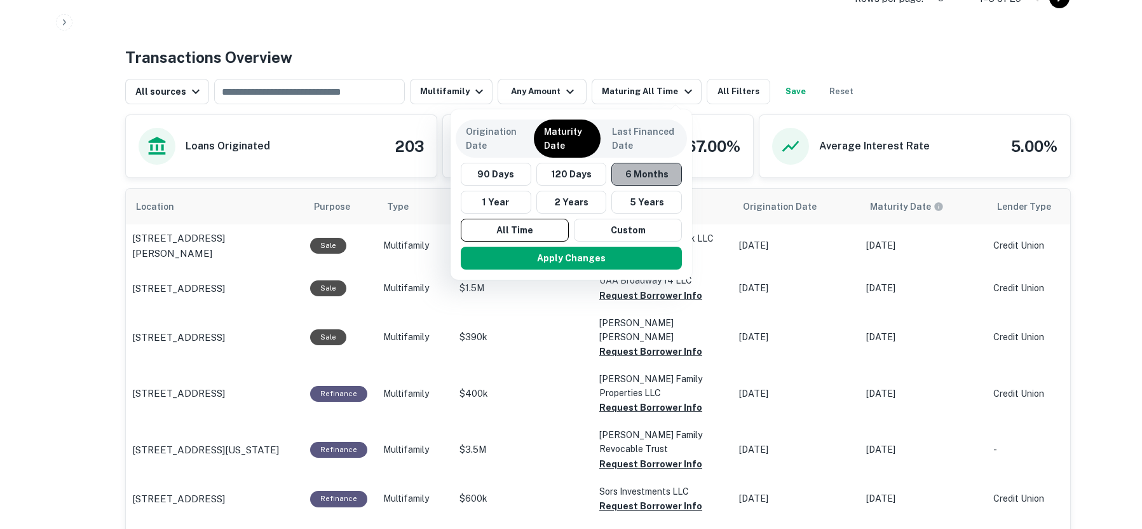
click at [656, 174] on button "6 Months" at bounding box center [647, 174] width 71 height 23
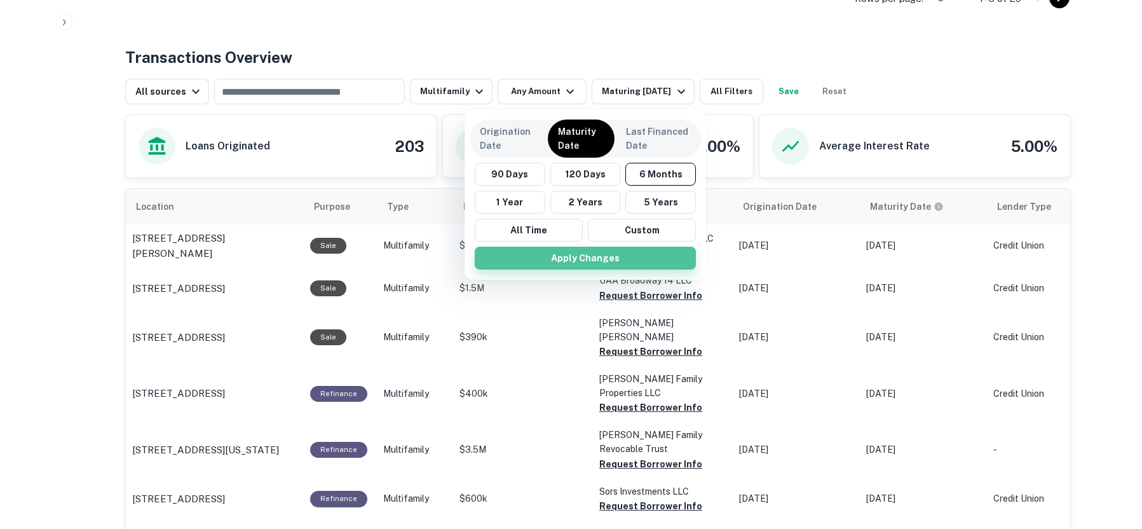
click at [592, 256] on button "Apply Changes" at bounding box center [585, 258] width 221 height 23
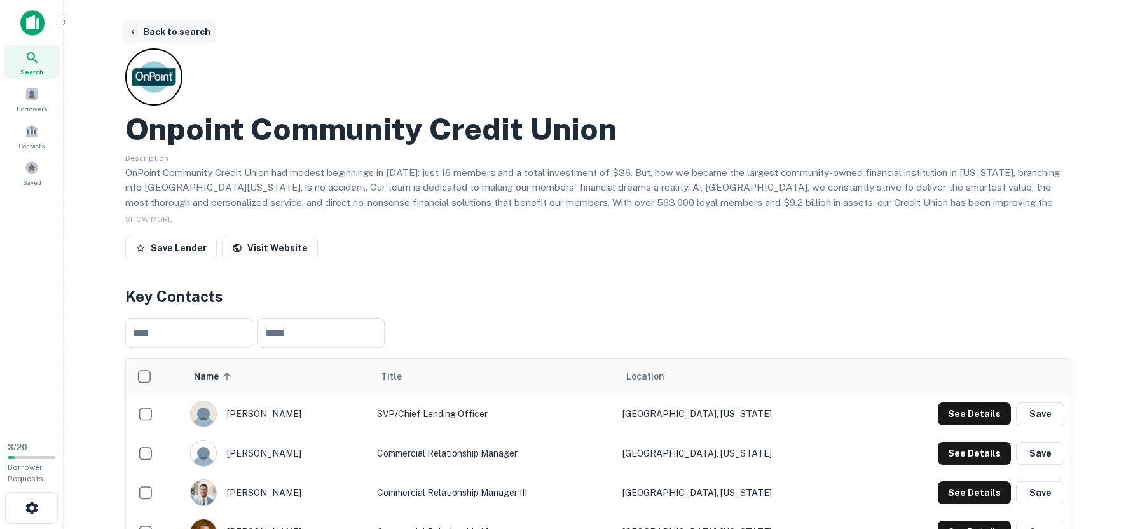
click at [167, 34] on button "Back to search" at bounding box center [169, 31] width 93 height 23
click at [181, 38] on button "Back to search" at bounding box center [169, 31] width 93 height 23
click at [167, 29] on button "Back to search" at bounding box center [169, 31] width 93 height 23
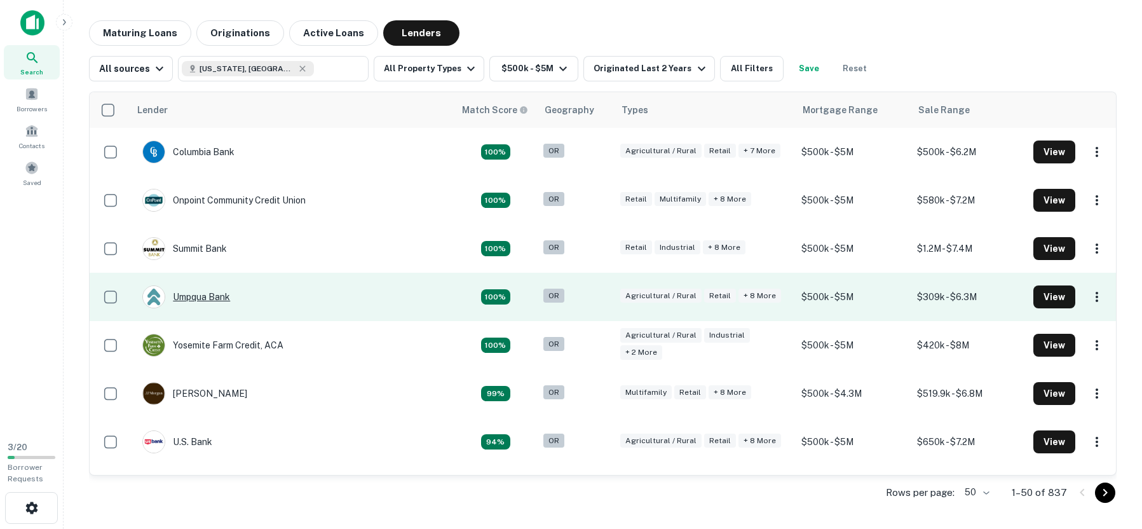
click at [192, 297] on div "Umpqua Bank" at bounding box center [186, 296] width 88 height 23
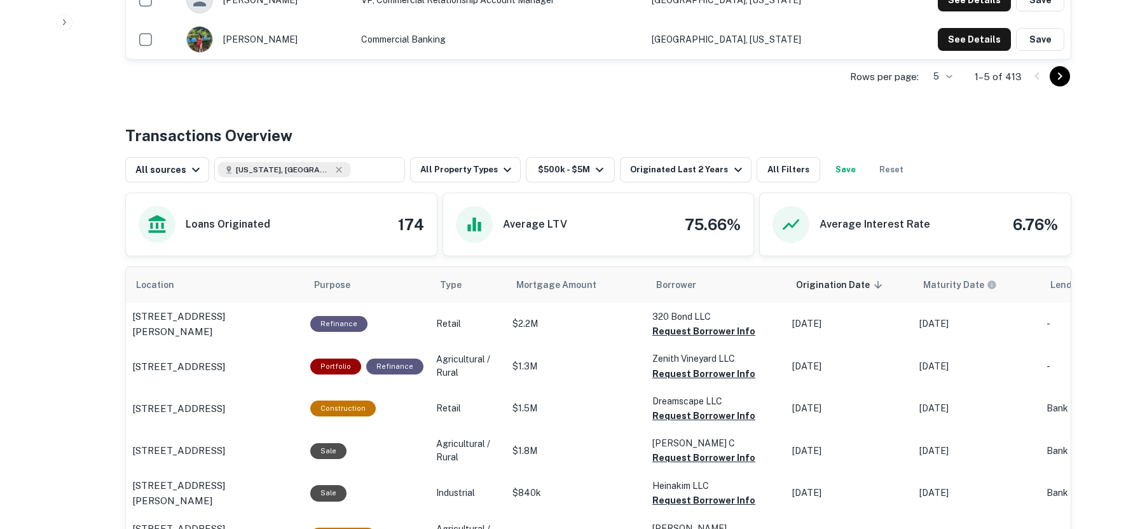
scroll to position [534, 0]
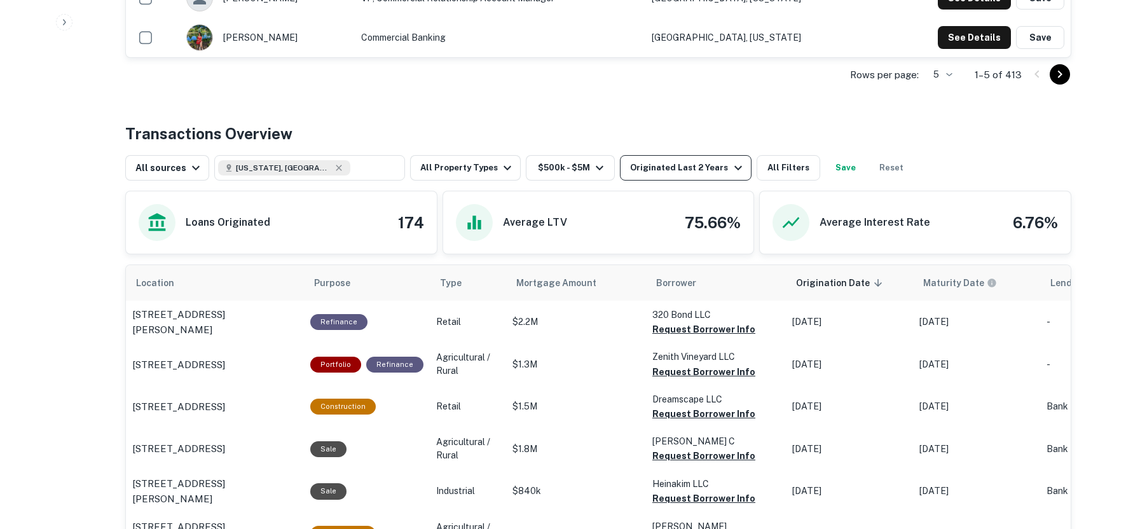
click at [730, 166] on icon "button" at bounding box center [737, 167] width 15 height 15
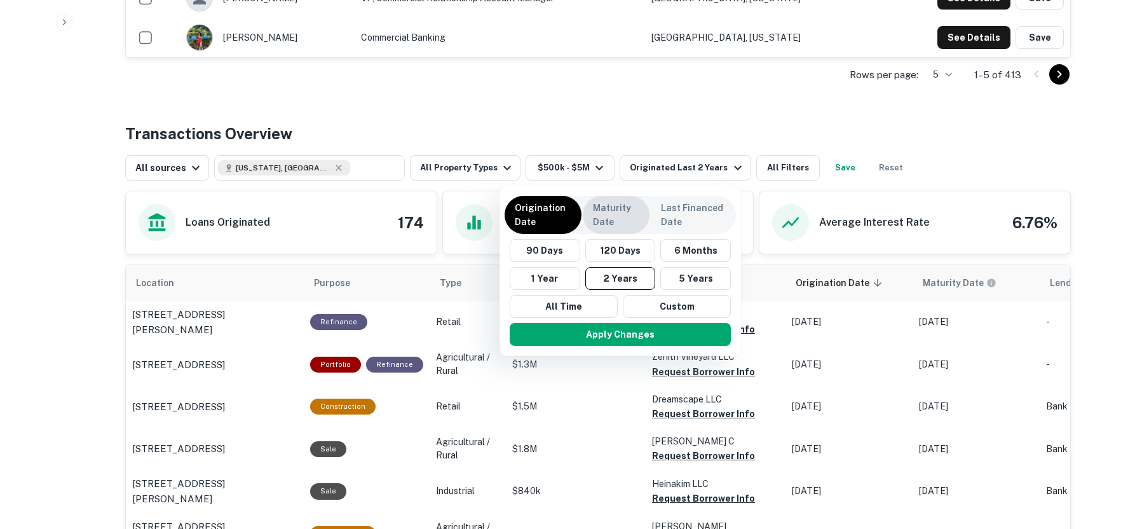
click at [612, 217] on p "Maturity Date" at bounding box center [616, 215] width 46 height 28
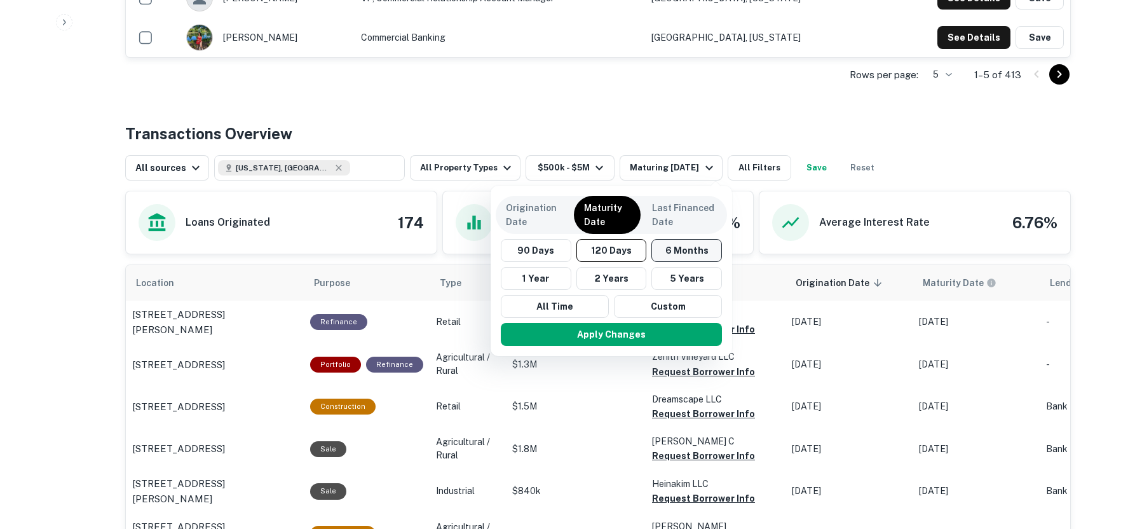
click at [685, 251] on button "6 Months" at bounding box center [687, 250] width 71 height 23
click at [612, 343] on button "Apply Changes" at bounding box center [612, 334] width 221 height 23
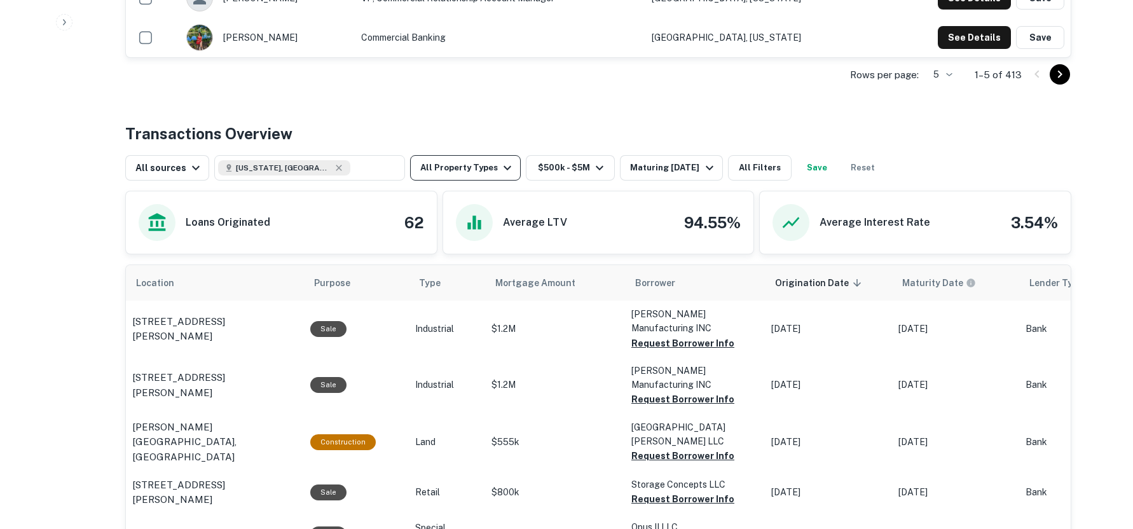
click at [502, 169] on icon "button" at bounding box center [507, 167] width 15 height 15
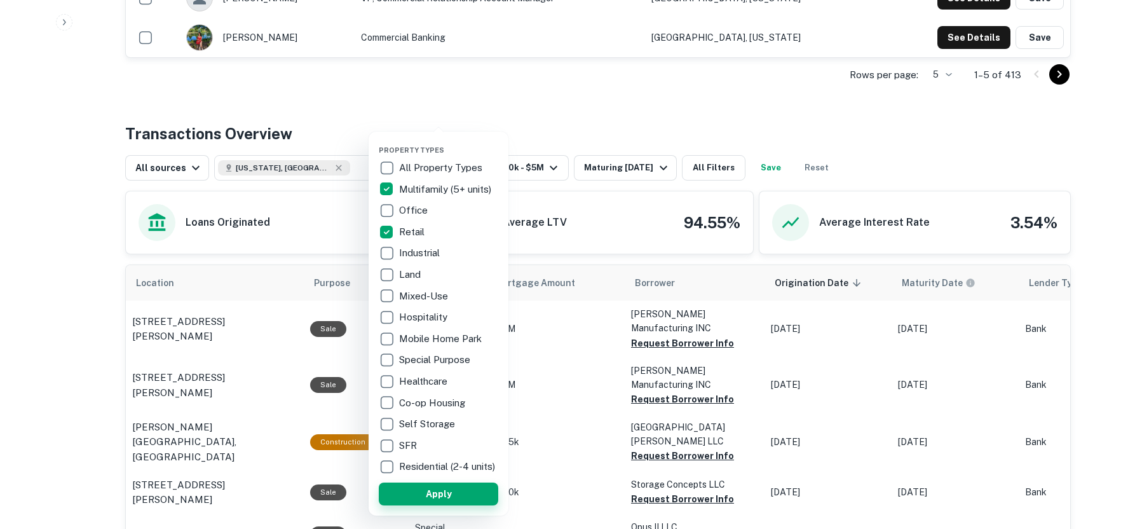
click at [460, 503] on button "Apply" at bounding box center [439, 493] width 120 height 23
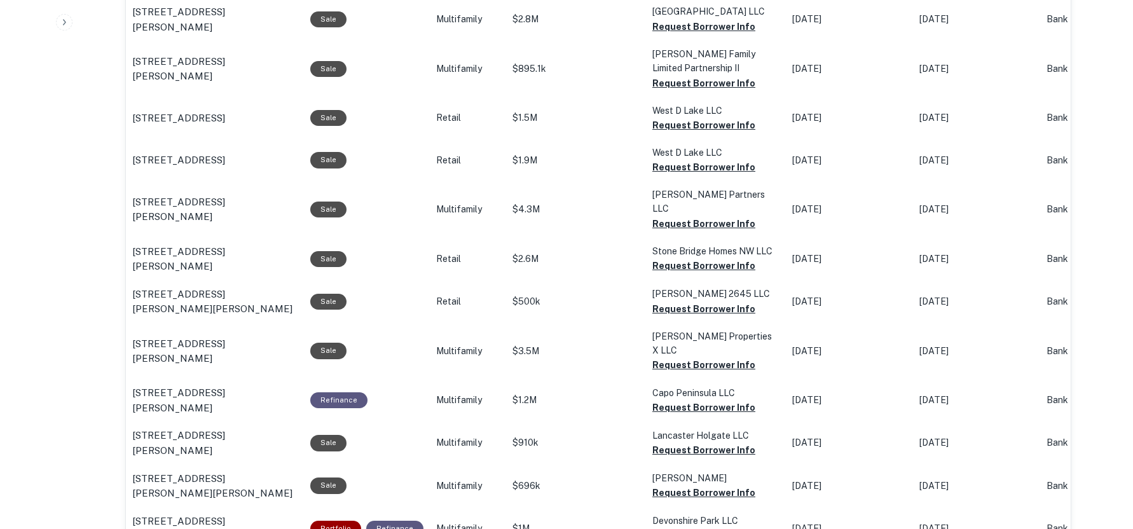
scroll to position [915, 0]
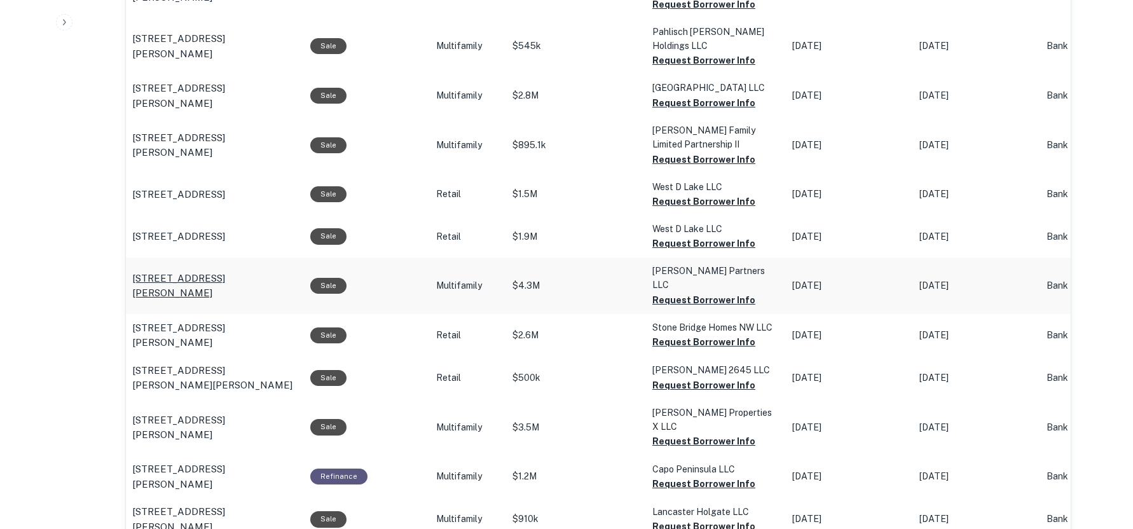
click at [202, 271] on p "[STREET_ADDRESS][PERSON_NAME]" at bounding box center [214, 286] width 165 height 30
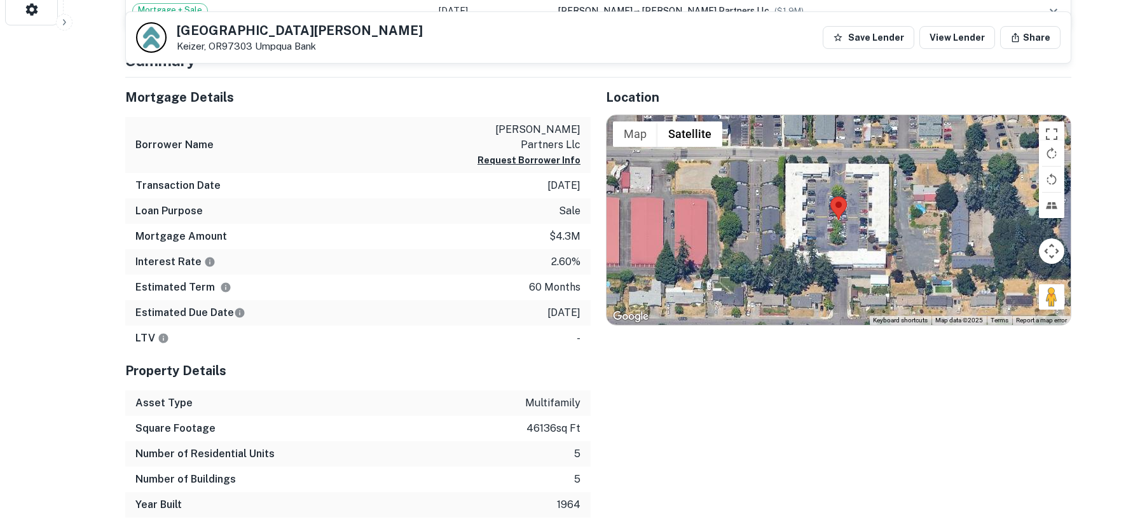
scroll to position [534, 0]
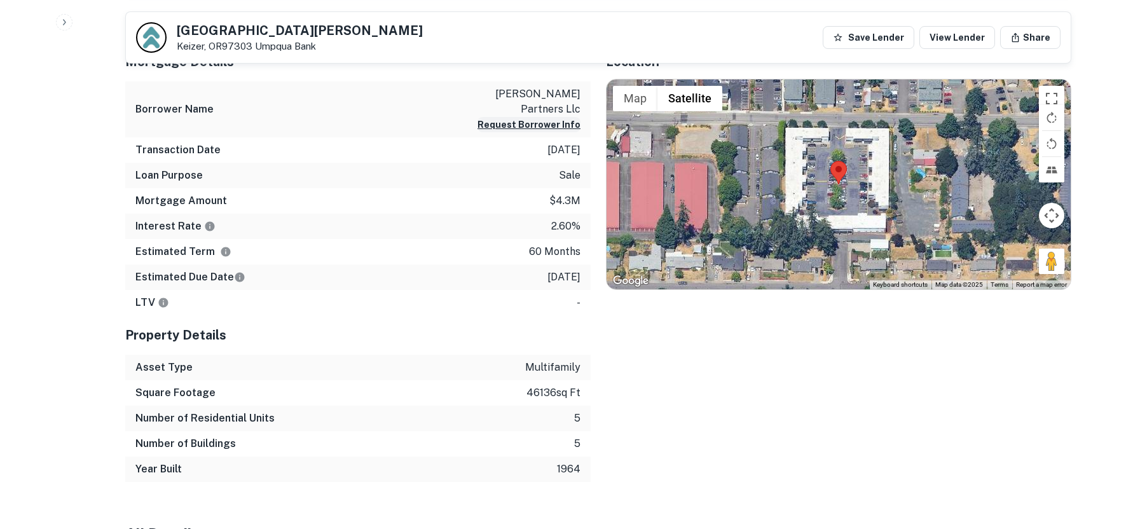
click at [508, 125] on button "Request Borrower Info" at bounding box center [528, 124] width 103 height 15
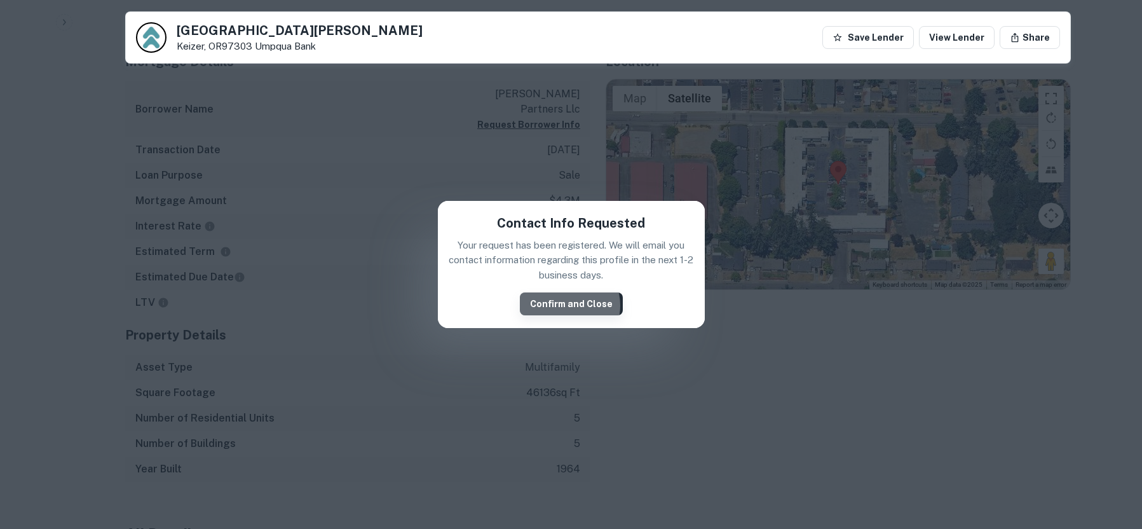
click at [568, 305] on button "Confirm and Close" at bounding box center [571, 303] width 103 height 23
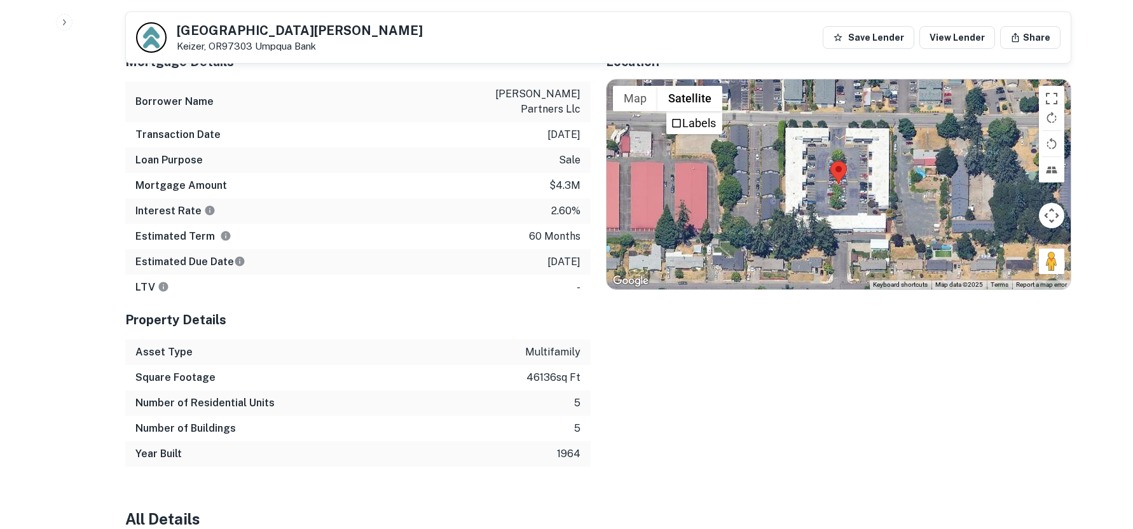
scroll to position [651, 0]
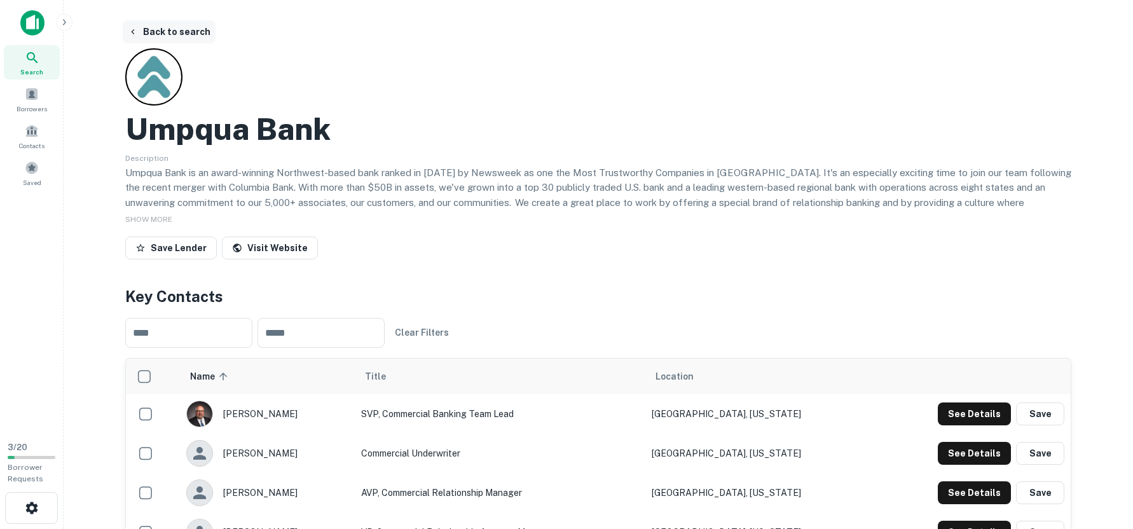
click at [171, 37] on button "Back to search" at bounding box center [169, 31] width 93 height 23
click at [167, 32] on button "Back to search" at bounding box center [169, 31] width 93 height 23
drag, startPoint x: 189, startPoint y: 31, endPoint x: 203, endPoint y: 35, distance: 14.7
click at [189, 30] on button "Back to search" at bounding box center [169, 31] width 93 height 23
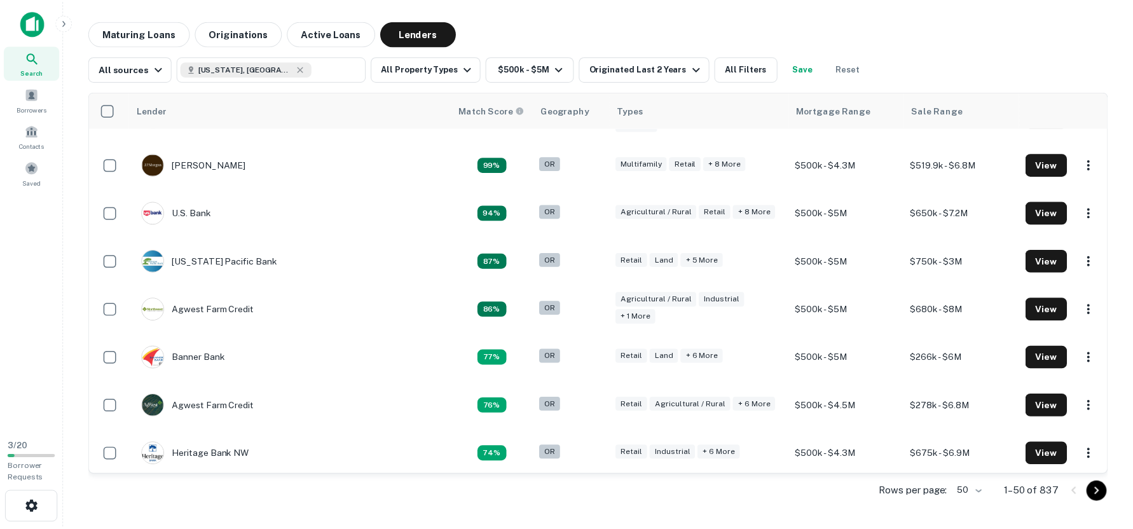
scroll to position [305, 0]
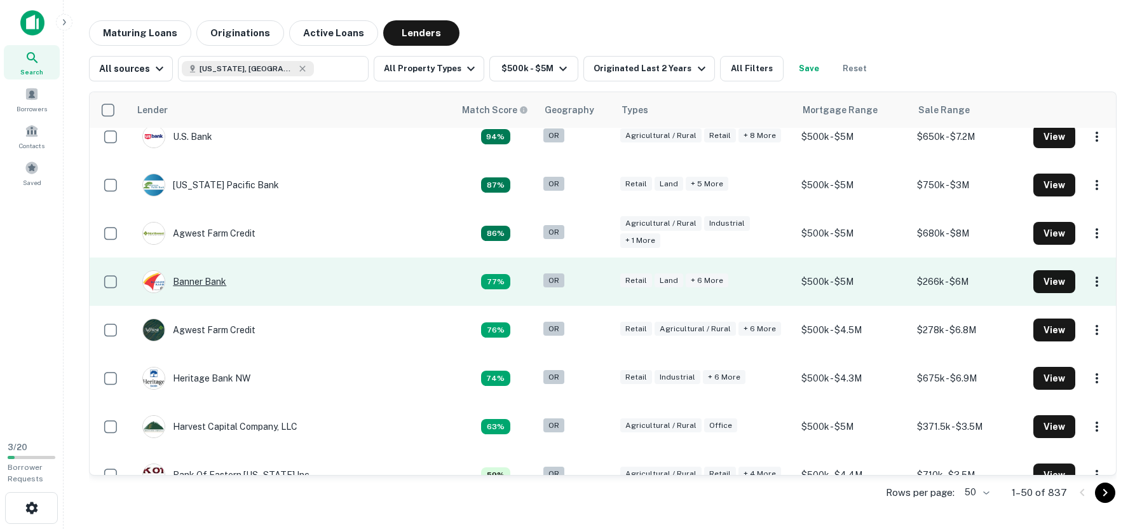
click at [194, 281] on div "Banner Bank" at bounding box center [184, 281] width 84 height 23
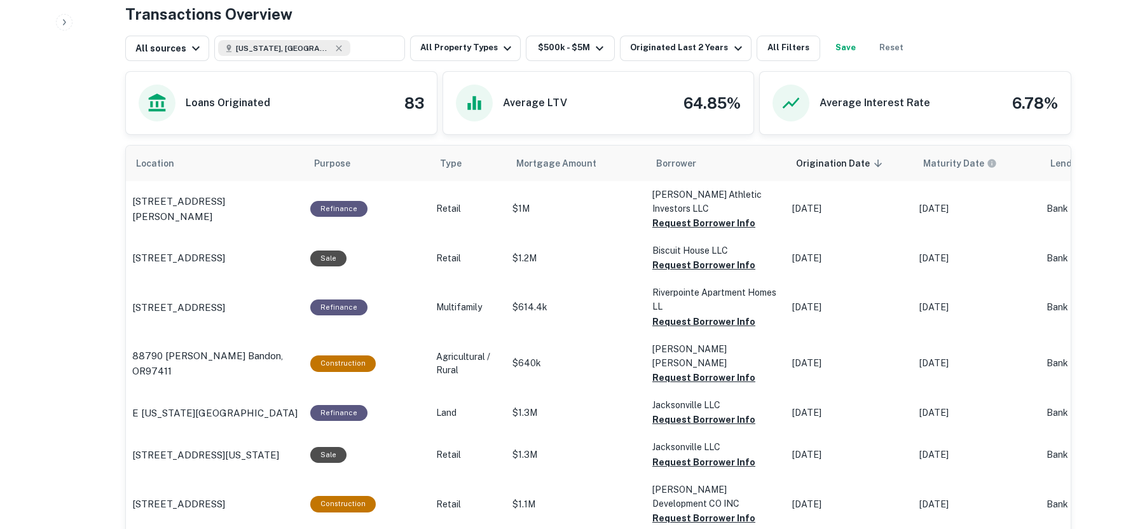
scroll to position [610, 0]
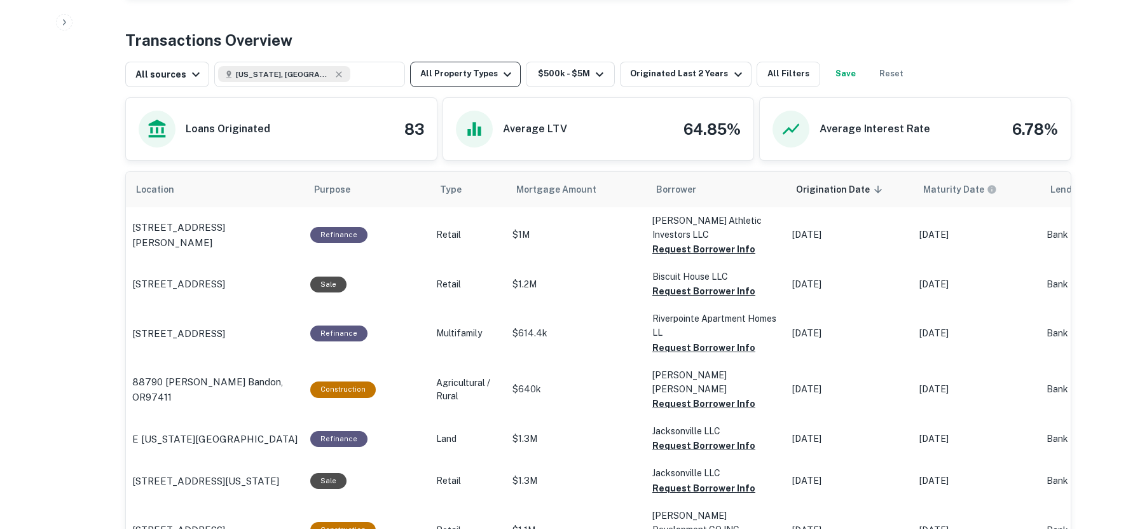
click at [501, 72] on icon "button" at bounding box center [507, 74] width 15 height 15
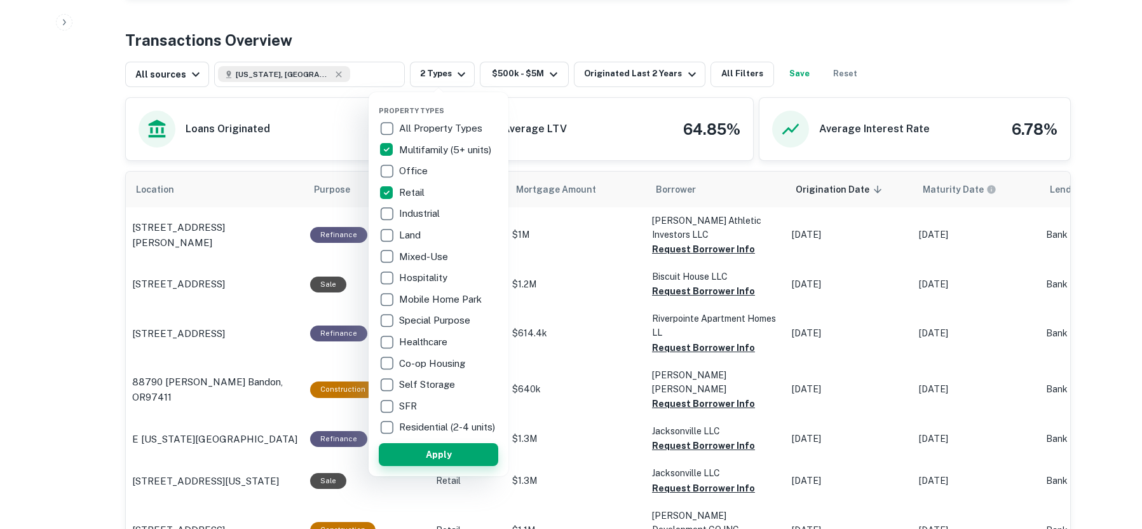
click at [443, 466] on button "Apply" at bounding box center [439, 454] width 120 height 23
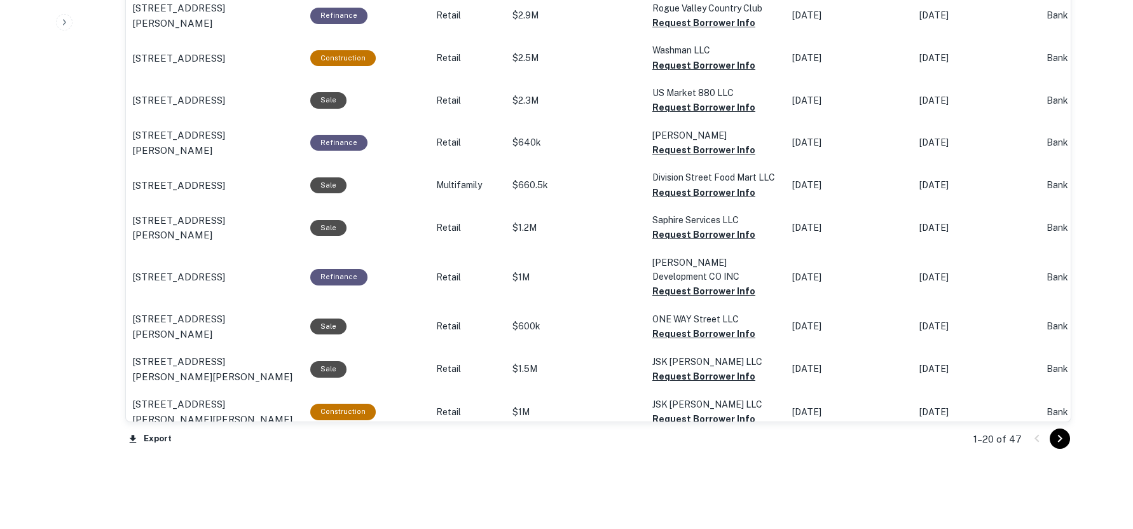
scroll to position [1350, 0]
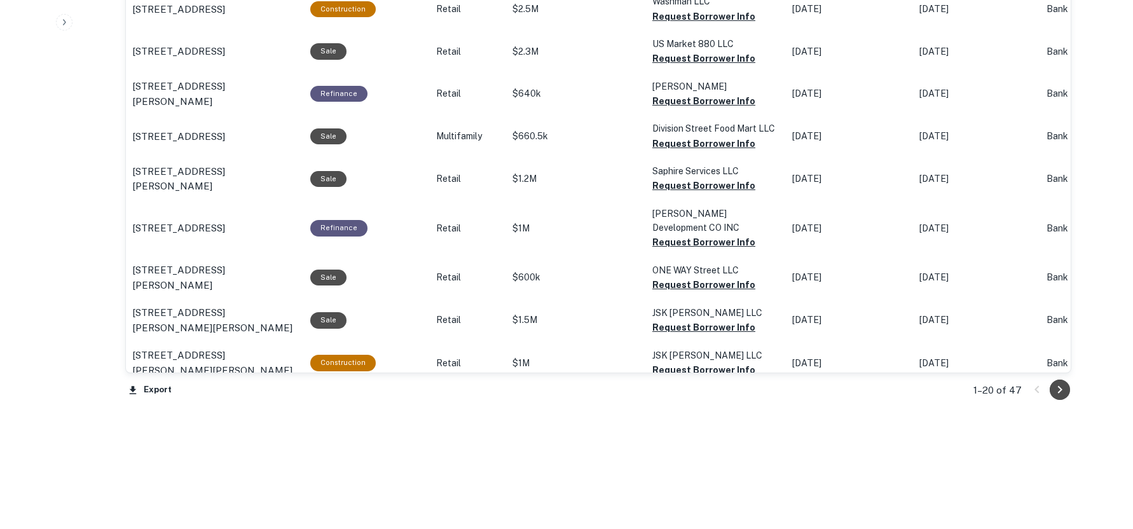
click at [1055, 392] on icon "Go to next page" at bounding box center [1059, 389] width 15 height 15
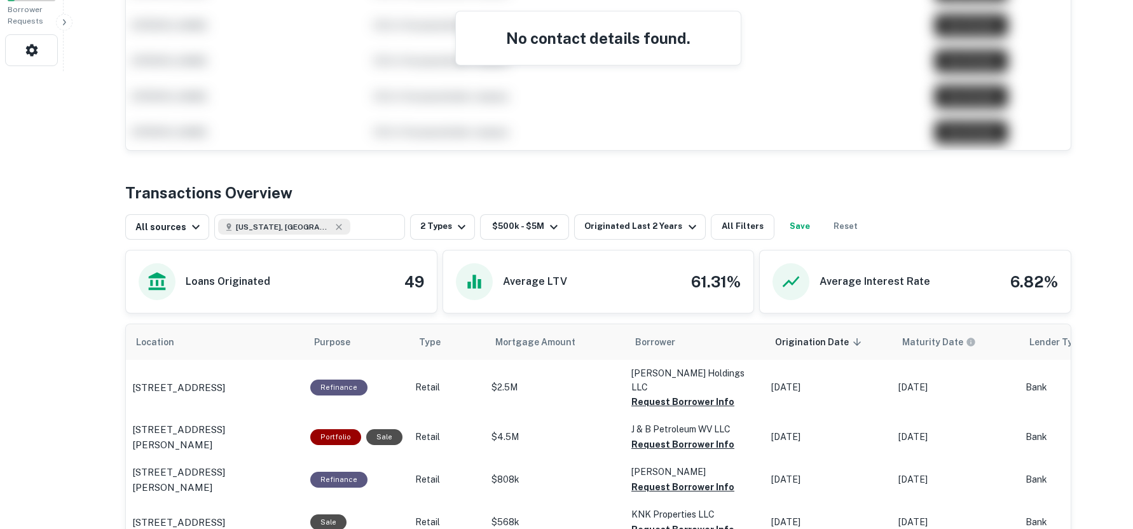
scroll to position [610, 0]
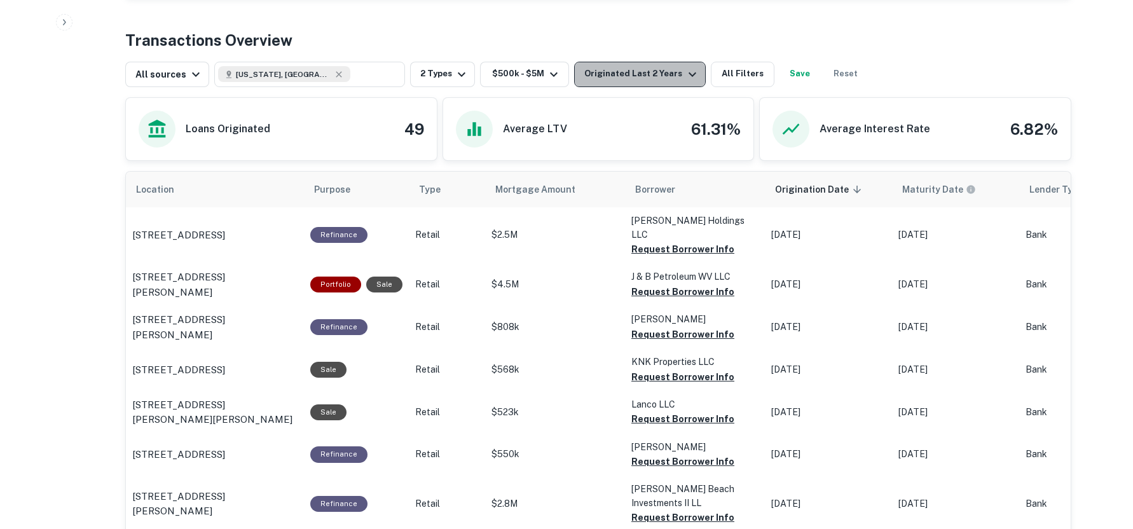
click at [688, 74] on icon "button" at bounding box center [692, 74] width 8 height 4
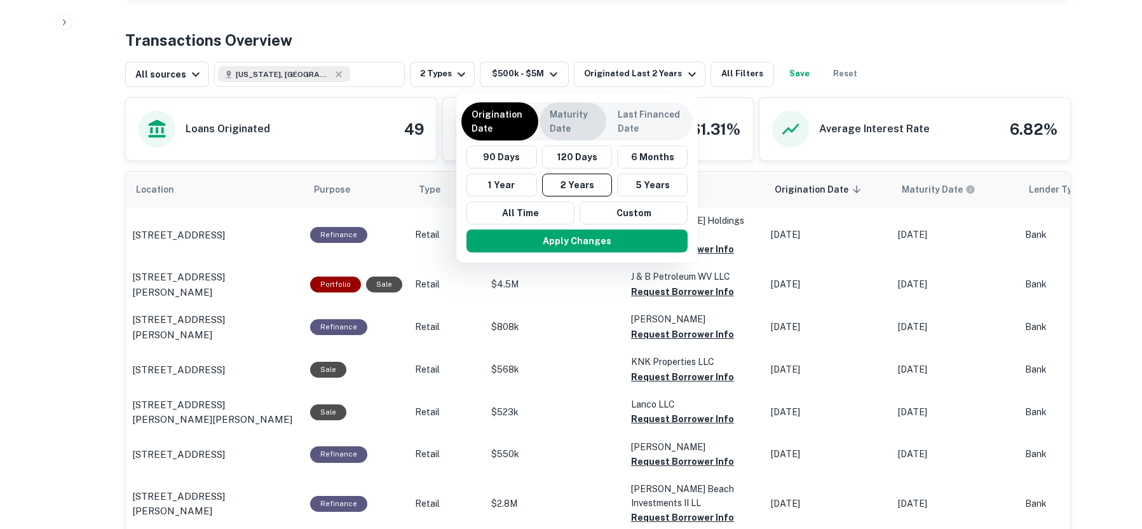
click at [574, 121] on p "Maturity Date" at bounding box center [573, 121] width 46 height 28
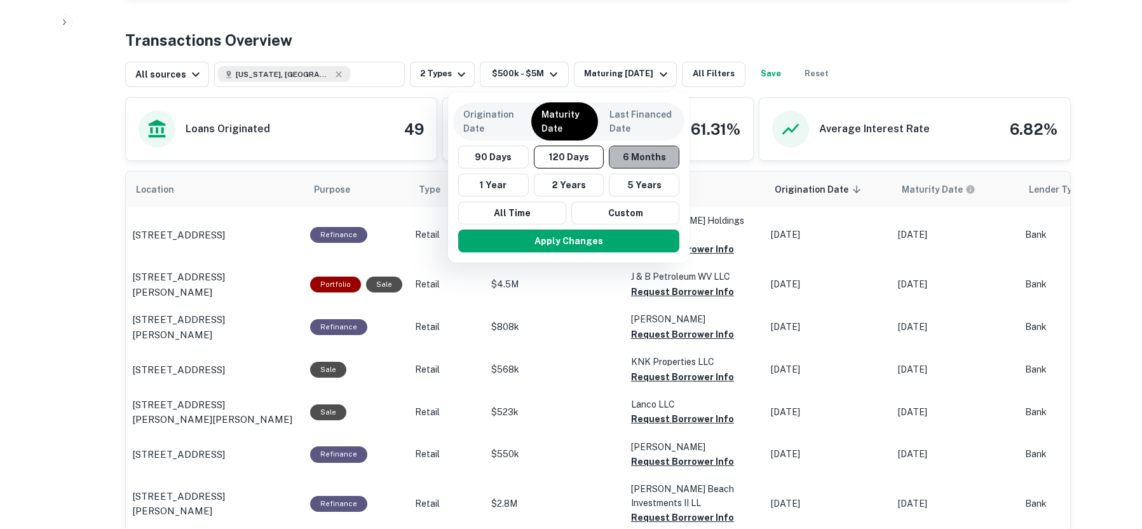
click at [635, 161] on button "6 Months" at bounding box center [644, 157] width 71 height 23
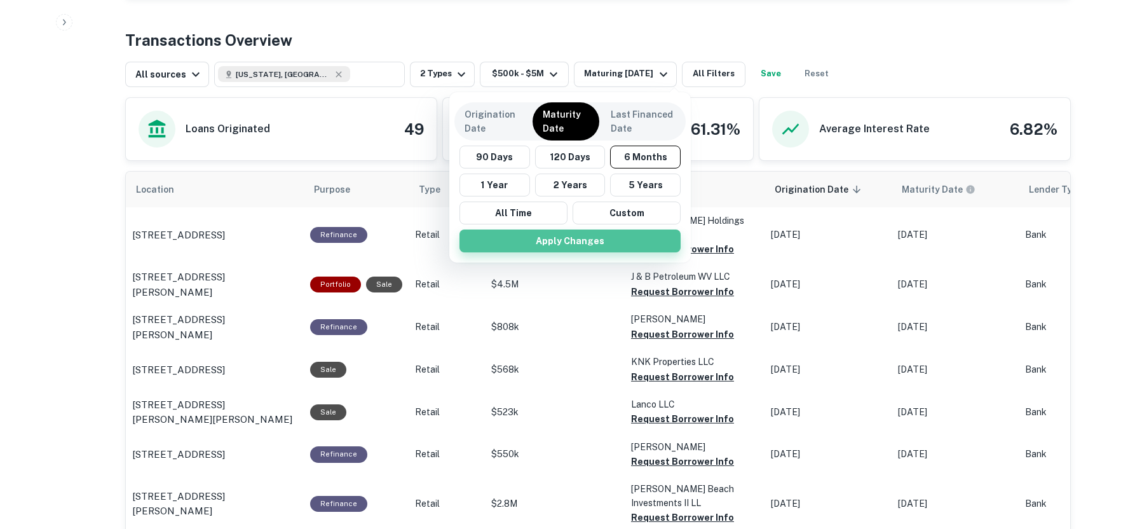
click at [567, 237] on button "Apply Changes" at bounding box center [570, 240] width 221 height 23
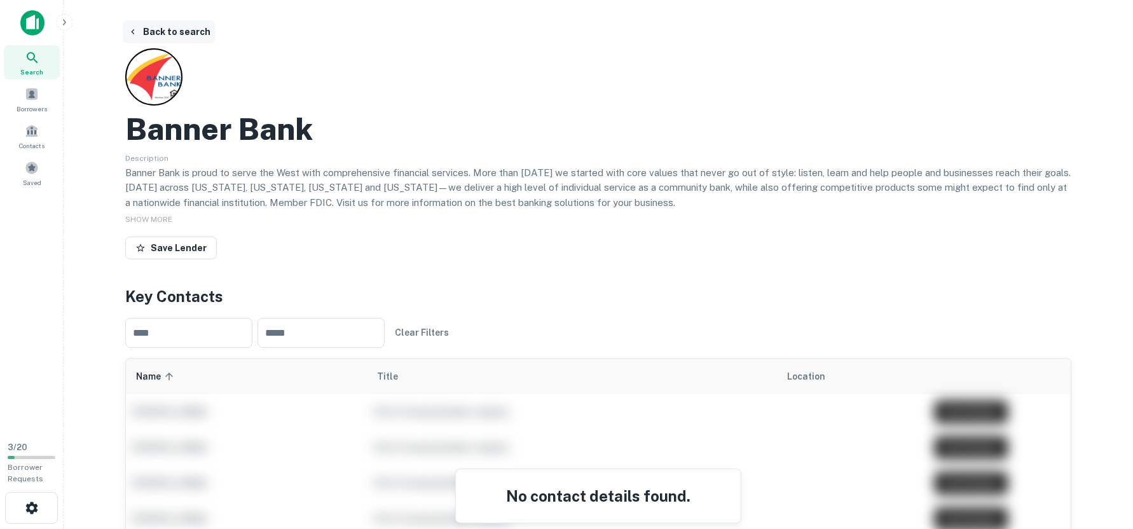
click at [170, 20] on main "Back to search Banner Bank Description Banner Bank is proud to serve the West w…" at bounding box center [598, 264] width 1069 height 529
click at [172, 35] on button "Back to search" at bounding box center [169, 31] width 93 height 23
click at [170, 34] on button "Back to search" at bounding box center [169, 31] width 93 height 23
click at [178, 34] on button "Back to search" at bounding box center [169, 31] width 93 height 23
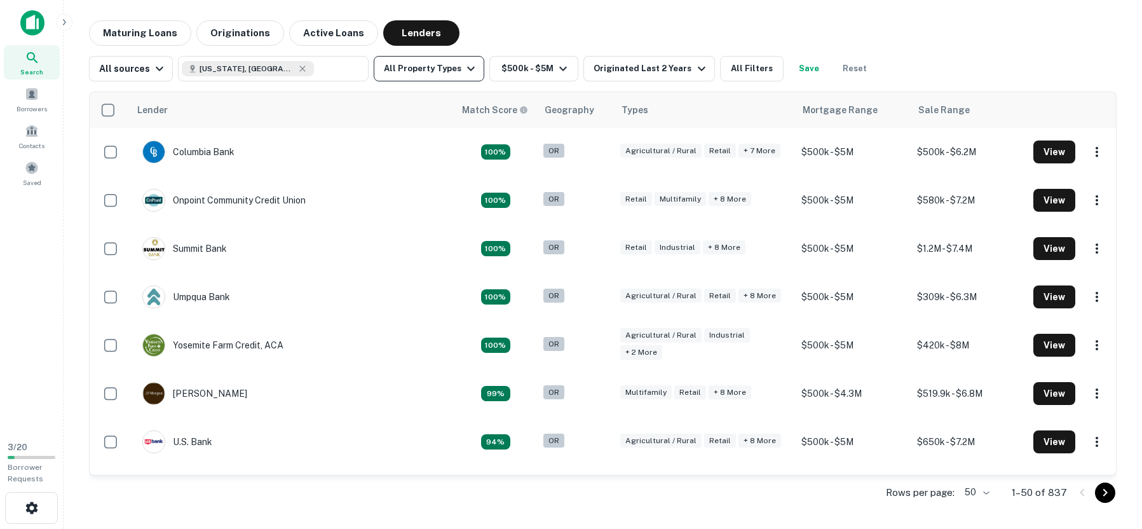
click at [463, 71] on icon "button" at bounding box center [470, 68] width 15 height 15
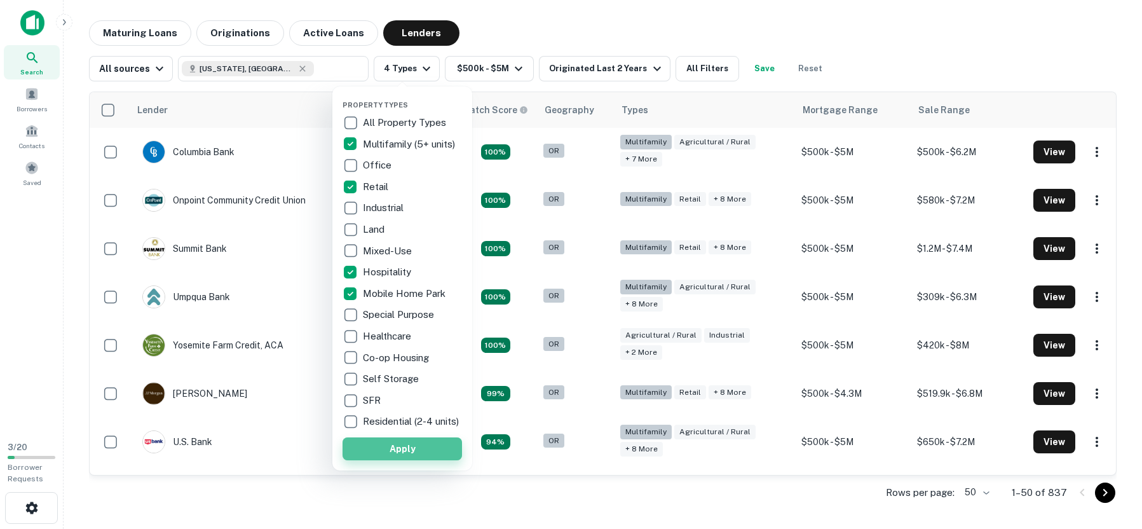
click at [400, 458] on button "Apply" at bounding box center [403, 448] width 120 height 23
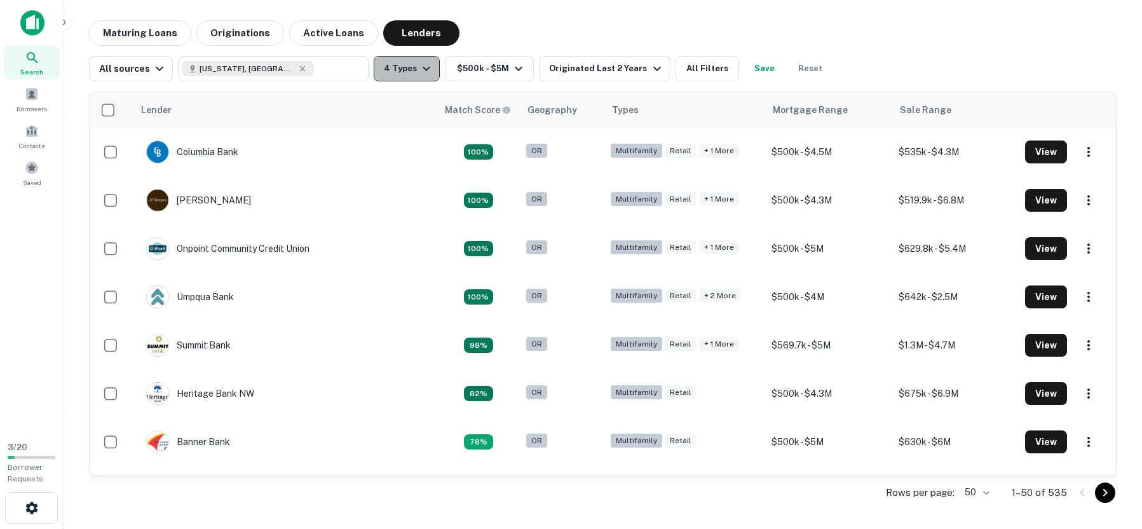
click at [423, 69] on icon "button" at bounding box center [427, 69] width 8 height 4
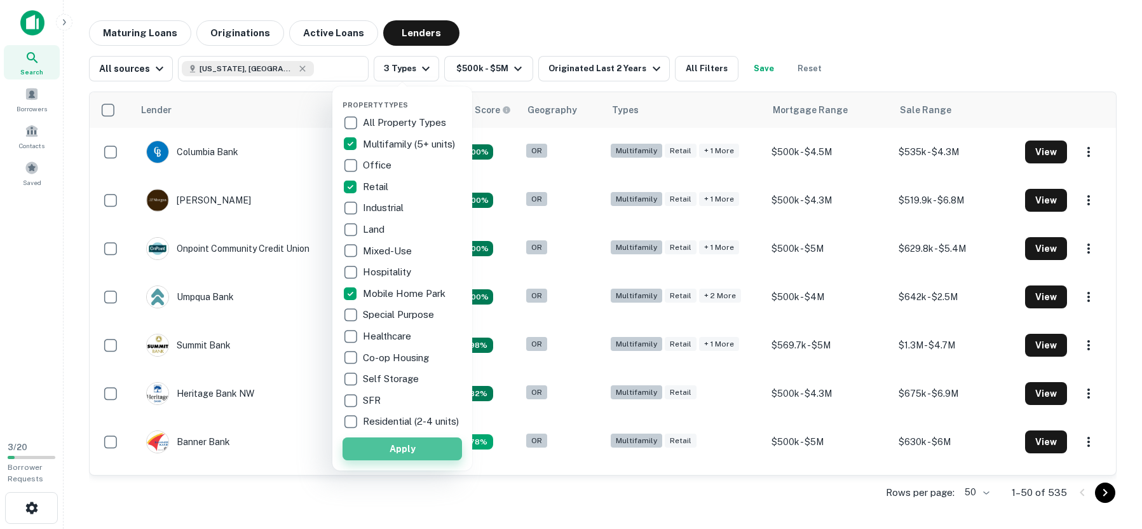
click at [399, 460] on button "Apply" at bounding box center [403, 448] width 120 height 23
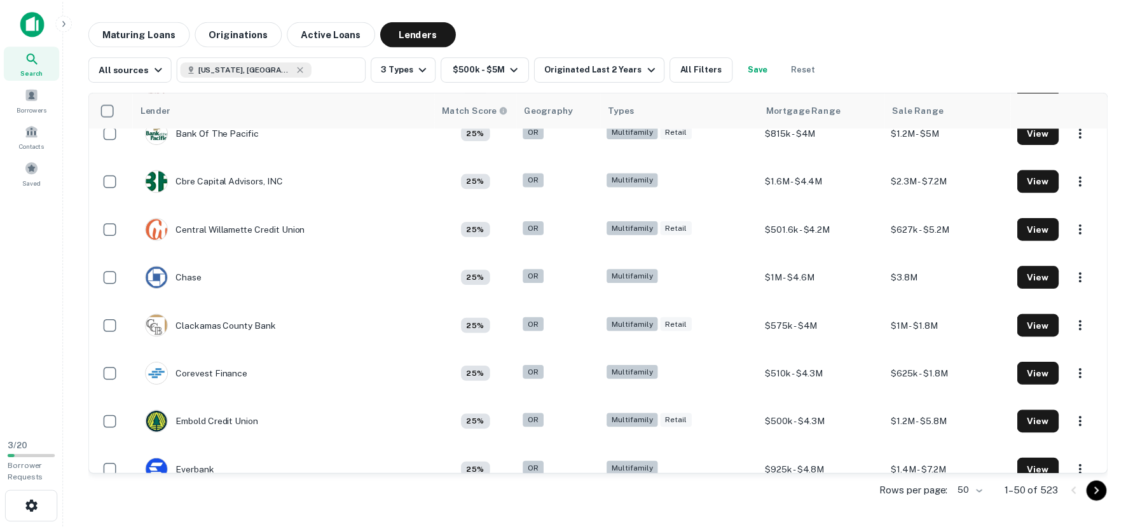
scroll to position [1373, 0]
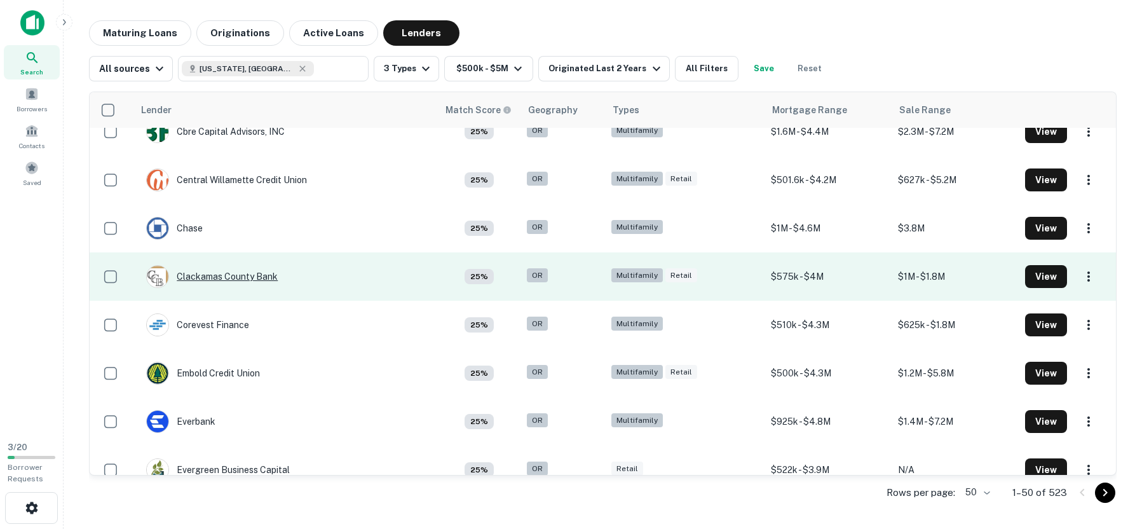
click at [222, 275] on div "Clackamas County Bank" at bounding box center [212, 276] width 132 height 23
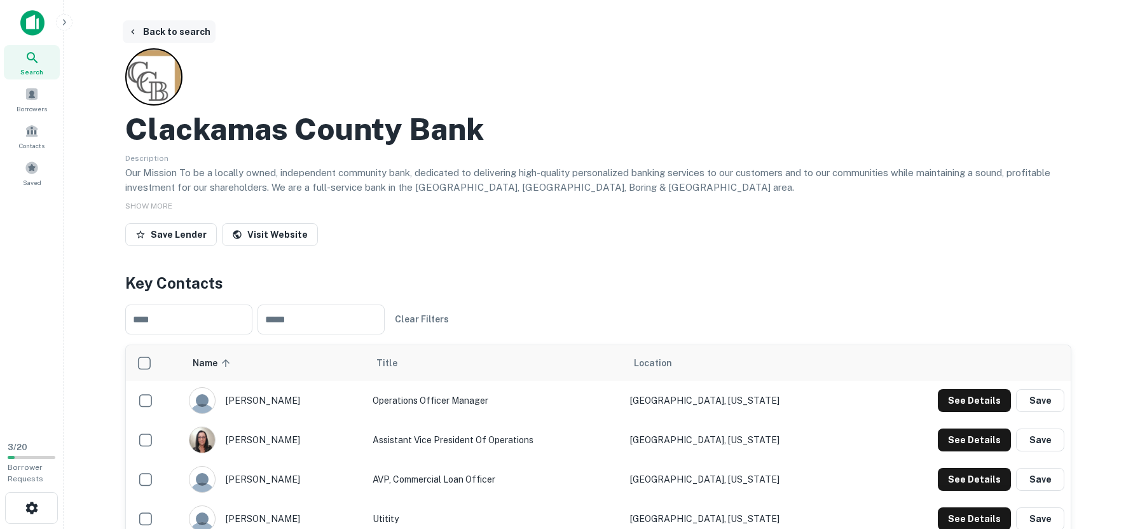
click at [185, 22] on button "Back to search" at bounding box center [169, 31] width 93 height 23
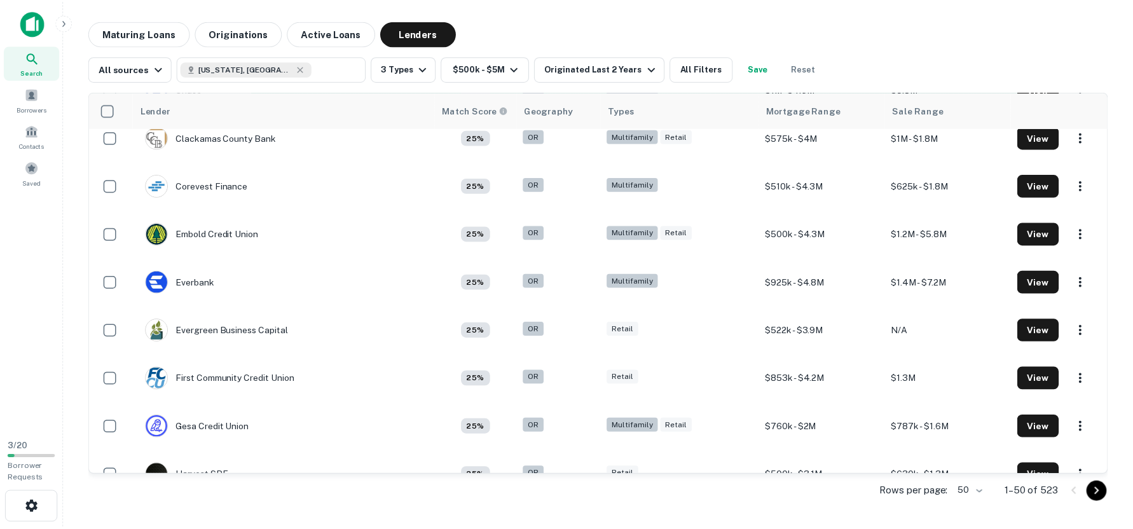
scroll to position [1526, 0]
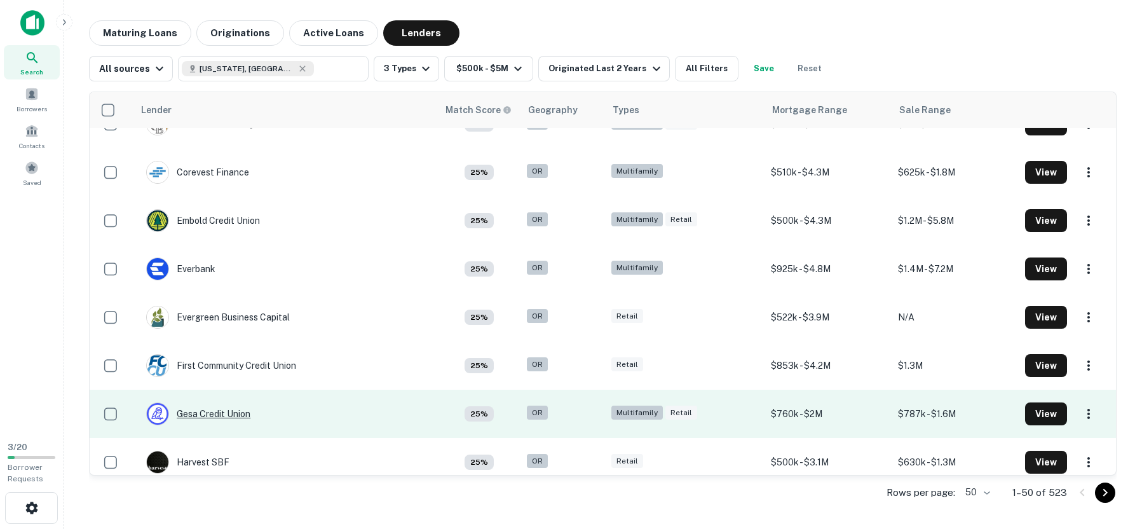
click at [217, 414] on div "Gesa Credit Union" at bounding box center [198, 413] width 104 height 23
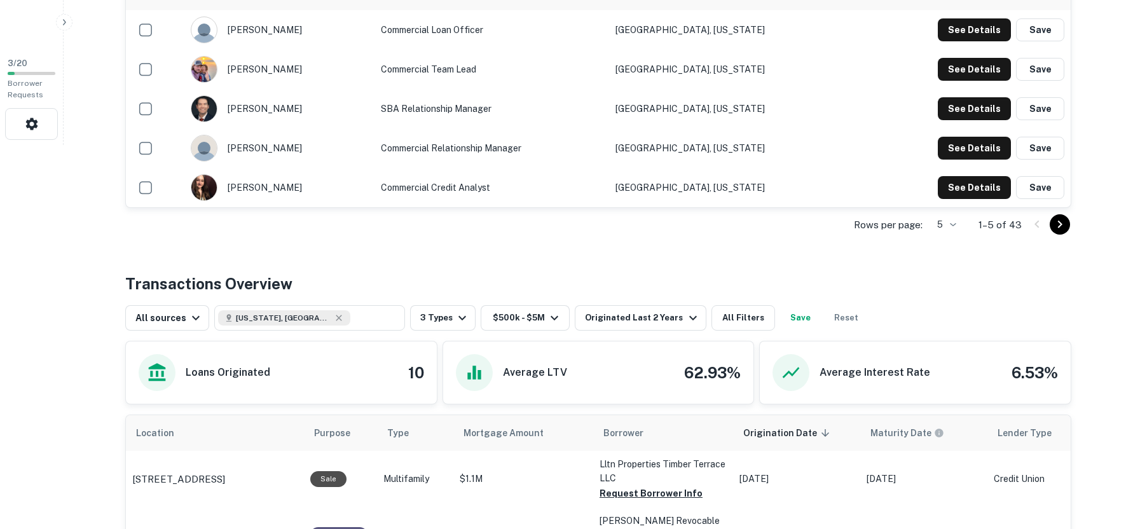
scroll to position [381, 0]
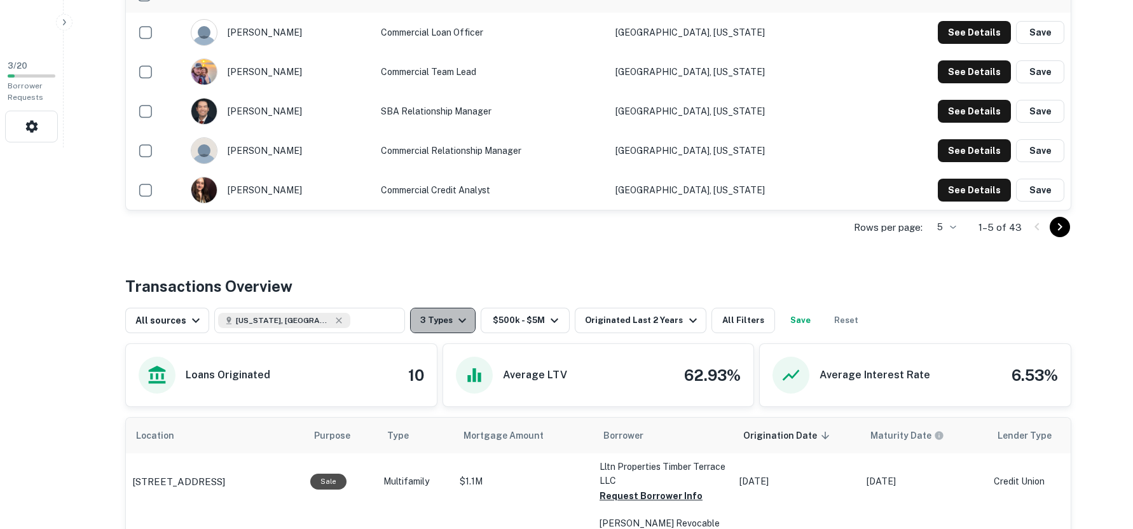
click at [455, 323] on icon "button" at bounding box center [462, 320] width 15 height 15
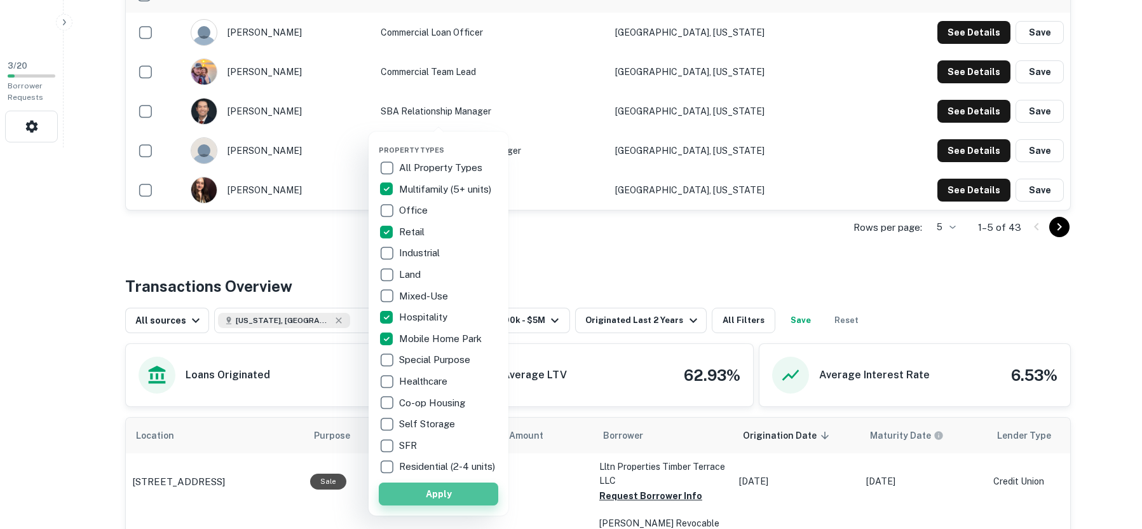
click at [448, 502] on button "Apply" at bounding box center [439, 493] width 120 height 23
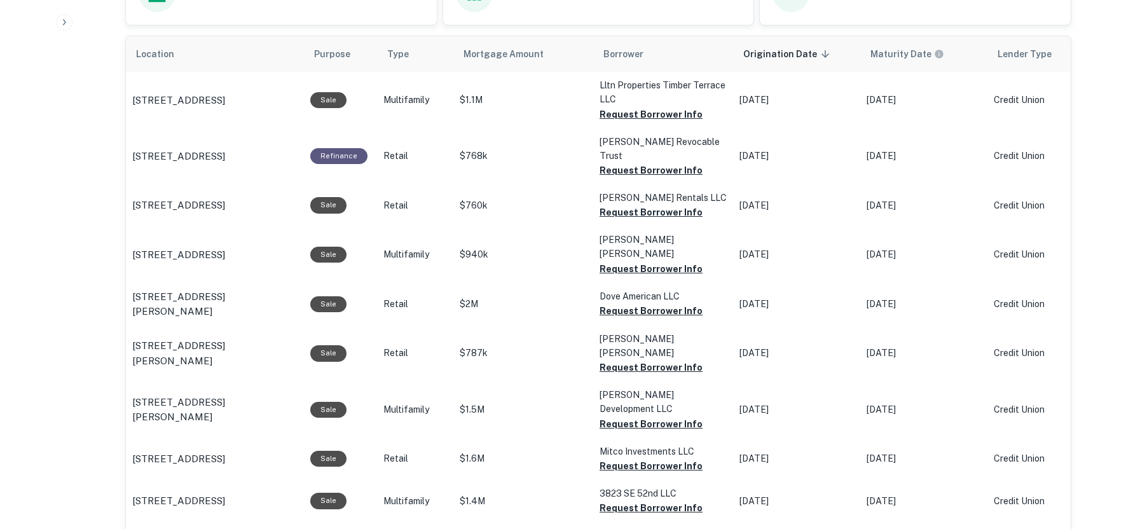
scroll to position [458, 0]
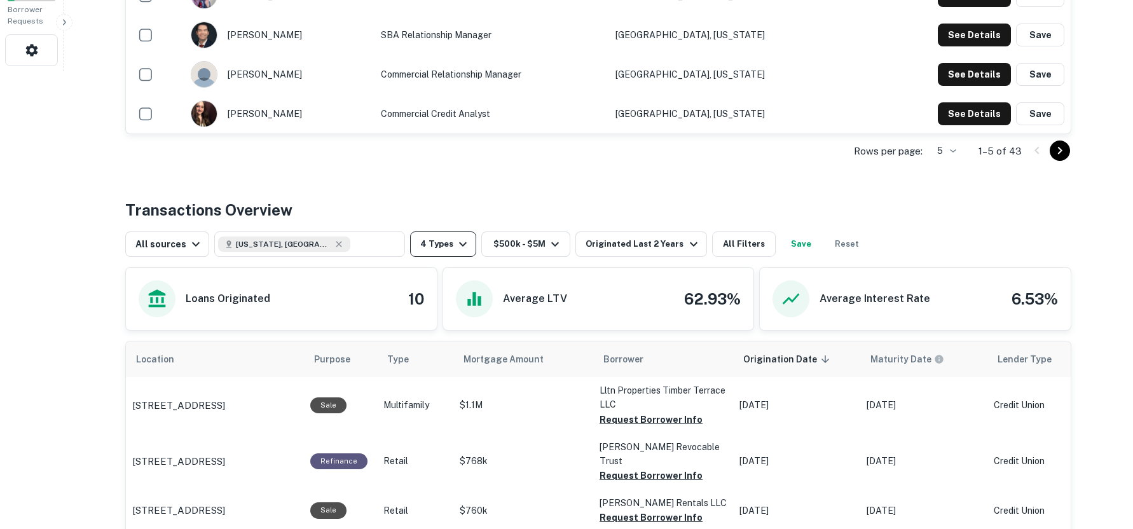
click at [455, 242] on icon "button" at bounding box center [462, 243] width 15 height 15
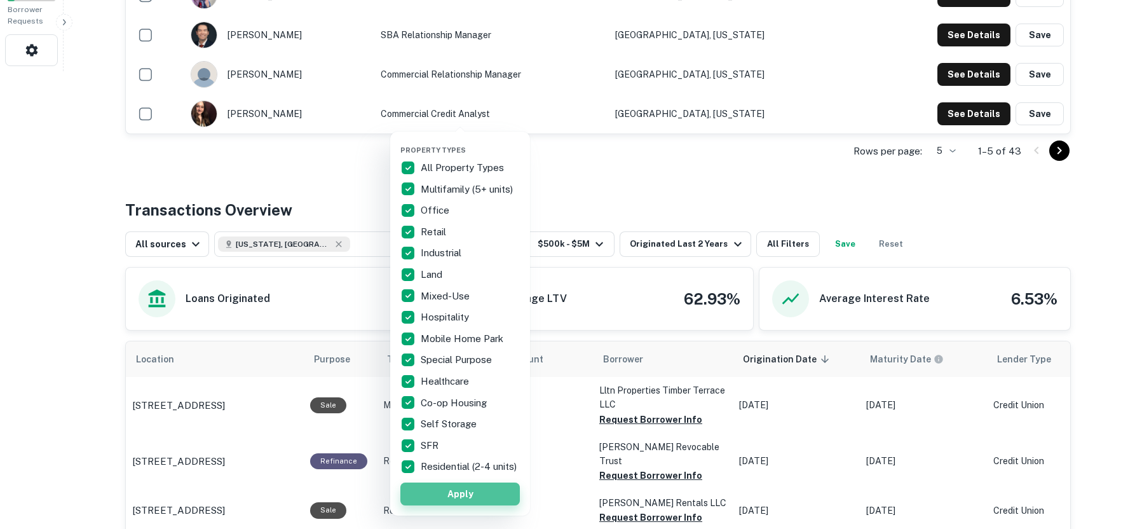
click at [479, 499] on button "Apply" at bounding box center [460, 493] width 120 height 23
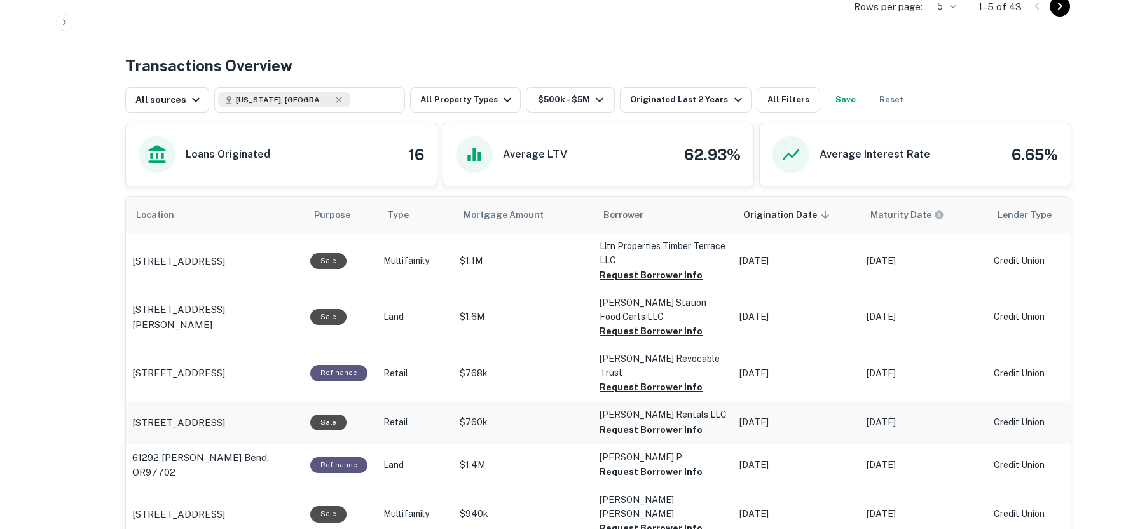
scroll to position [593, 0]
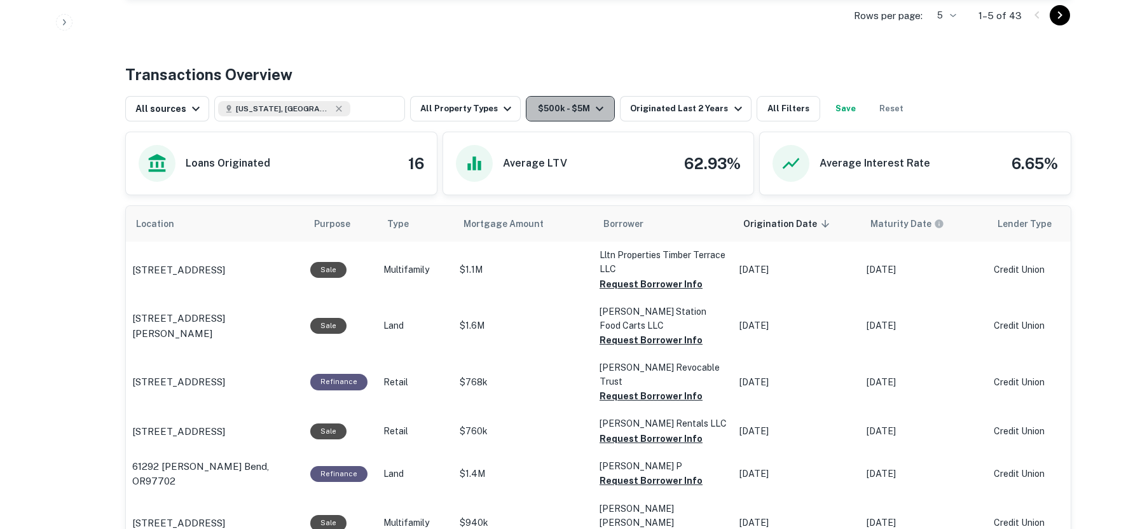
click at [592, 111] on icon "button" at bounding box center [599, 108] width 15 height 15
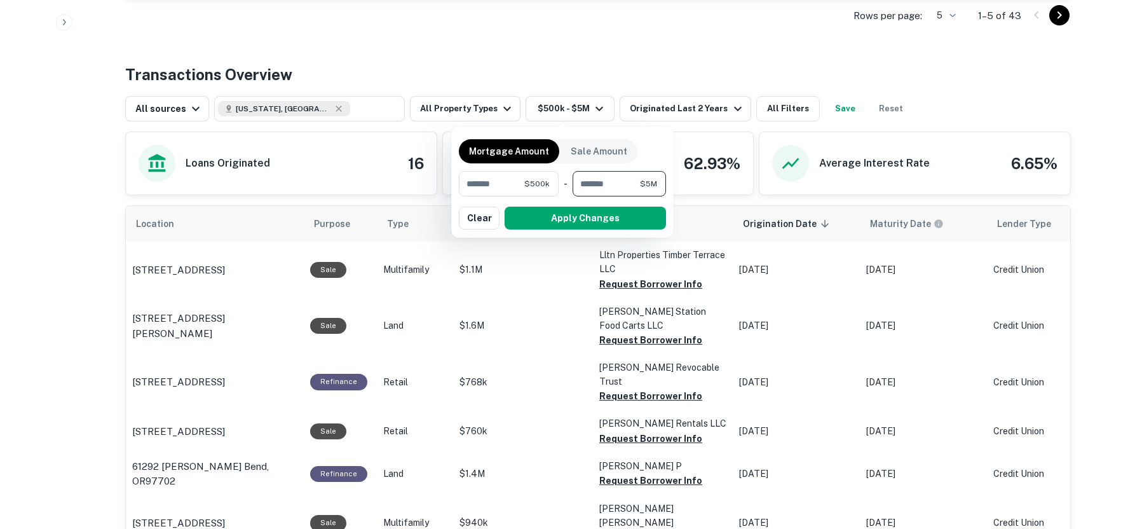
click at [584, 187] on input "*******" at bounding box center [606, 183] width 67 height 25
type input "*******"
click at [563, 218] on button "Apply Changes" at bounding box center [585, 218] width 161 height 23
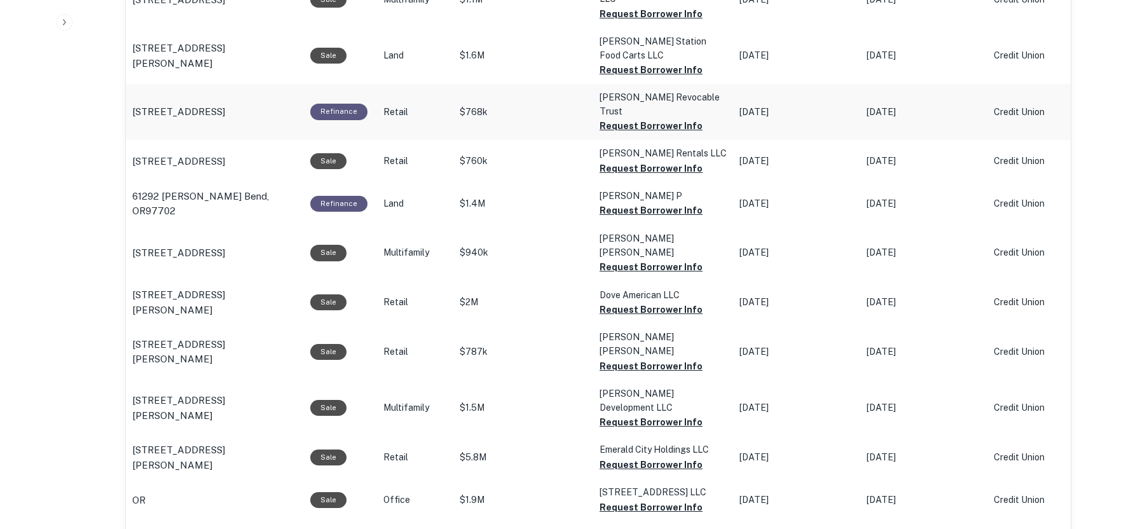
scroll to position [898, 0]
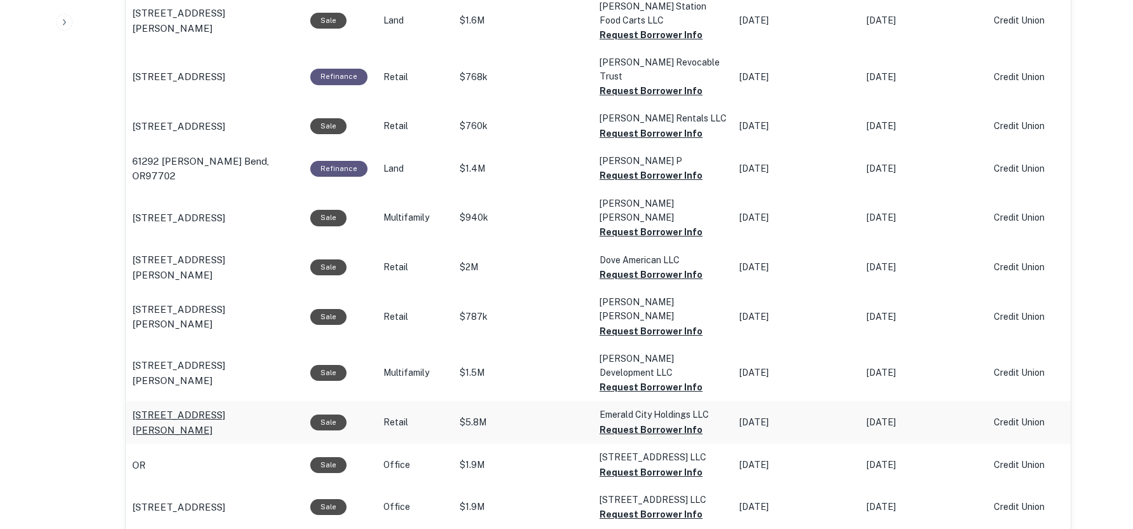
click at [215, 407] on p "[STREET_ADDRESS][PERSON_NAME]" at bounding box center [214, 422] width 165 height 30
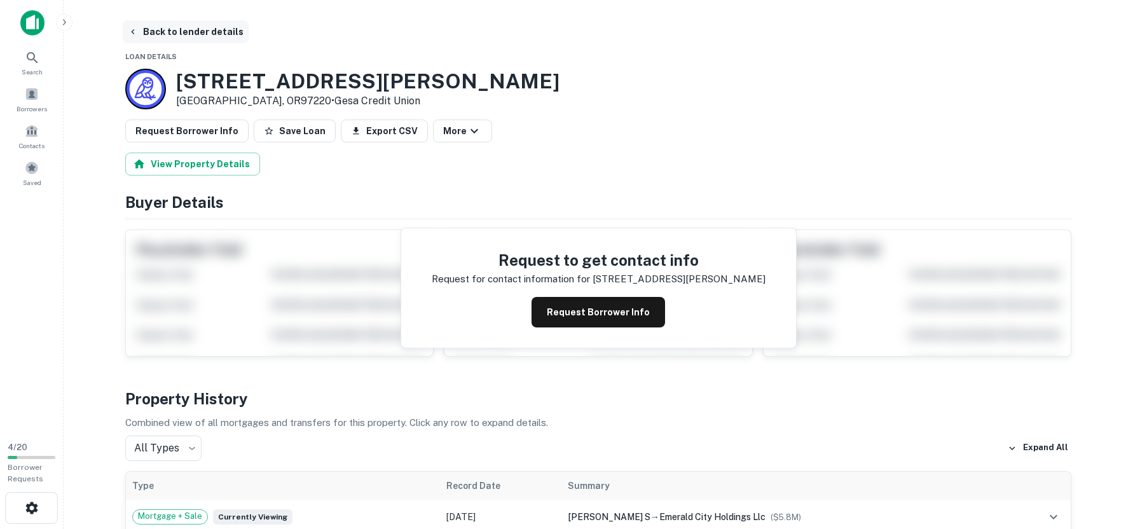
click at [200, 35] on button "Back to lender details" at bounding box center [186, 31] width 126 height 23
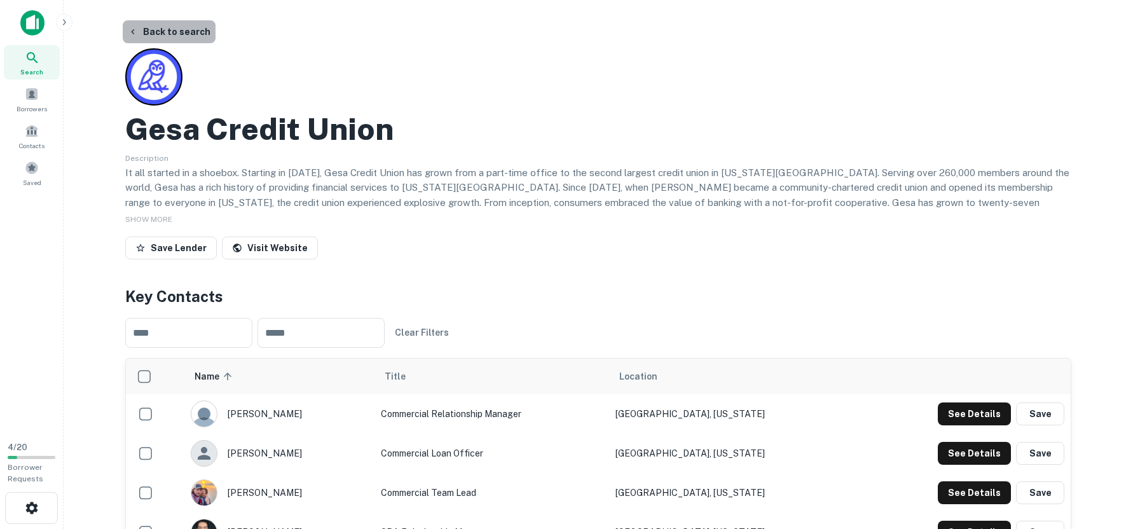
click at [192, 33] on button "Back to search" at bounding box center [169, 31] width 93 height 23
click at [168, 34] on button "Back to search" at bounding box center [169, 31] width 93 height 23
click at [179, 32] on button "Back to search" at bounding box center [169, 31] width 93 height 23
click at [174, 30] on button "Back to search" at bounding box center [169, 31] width 93 height 23
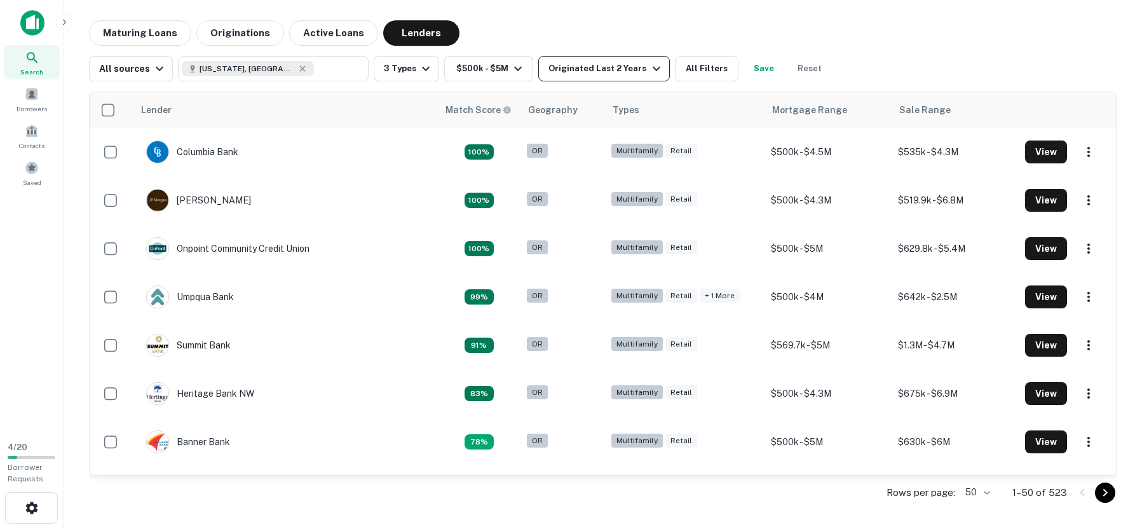
click at [649, 68] on icon "button" at bounding box center [656, 68] width 15 height 15
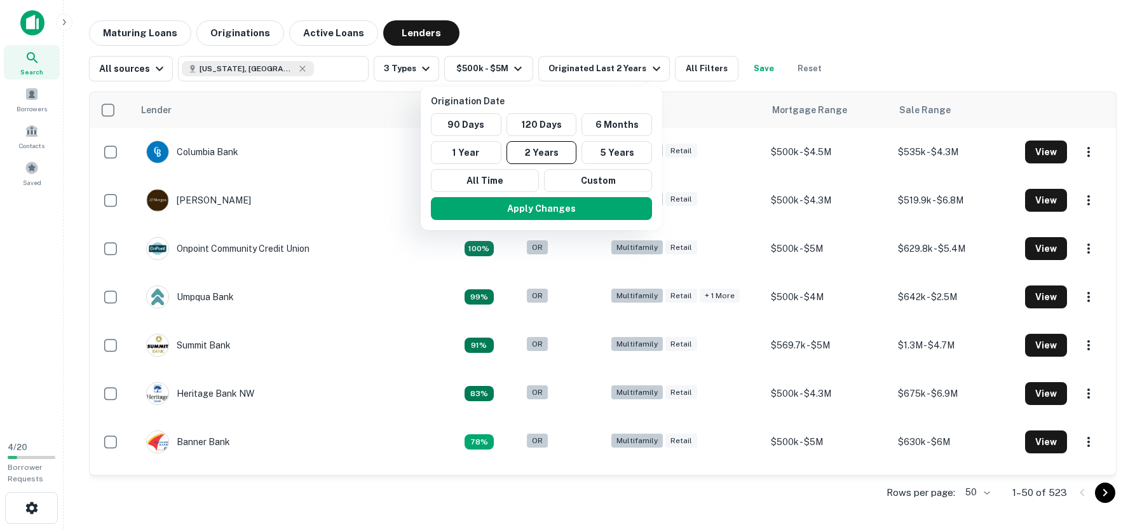
click at [647, 24] on div at bounding box center [571, 264] width 1142 height 529
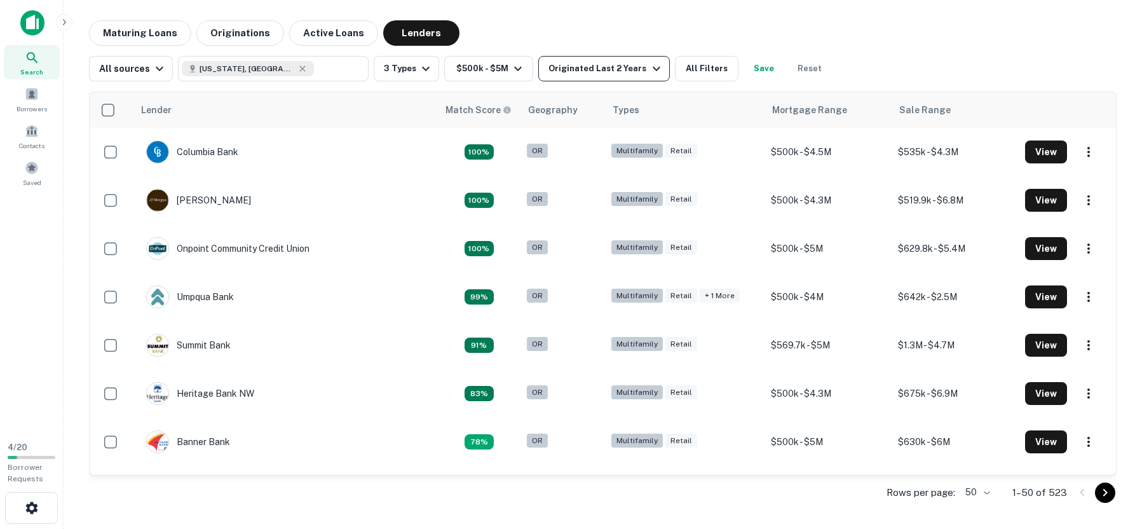
click at [650, 75] on icon "button" at bounding box center [656, 68] width 15 height 15
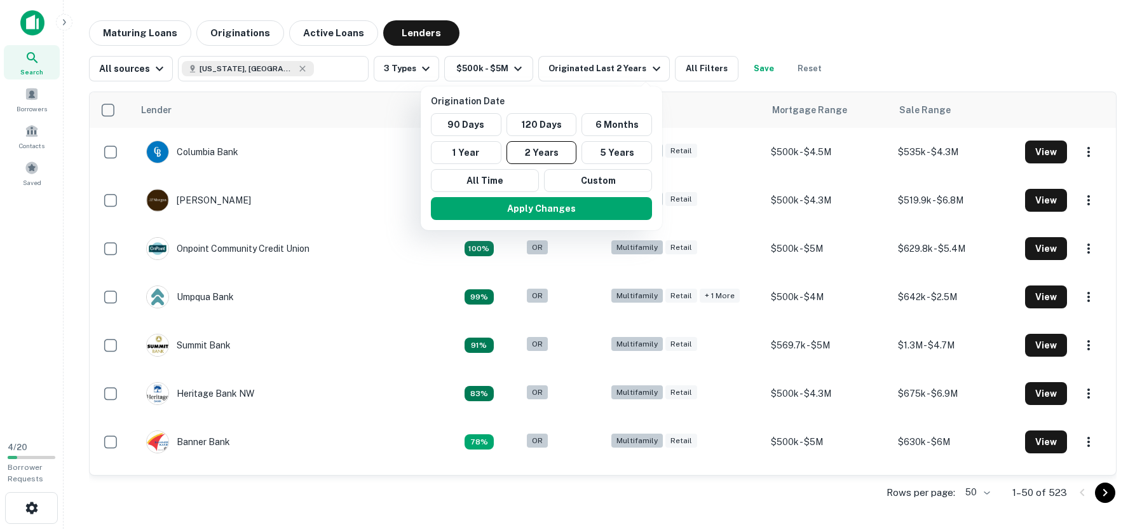
click at [594, 28] on div at bounding box center [571, 264] width 1142 height 529
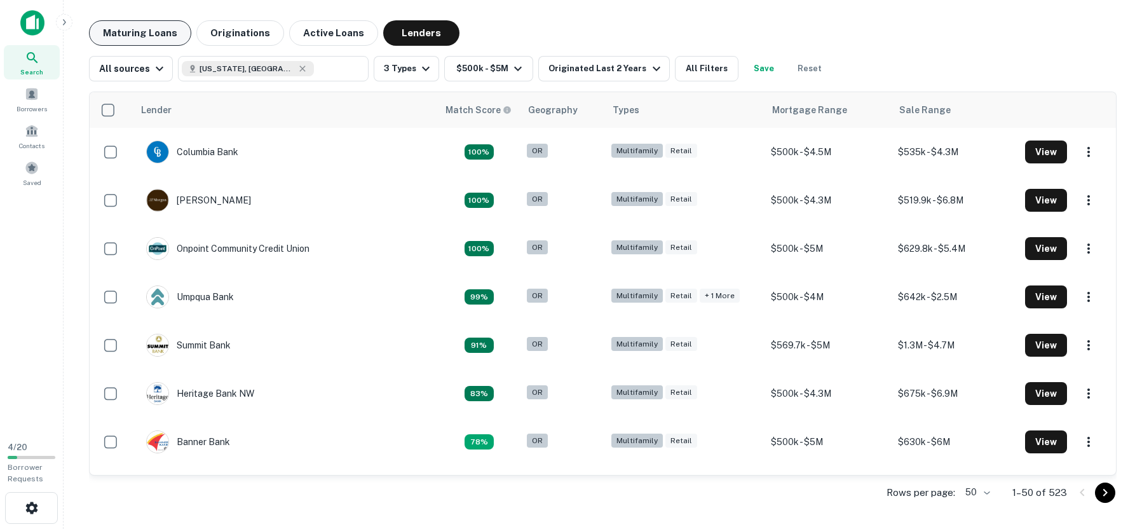
click at [147, 32] on button "Maturing Loans" at bounding box center [140, 32] width 102 height 25
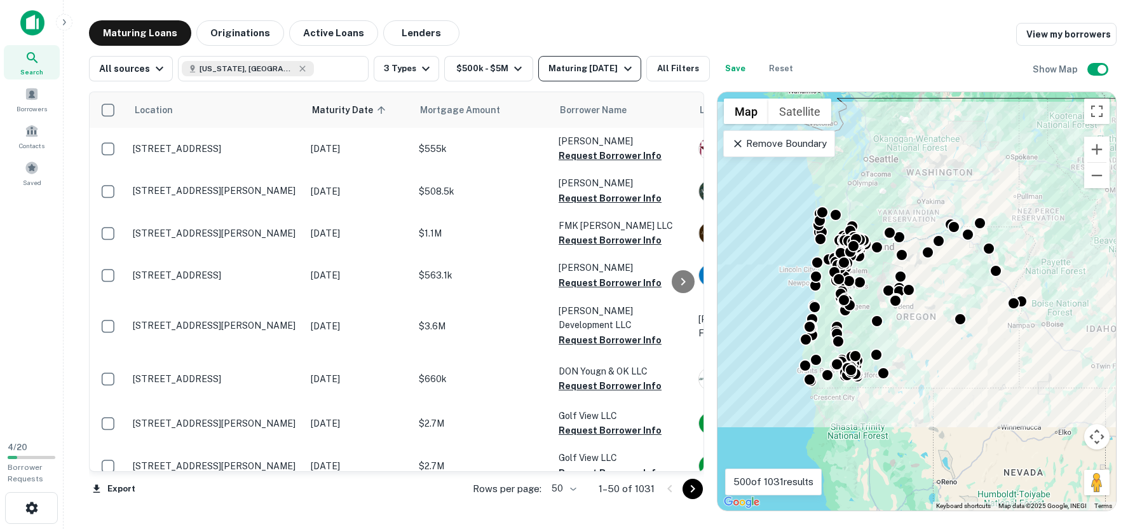
click at [623, 71] on icon "button" at bounding box center [627, 68] width 15 height 15
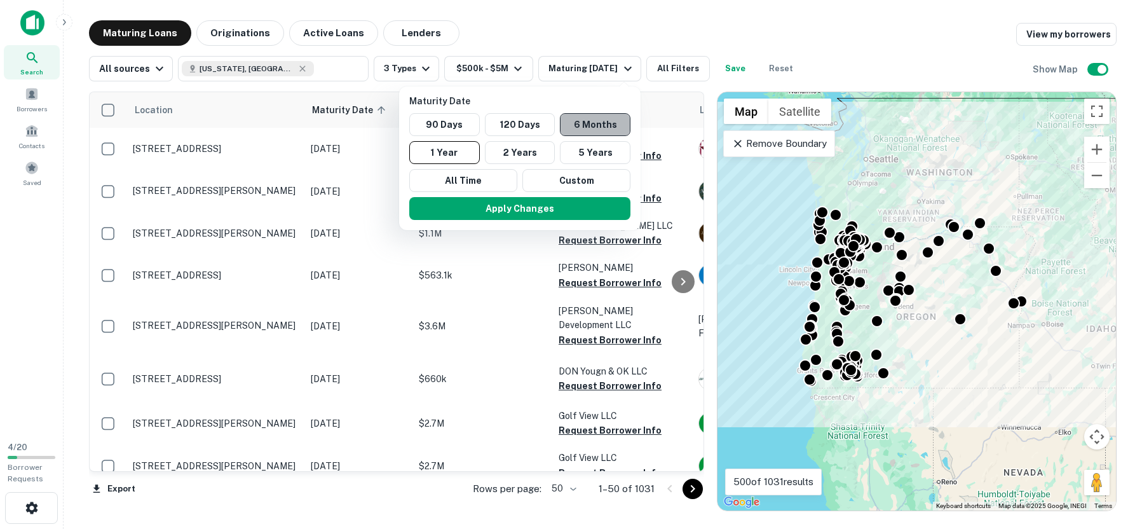
click at [587, 125] on button "6 Months" at bounding box center [595, 124] width 71 height 23
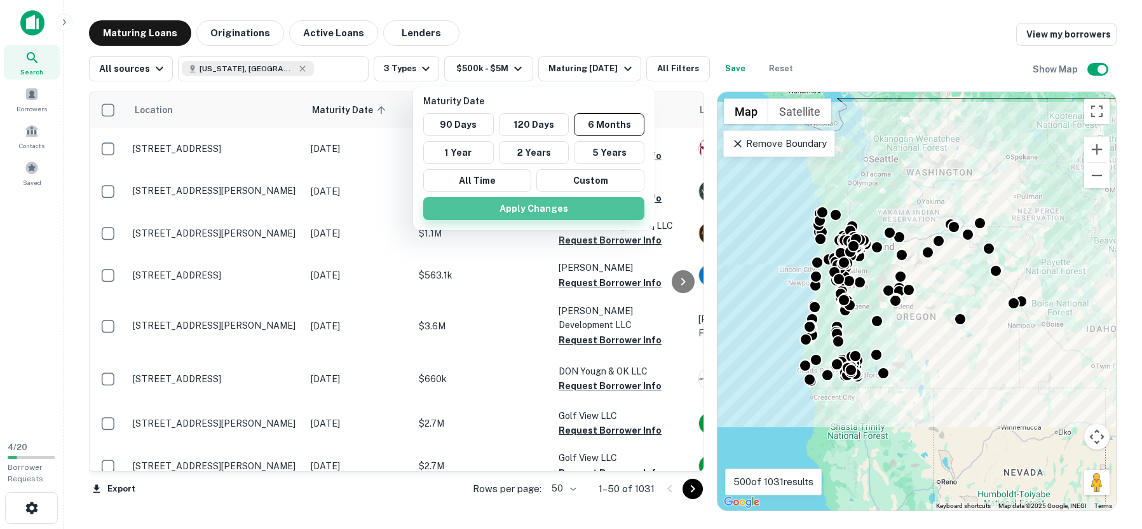
click at [523, 208] on button "Apply Changes" at bounding box center [533, 208] width 221 height 23
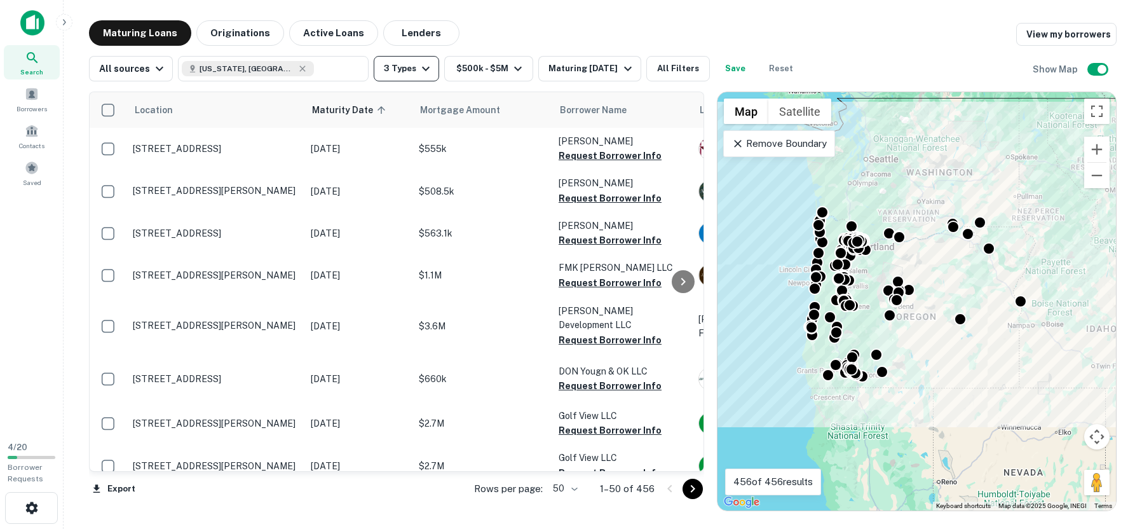
click at [418, 71] on icon "button" at bounding box center [425, 68] width 15 height 15
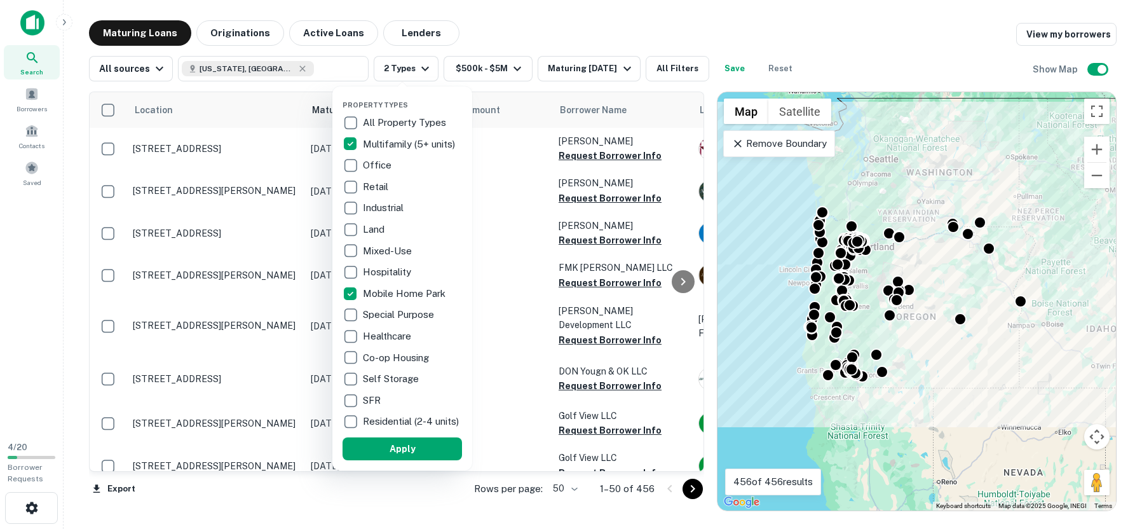
click at [458, 63] on div at bounding box center [571, 264] width 1142 height 529
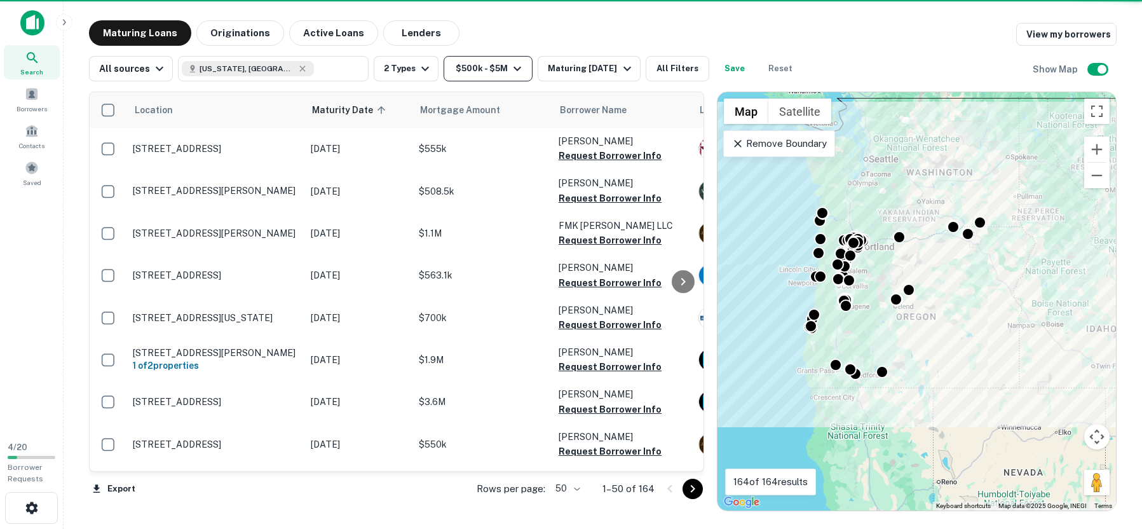
click at [477, 67] on button "$500k - $5M" at bounding box center [488, 68] width 89 height 25
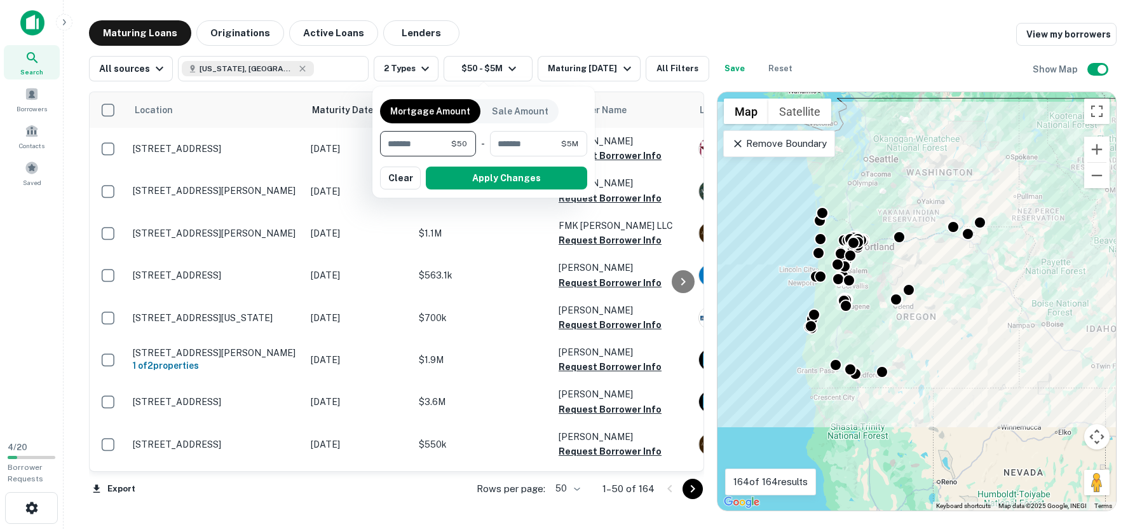
type input "*"
type input "*******"
click at [468, 184] on button "Apply Changes" at bounding box center [506, 178] width 161 height 23
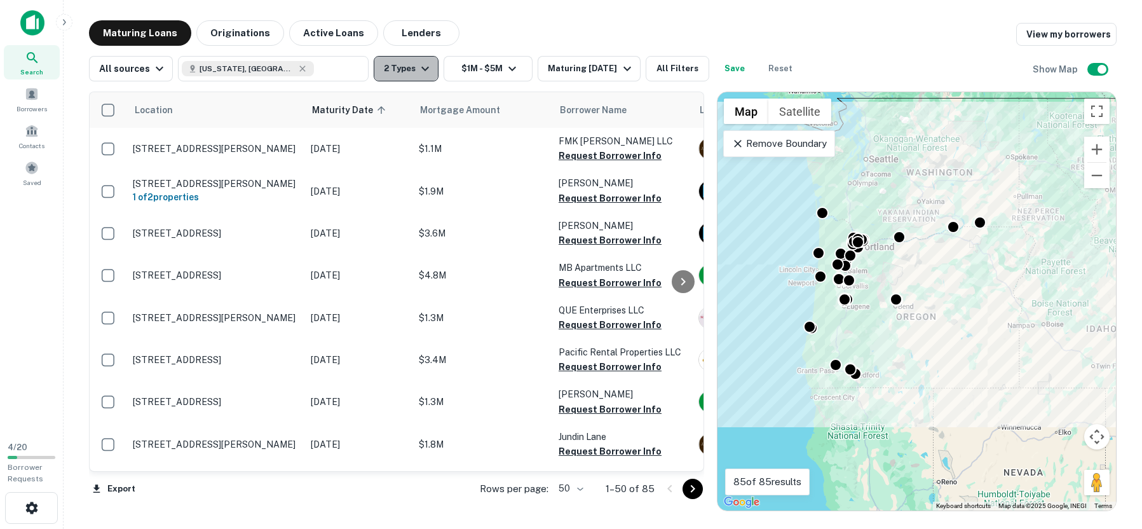
click at [426, 72] on icon "button" at bounding box center [425, 68] width 15 height 15
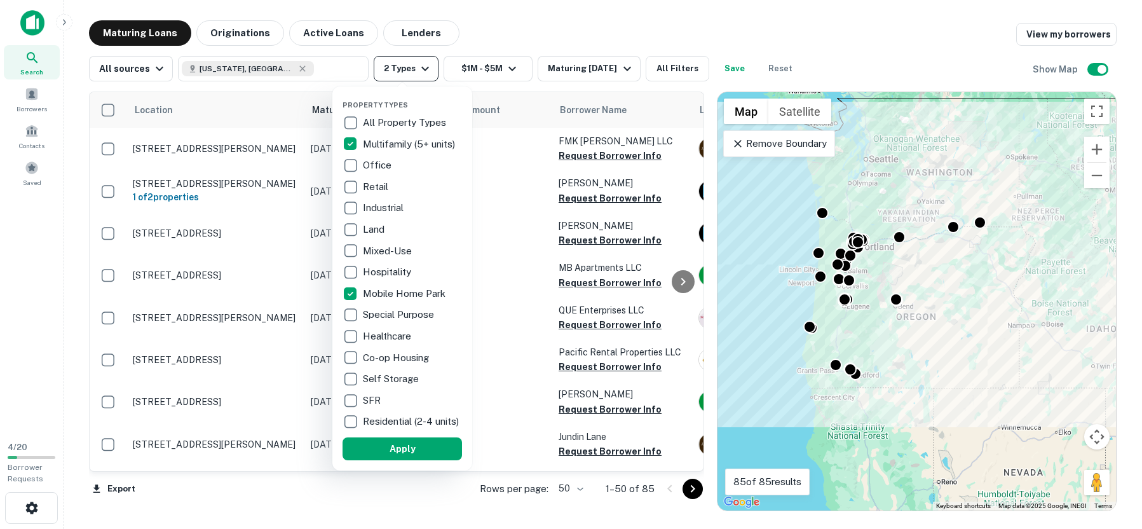
click at [426, 72] on div at bounding box center [571, 264] width 1142 height 529
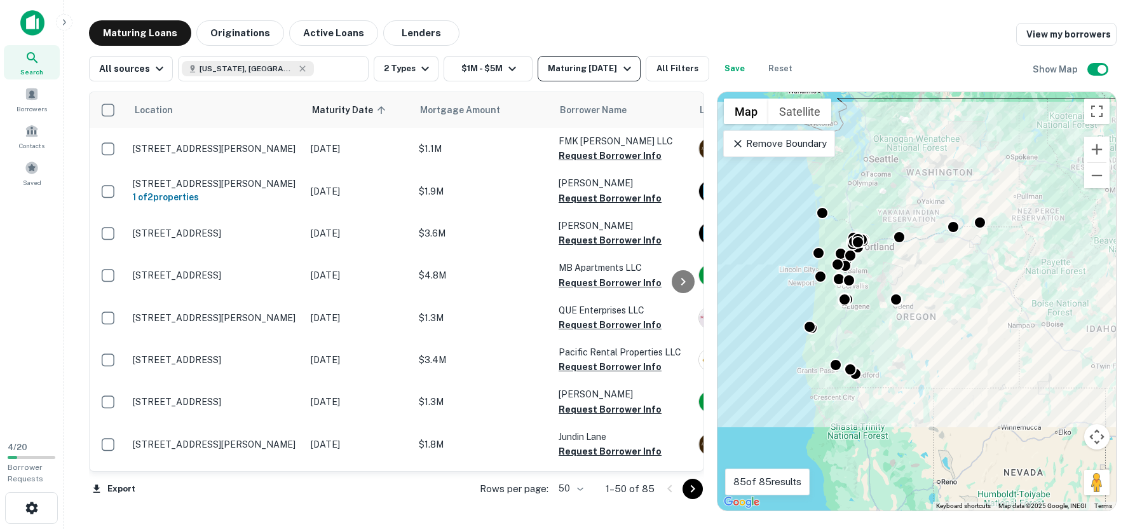
click at [581, 73] on div "Maturing [DATE]" at bounding box center [591, 68] width 86 height 15
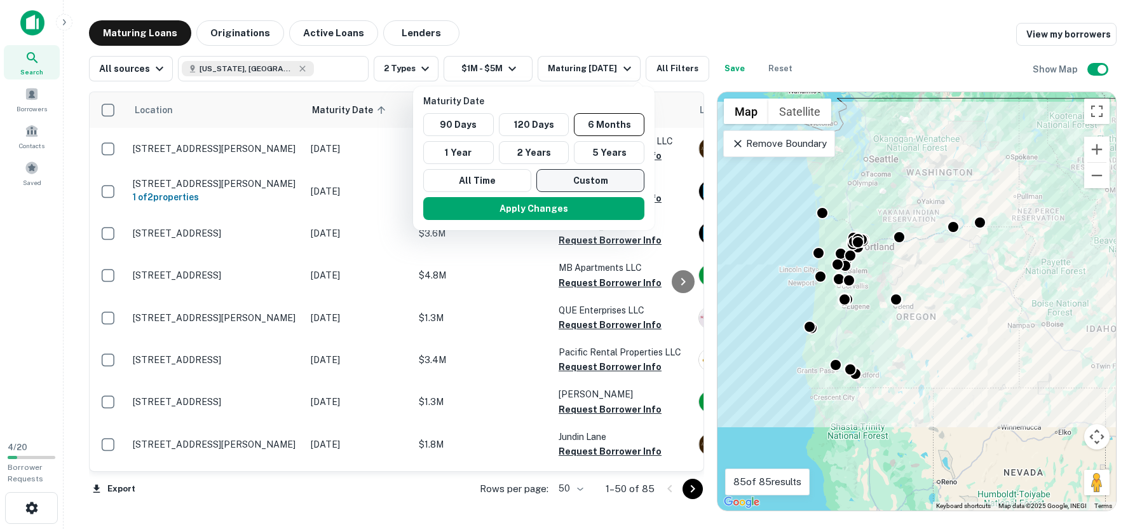
click at [589, 186] on button "Custom" at bounding box center [591, 180] width 108 height 23
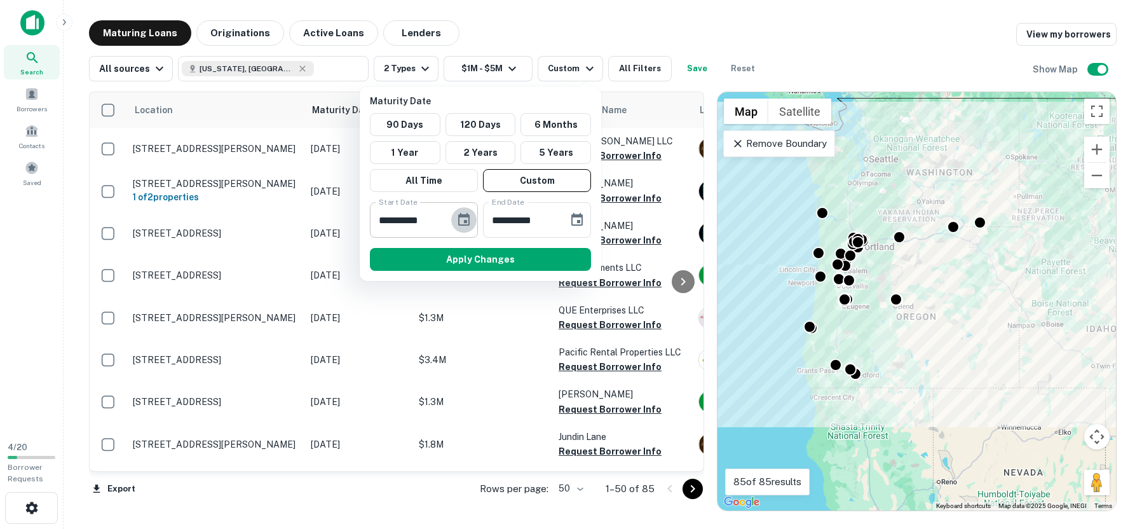
click at [458, 219] on icon "Choose date, selected date is Feb 26, 2025" at bounding box center [463, 219] width 15 height 15
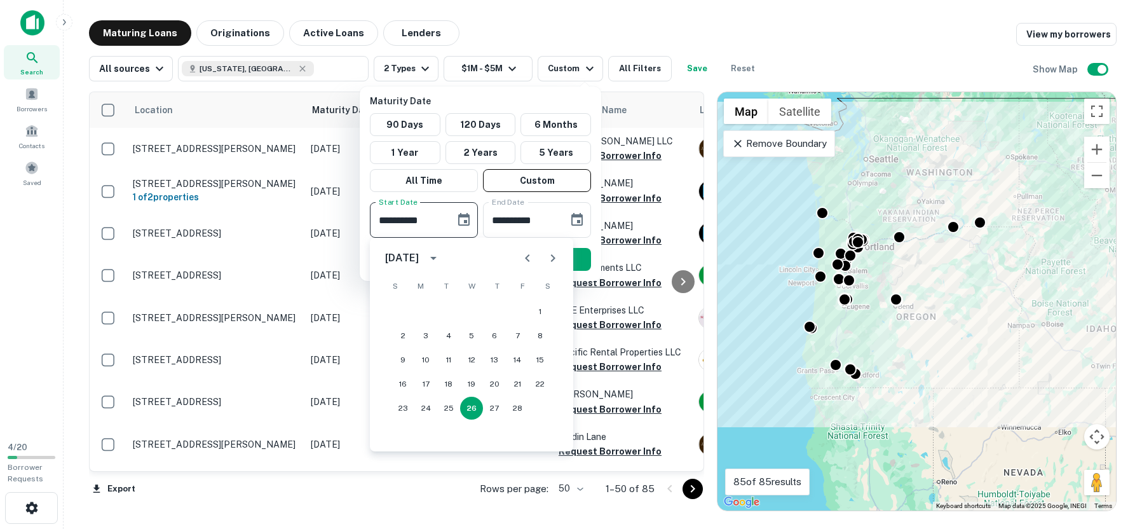
click at [553, 253] on icon "Next month" at bounding box center [552, 257] width 15 height 15
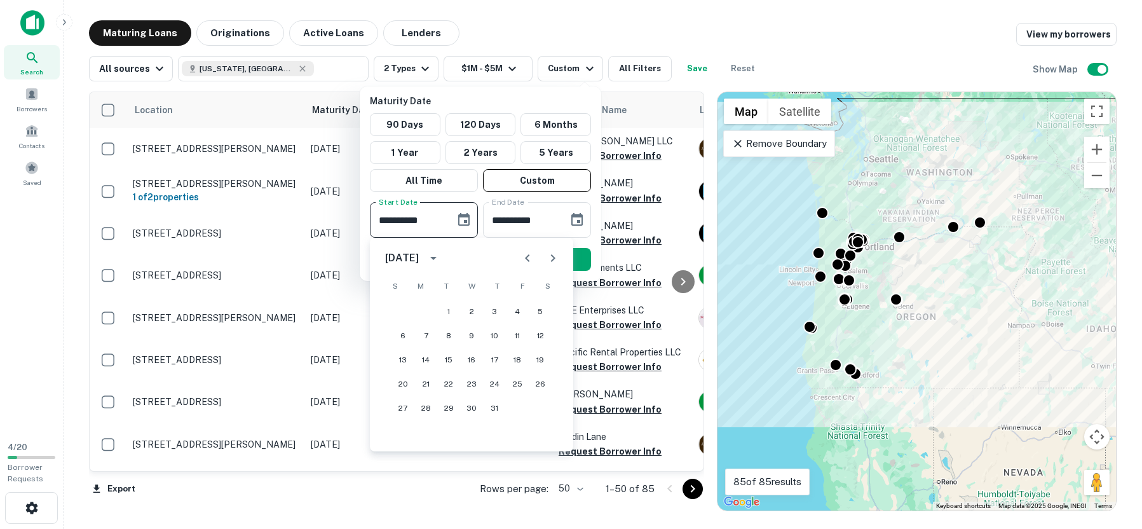
click at [553, 253] on icon "Next month" at bounding box center [552, 257] width 15 height 15
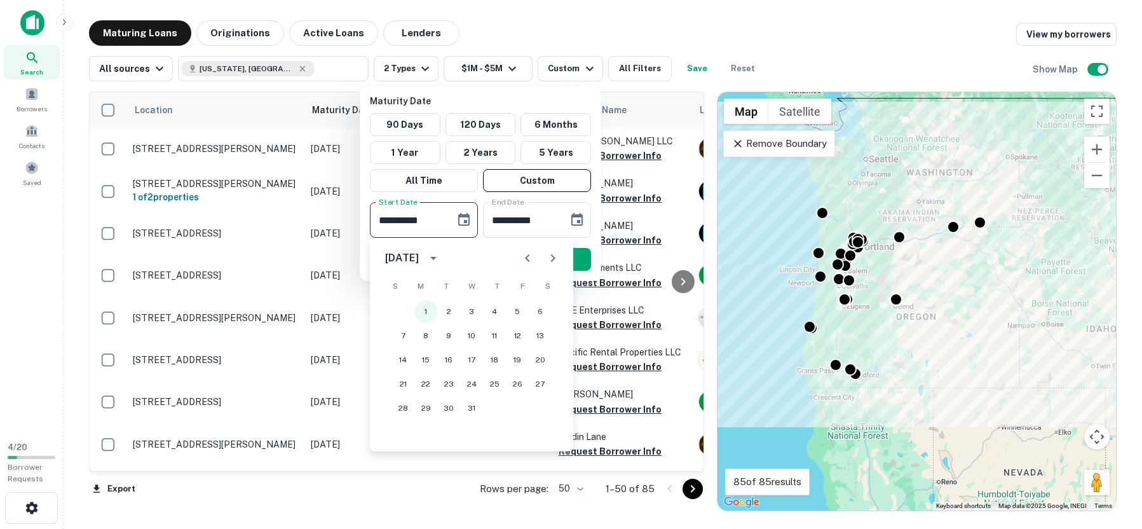
drag, startPoint x: 425, startPoint y: 309, endPoint x: 439, endPoint y: 306, distance: 14.2
click at [425, 308] on button "1" at bounding box center [425, 311] width 23 height 23
type input "**********"
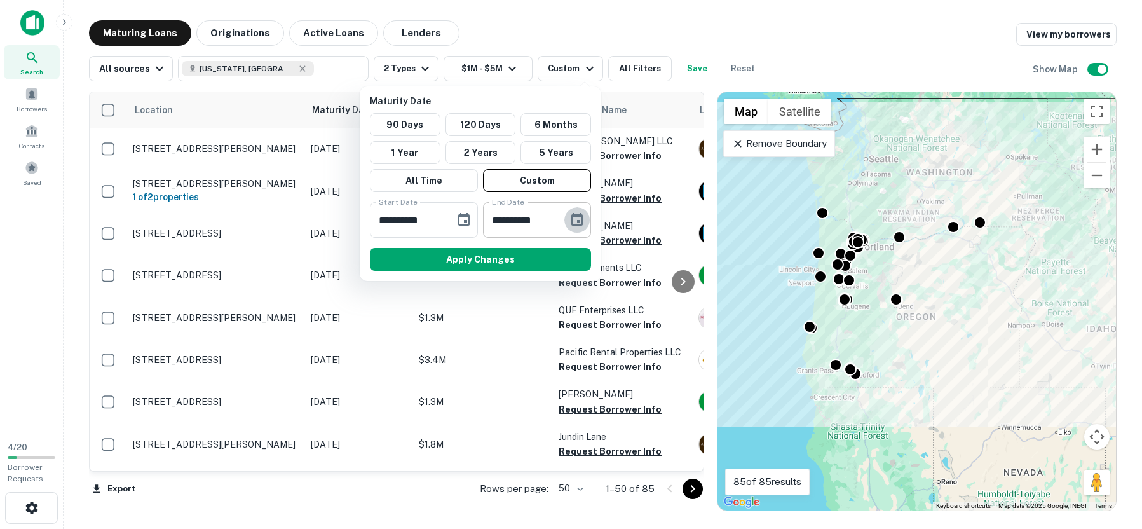
click at [576, 224] on icon "Choose date, selected date is Aug 25, 2025" at bounding box center [576, 219] width 11 height 13
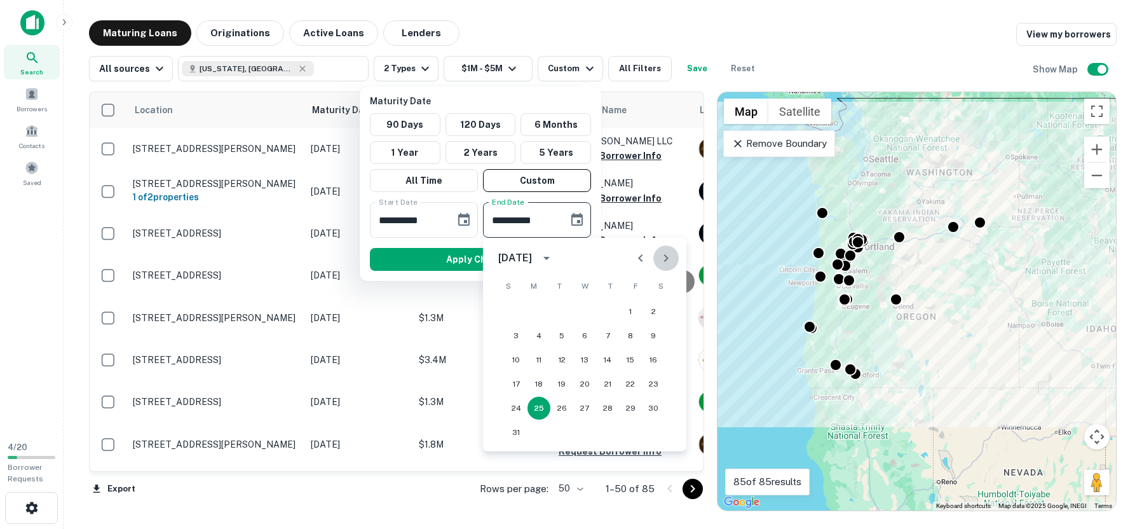
click at [667, 254] on icon "Next month" at bounding box center [666, 257] width 15 height 15
click at [666, 254] on icon "Next month" at bounding box center [666, 257] width 15 height 15
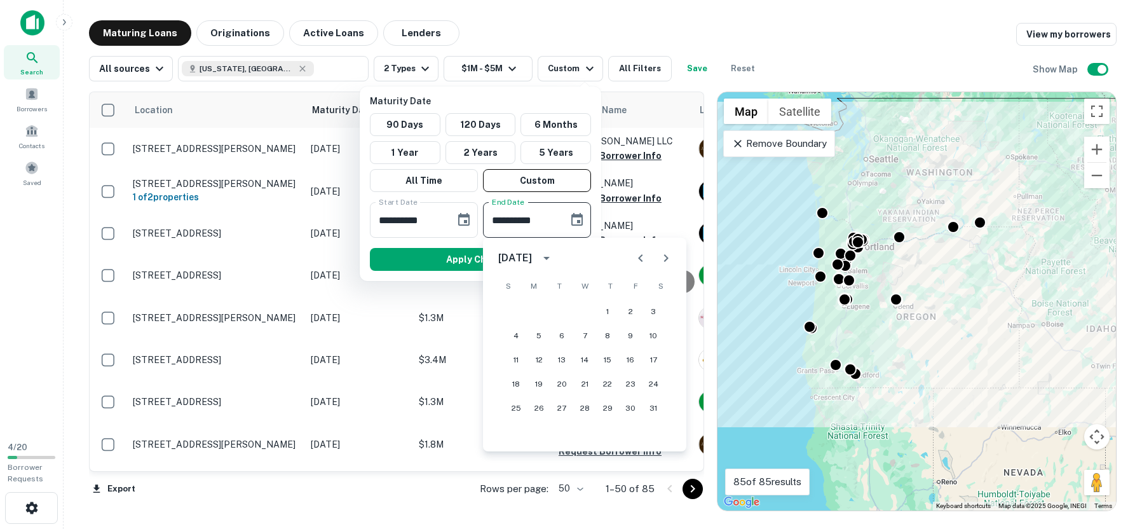
click at [666, 254] on icon "Next month" at bounding box center [666, 257] width 15 height 15
click at [636, 257] on icon "Previous month" at bounding box center [640, 257] width 15 height 15
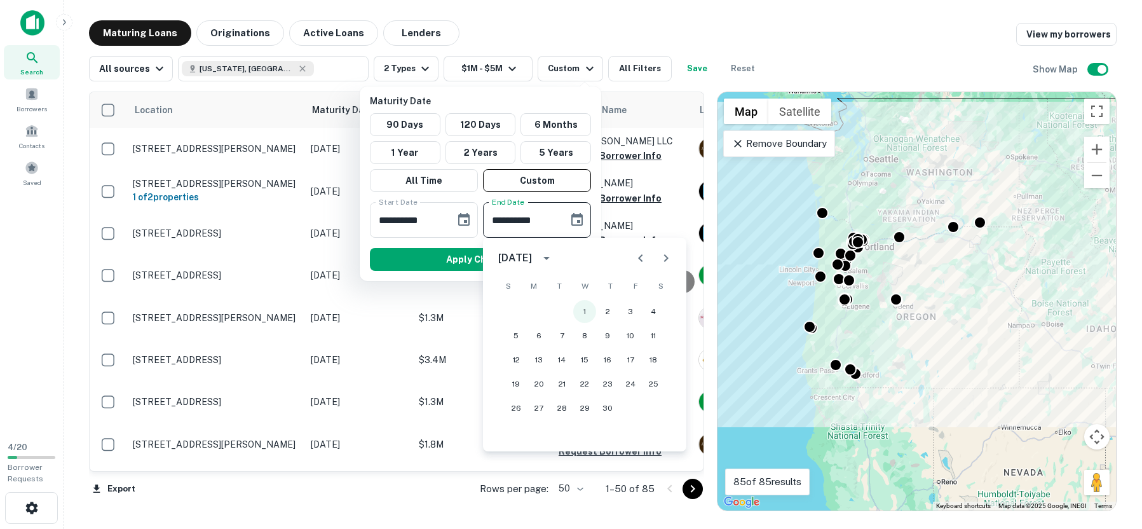
click at [587, 311] on button "1" at bounding box center [584, 311] width 23 height 23
type input "**********"
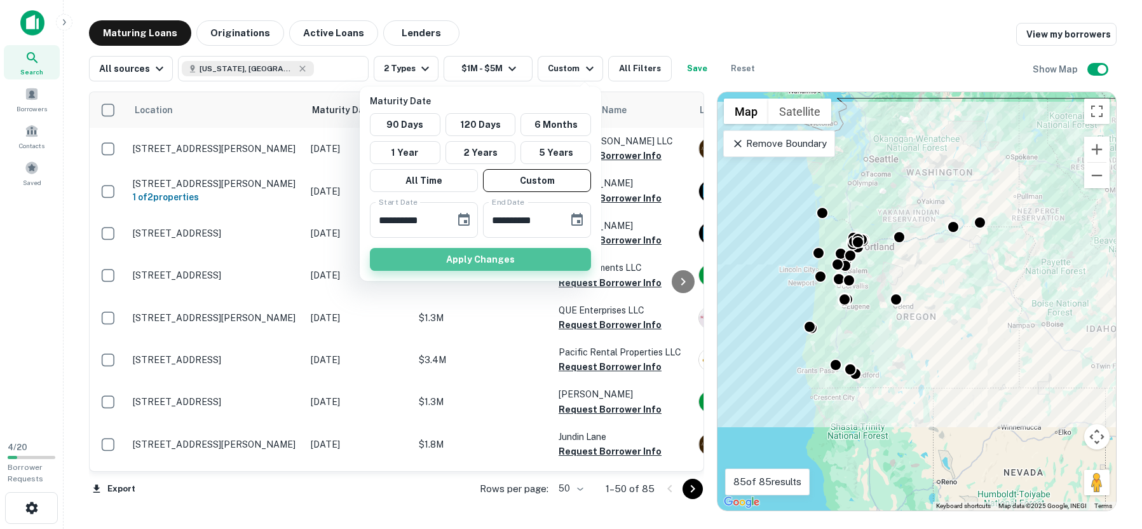
click at [496, 257] on button "Apply Changes" at bounding box center [480, 259] width 221 height 23
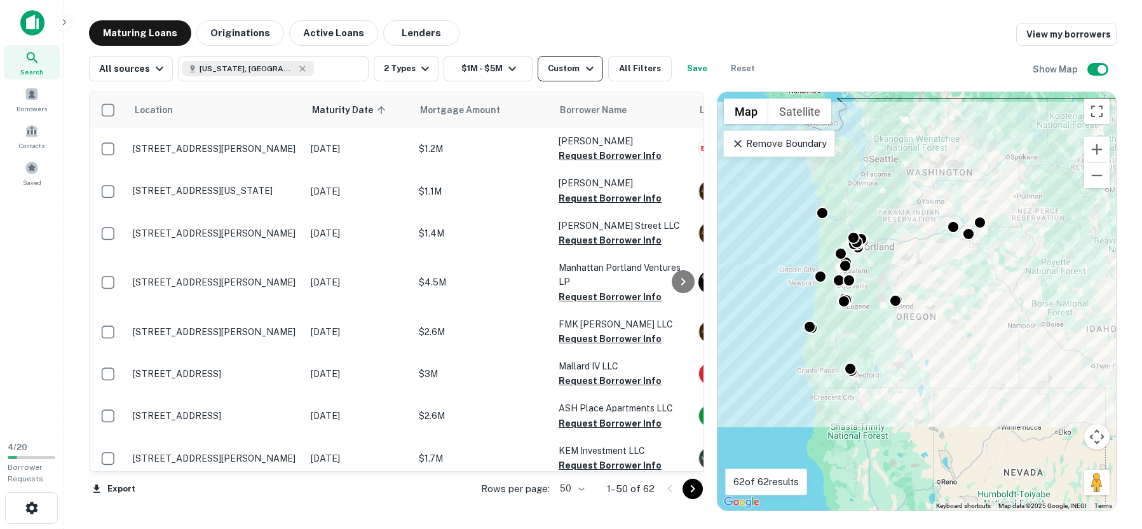
click at [589, 69] on icon "button" at bounding box center [589, 68] width 15 height 15
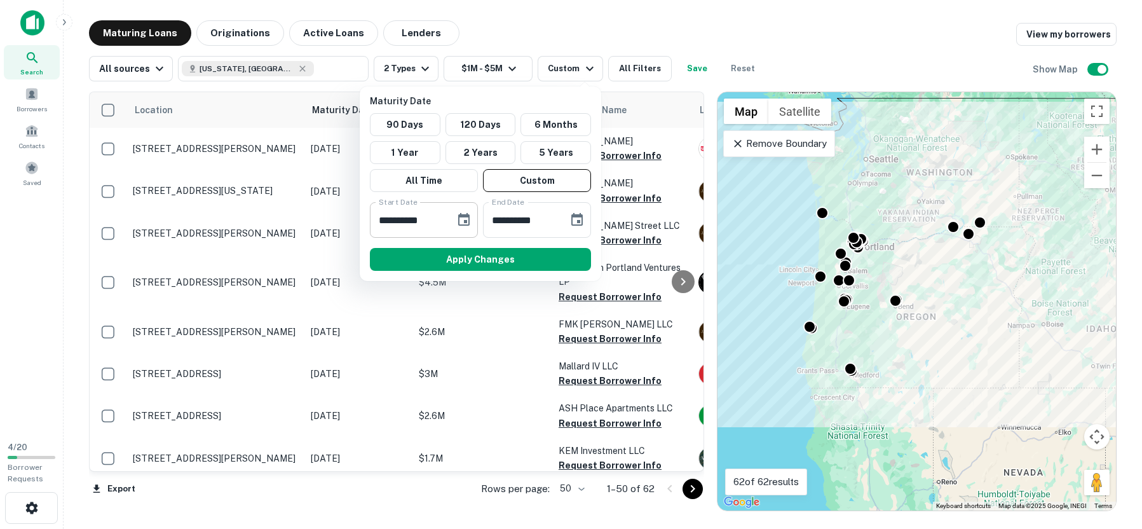
click at [460, 217] on icon "Choose date, selected date is Dec 1, 2025" at bounding box center [463, 219] width 11 height 13
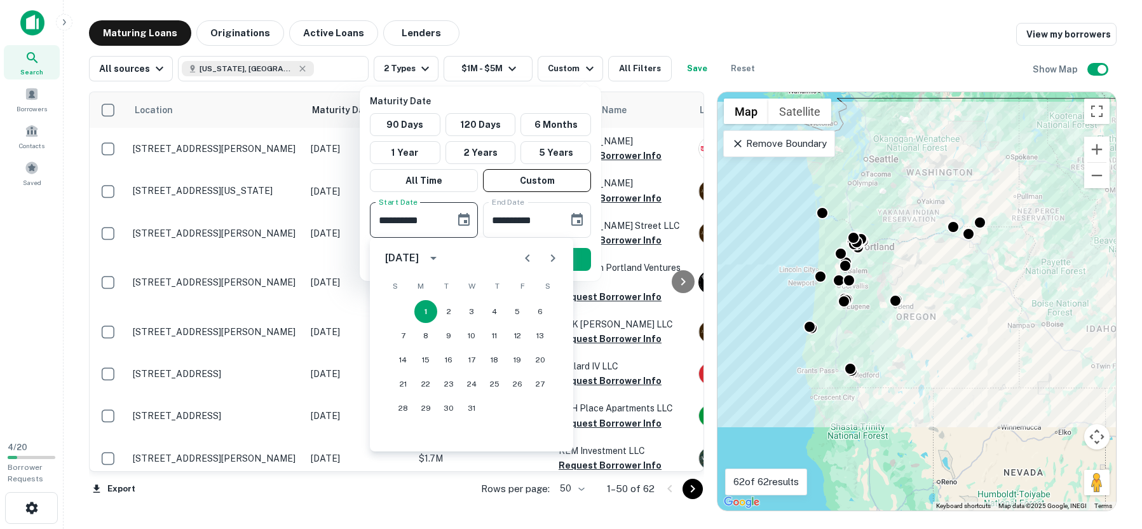
click at [525, 256] on icon "Previous month" at bounding box center [527, 257] width 15 height 15
click at [543, 311] on button "1" at bounding box center [540, 311] width 23 height 23
type input "**********"
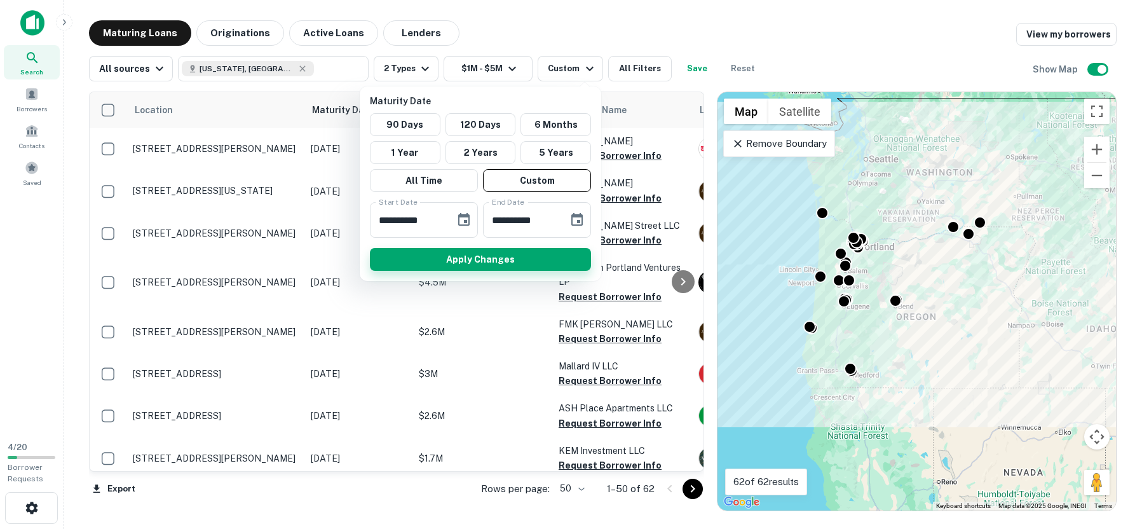
click at [470, 264] on button "Apply Changes" at bounding box center [480, 259] width 221 height 23
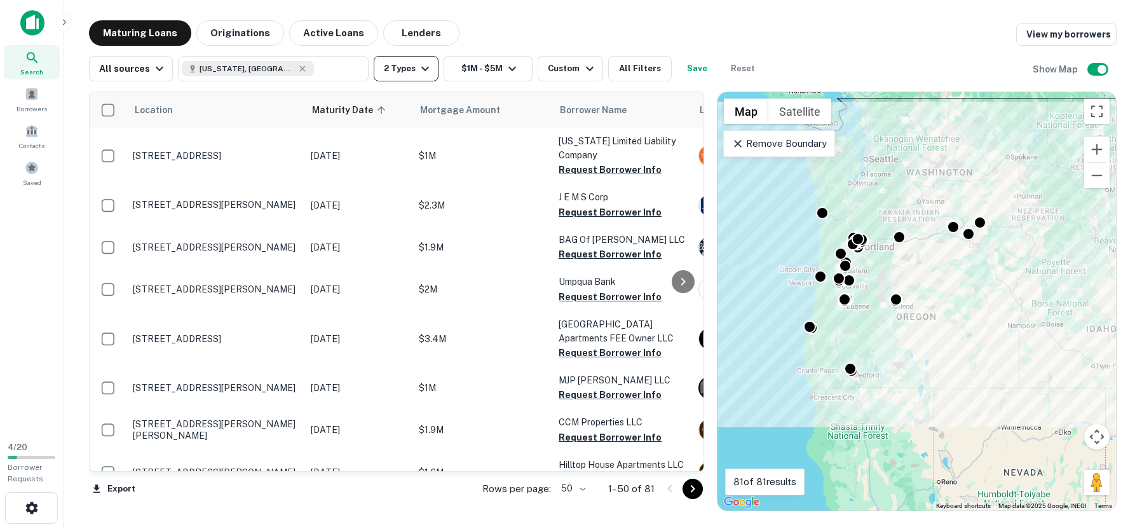
click at [425, 71] on icon "button" at bounding box center [425, 68] width 15 height 15
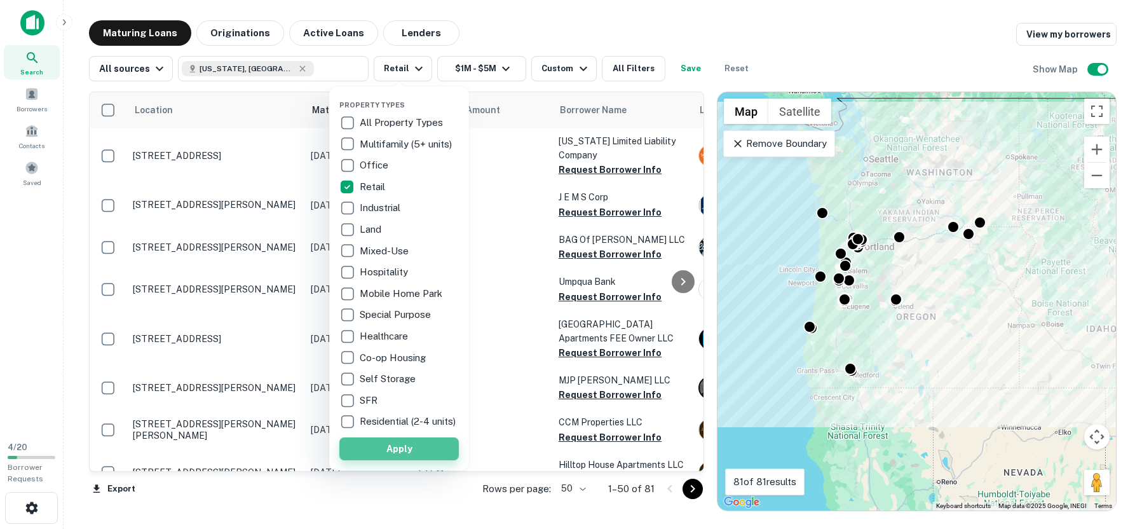
click at [402, 458] on button "Apply" at bounding box center [399, 448] width 120 height 23
